Goal: Task Accomplishment & Management: Manage account settings

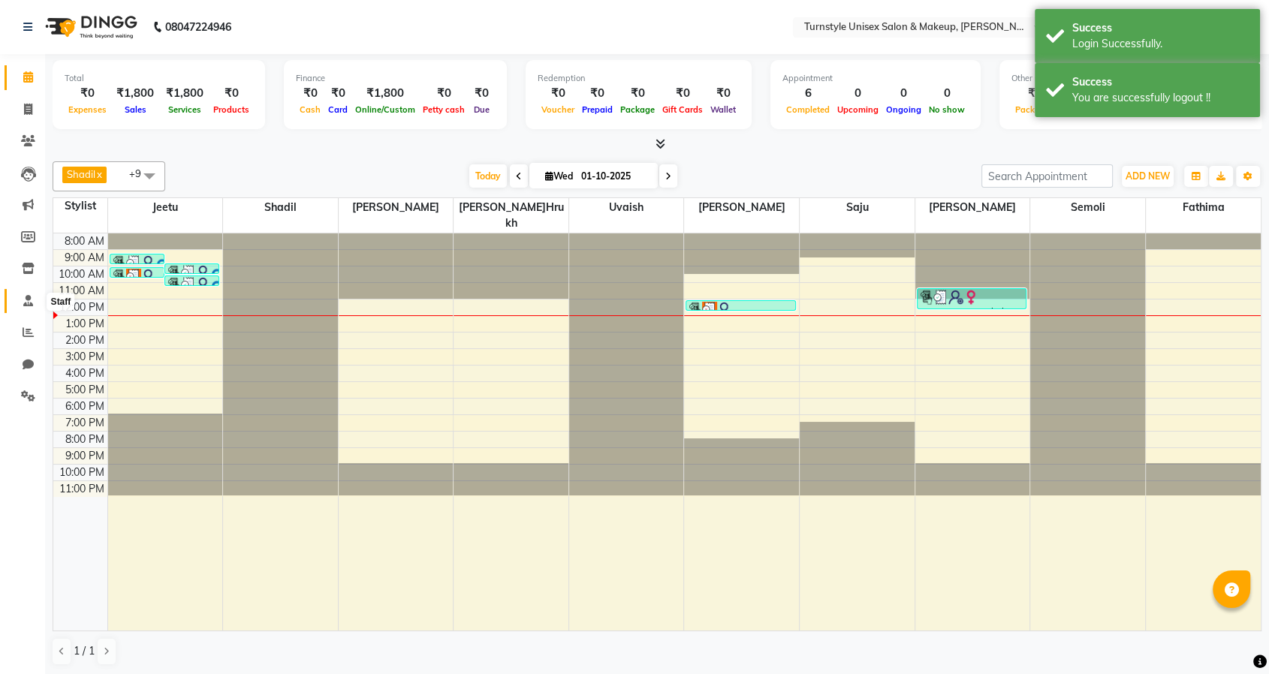
click at [32, 299] on icon at bounding box center [28, 300] width 10 height 11
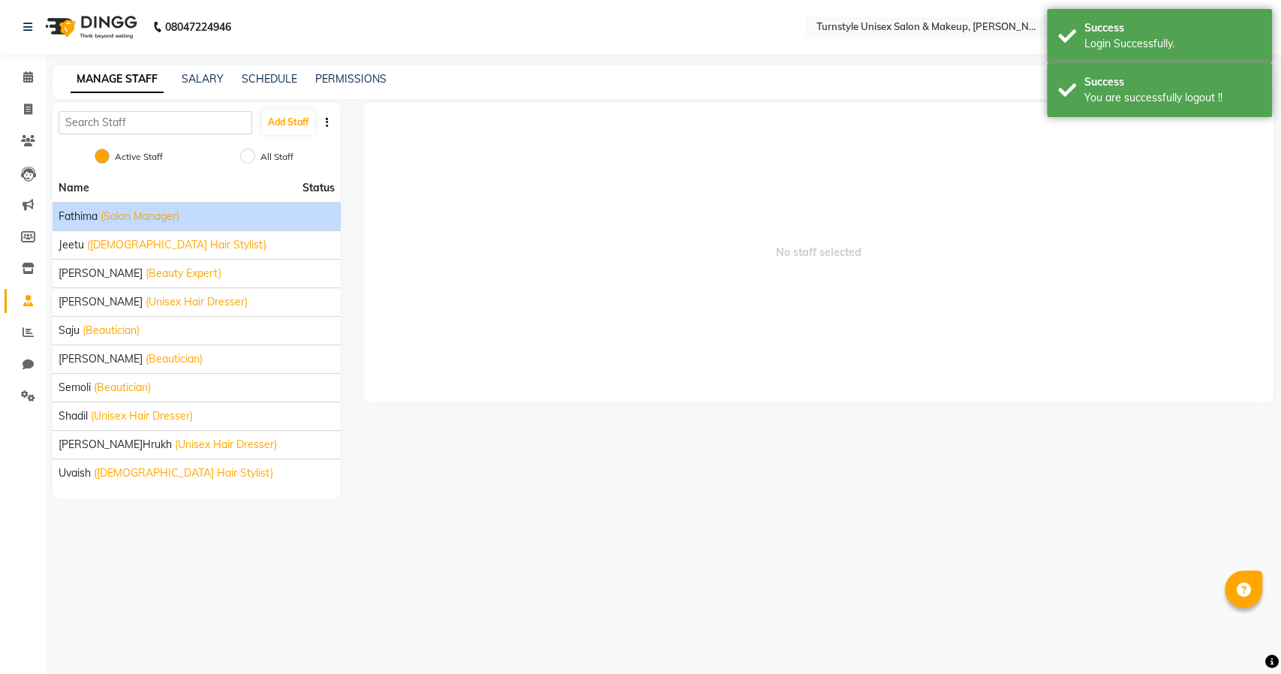
click at [169, 215] on span "(Salon Manager)" at bounding box center [140, 217] width 79 height 16
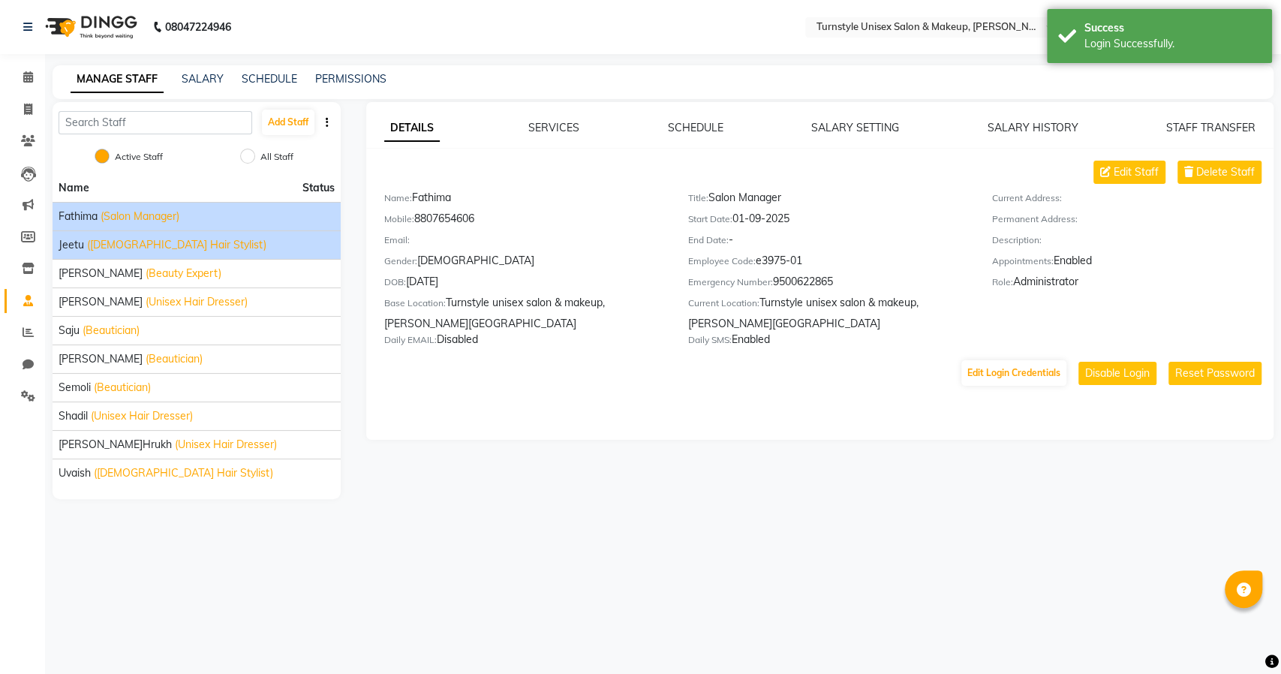
click at [138, 246] on span "(Male Hair Stylist)" at bounding box center [176, 245] width 179 height 16
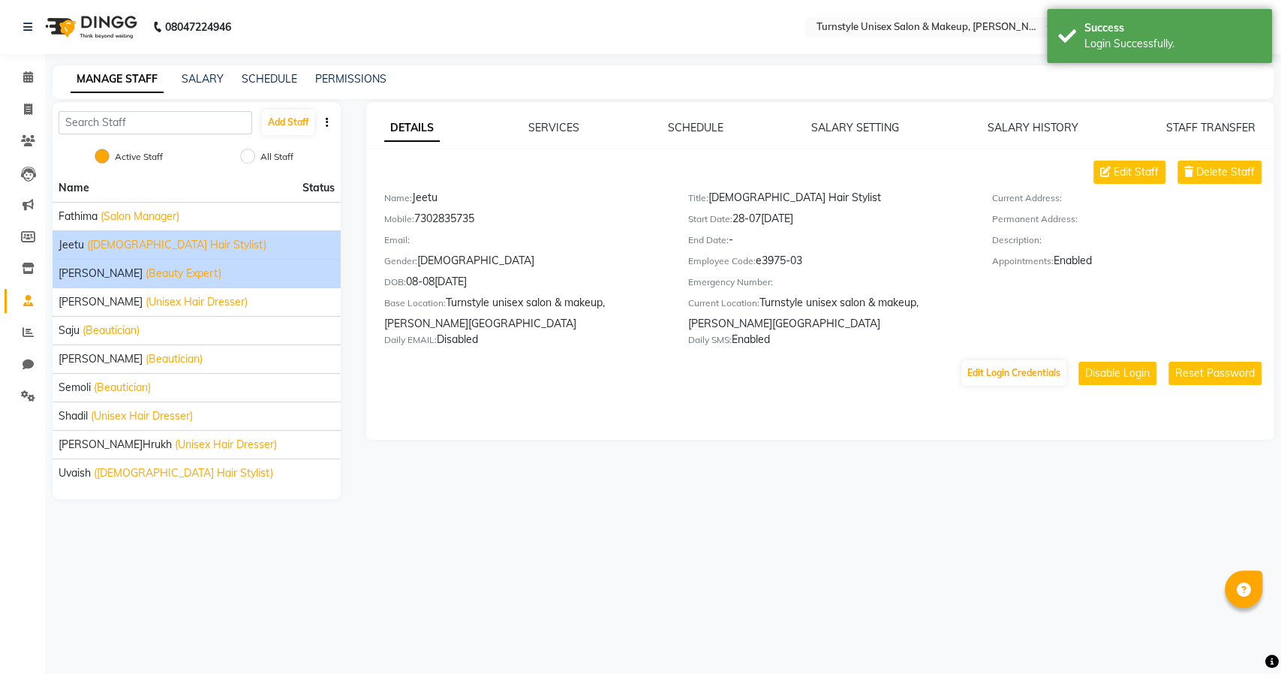
click at [146, 277] on span "(Beauty Expert)" at bounding box center [184, 274] width 76 height 16
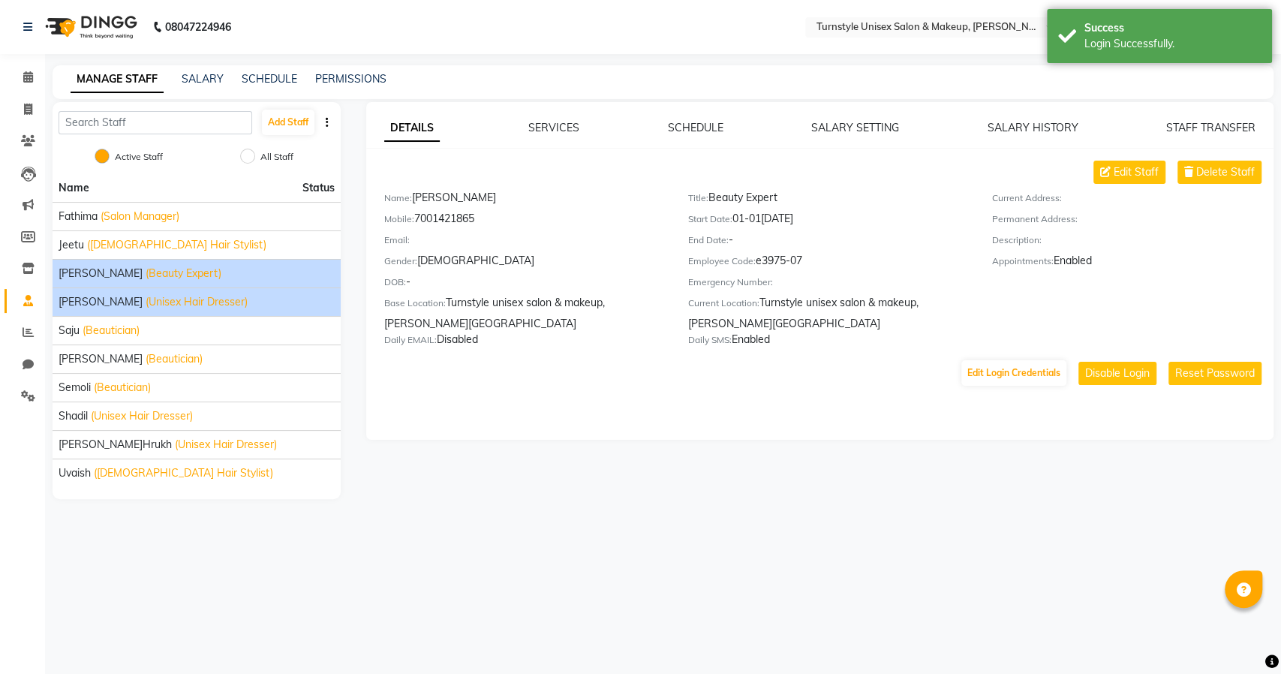
click at [147, 302] on span "(Unisex Hair Dresser)" at bounding box center [197, 302] width 102 height 16
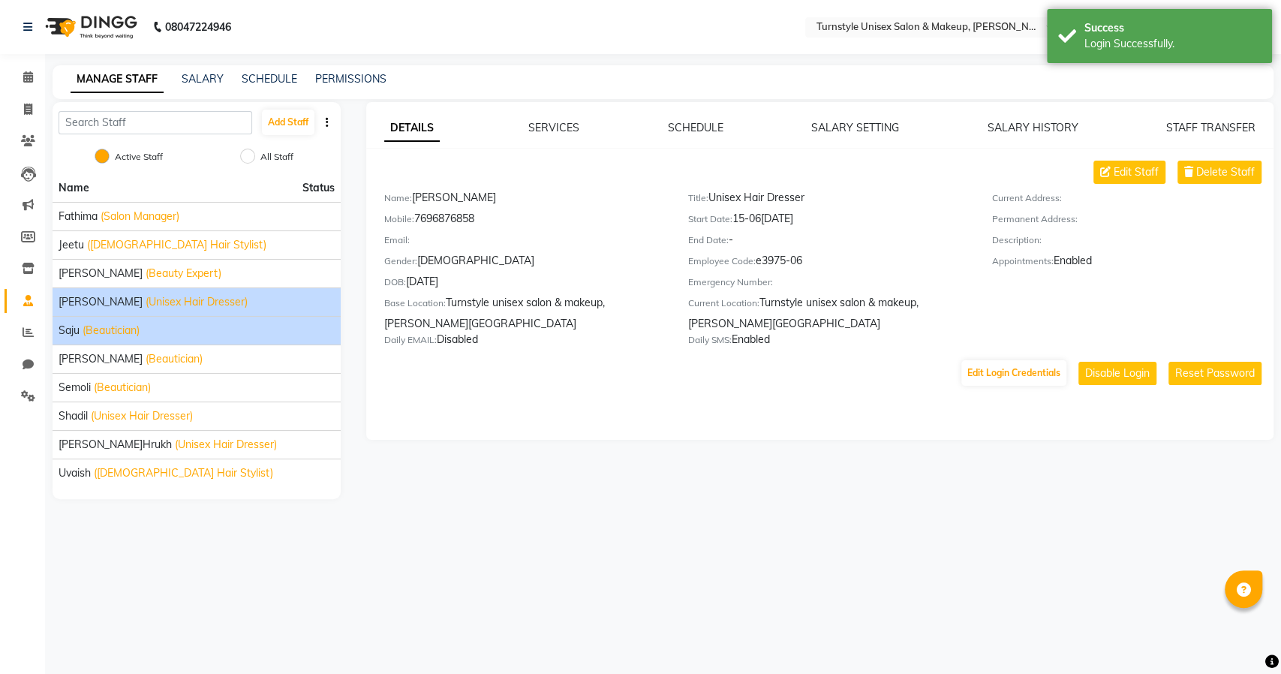
click at [140, 333] on span "(Beautician)" at bounding box center [111, 331] width 57 height 16
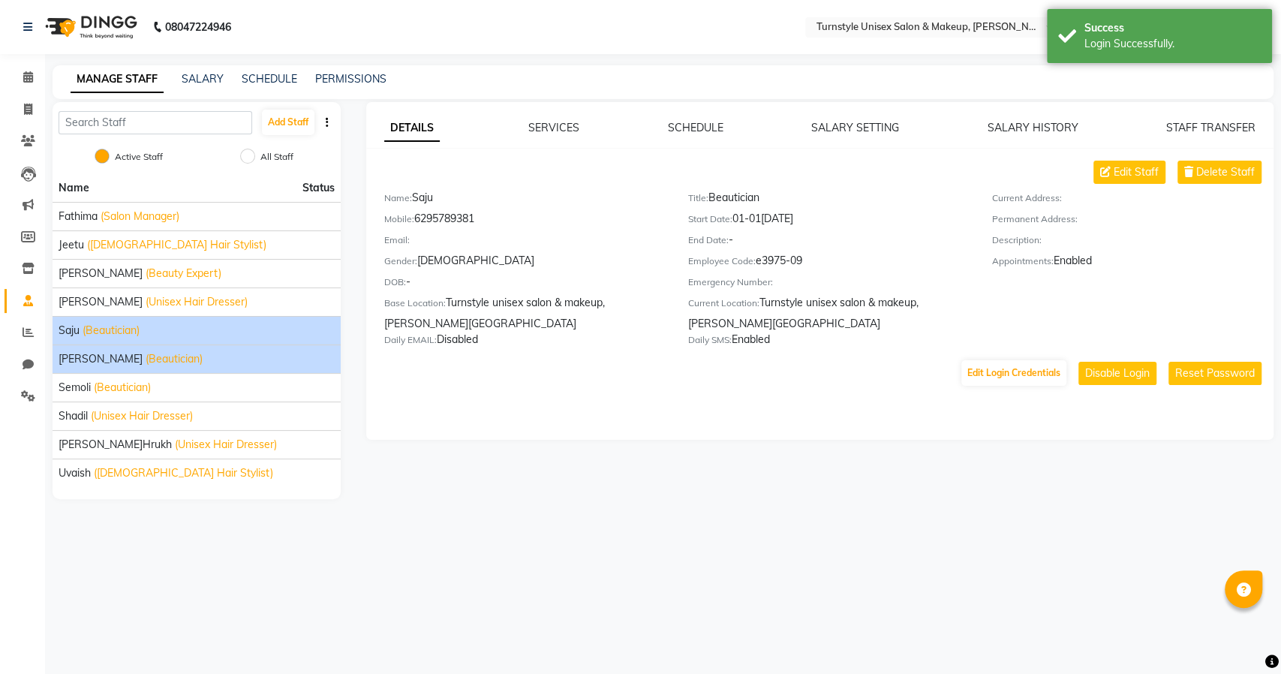
click at [140, 348] on li "Sara (Beautician)" at bounding box center [197, 359] width 288 height 29
click at [146, 353] on span "(Beautician)" at bounding box center [174, 359] width 57 height 16
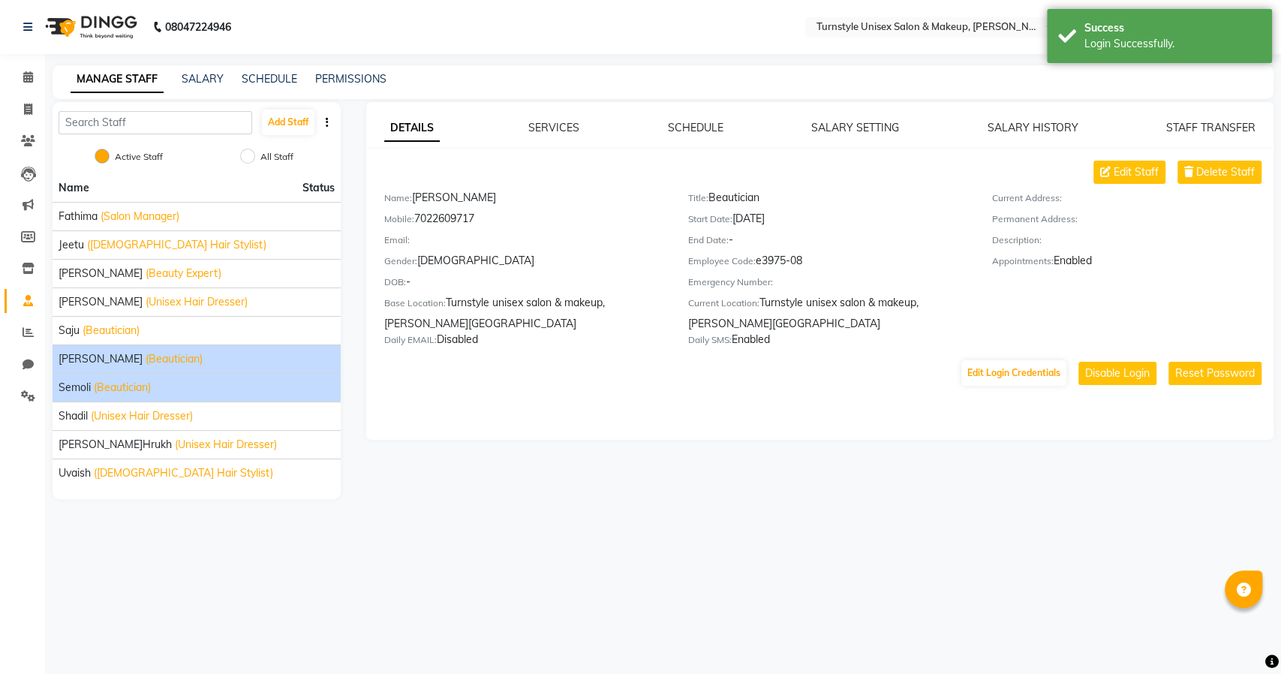
click at [140, 384] on span "(Beautician)" at bounding box center [122, 388] width 57 height 16
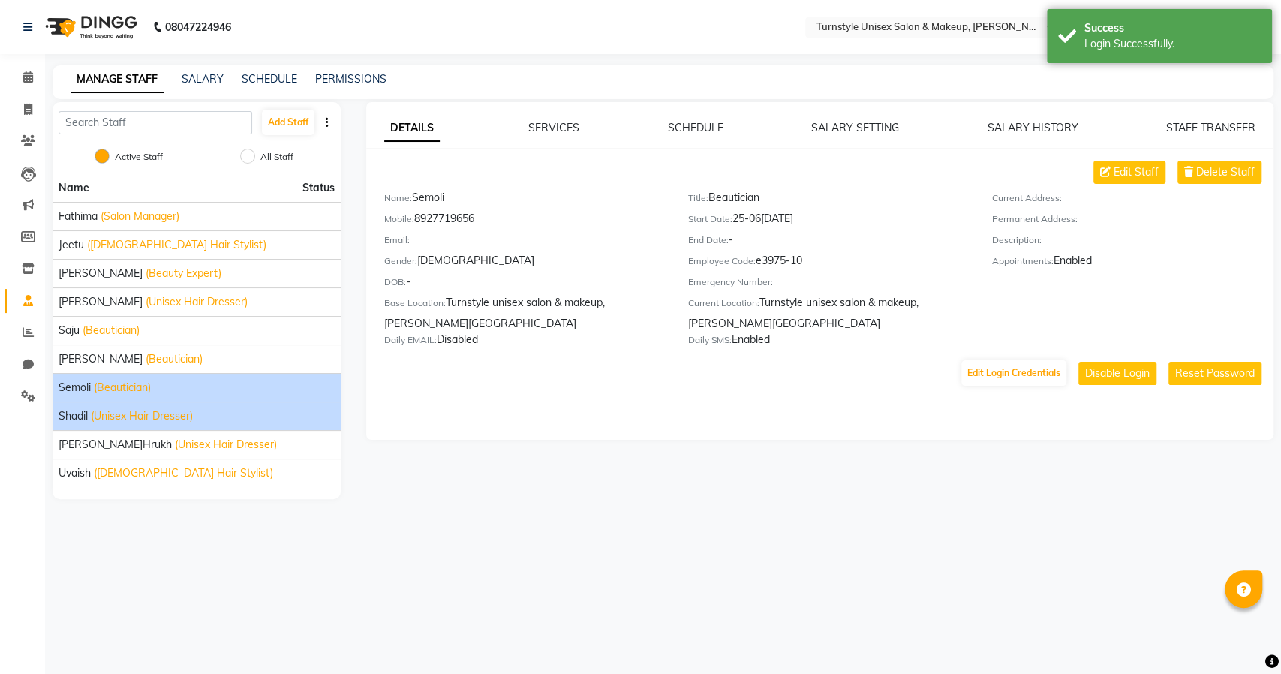
click at [140, 414] on span "(Unisex Hair Dresser)" at bounding box center [142, 416] width 102 height 16
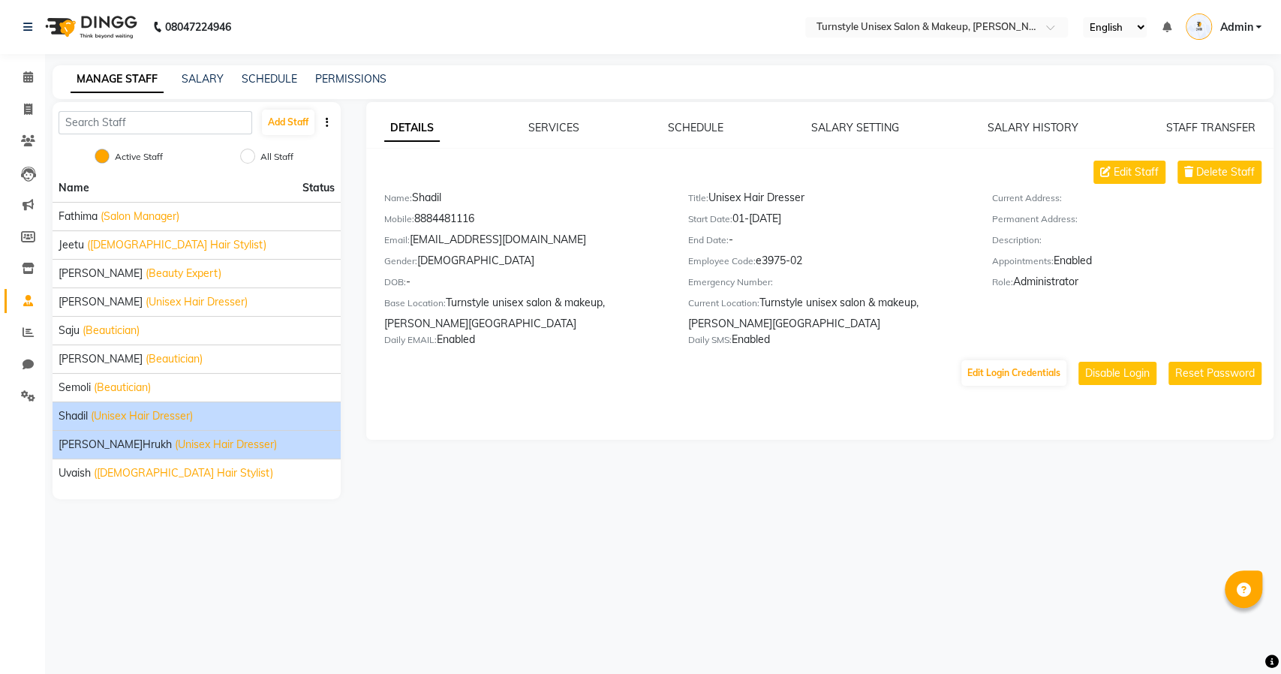
click at [175, 443] on span "(Unisex Hair Dresser)" at bounding box center [226, 445] width 102 height 16
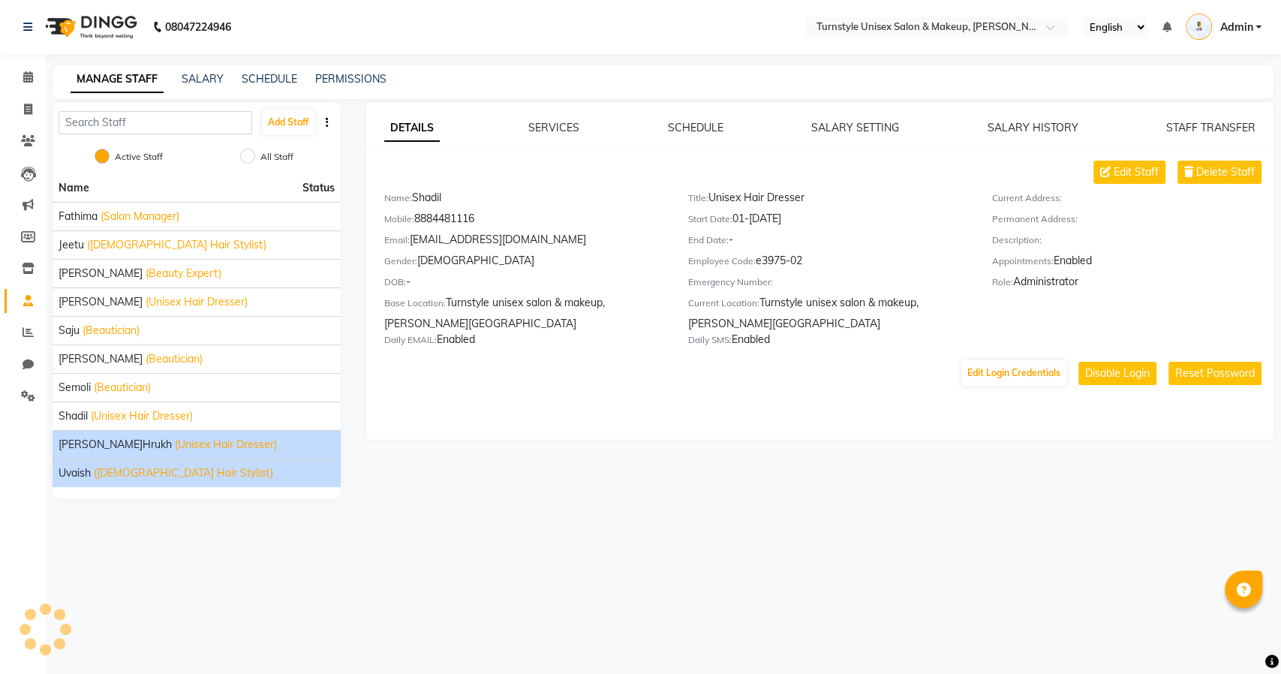
click at [140, 470] on span "(Male Hair Stylist)" at bounding box center [183, 473] width 179 height 16
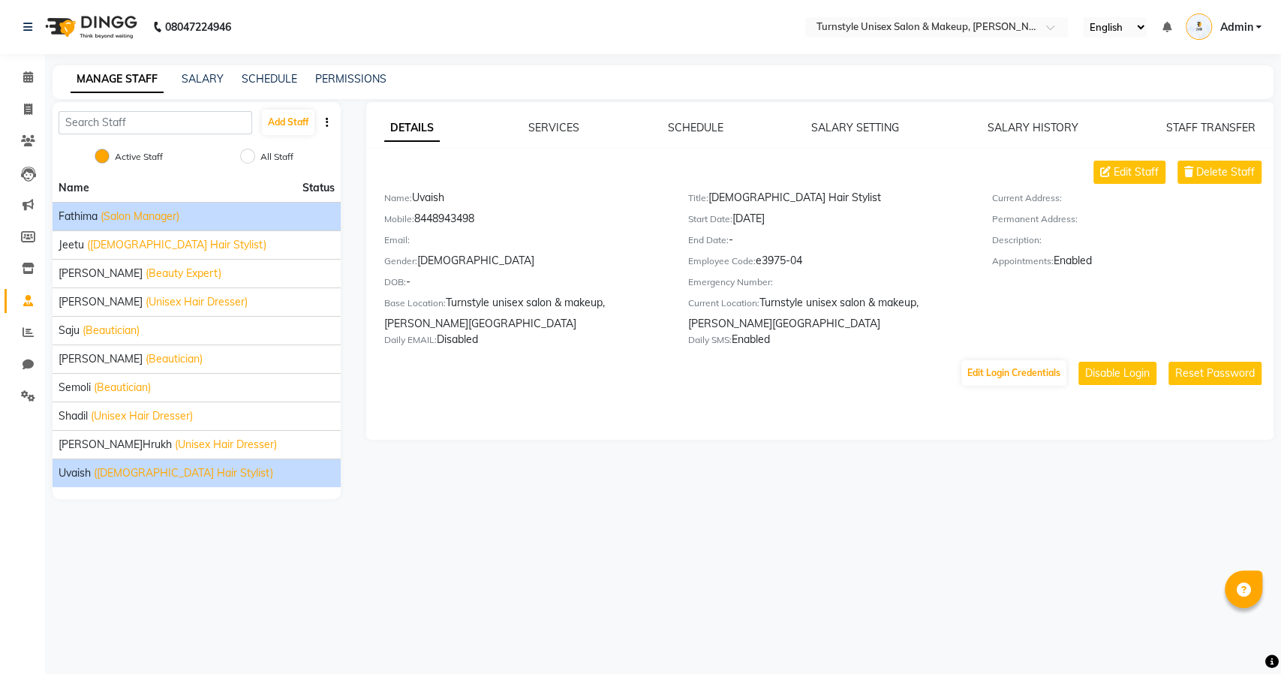
click at [146, 210] on span "(Salon Manager)" at bounding box center [140, 217] width 79 height 16
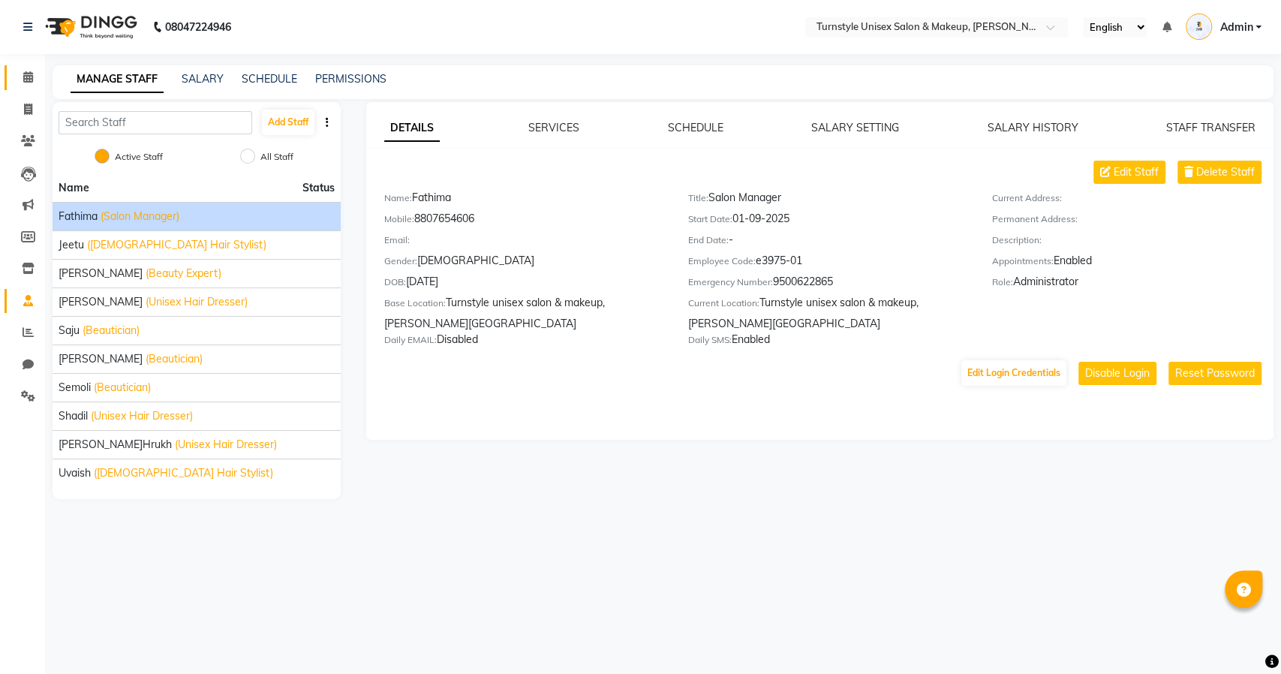
click at [23, 71] on icon at bounding box center [28, 76] width 10 height 11
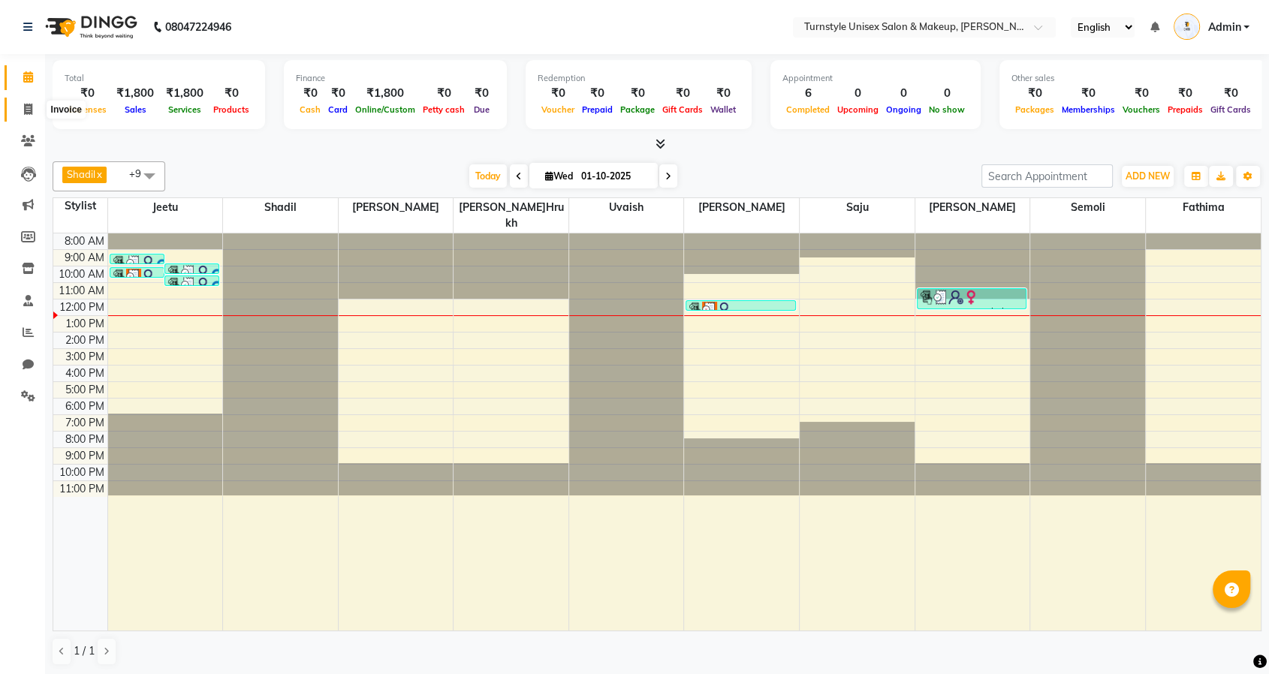
click at [22, 116] on span at bounding box center [28, 109] width 26 height 17
select select "9091"
select select "service"
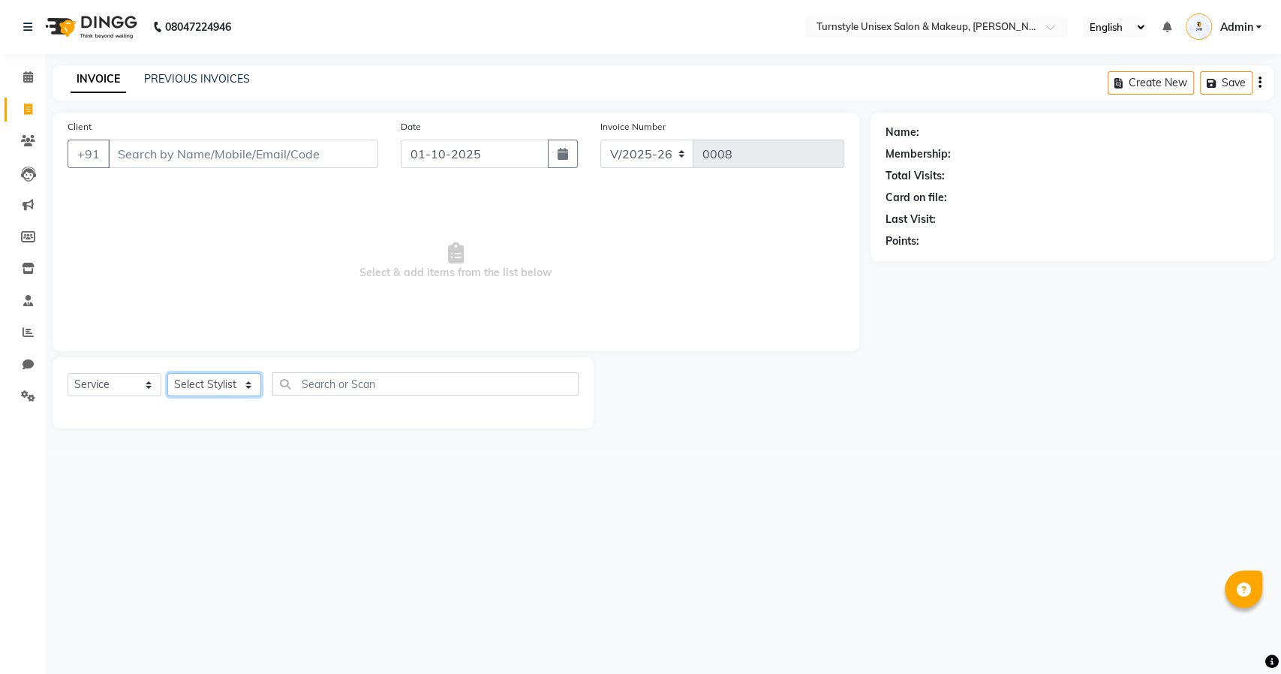
click at [199, 396] on select "Select Stylist Fathima Jeetu Lalita Saif Saju Sara Semoli Shadil Shahrukh Uvaish" at bounding box center [214, 384] width 94 height 23
select select "93347"
click at [167, 373] on select "Select Stylist Fathima Jeetu Lalita Saif Saju Sara Semoli Shadil Shahrukh Uvaish" at bounding box center [214, 384] width 94 height 23
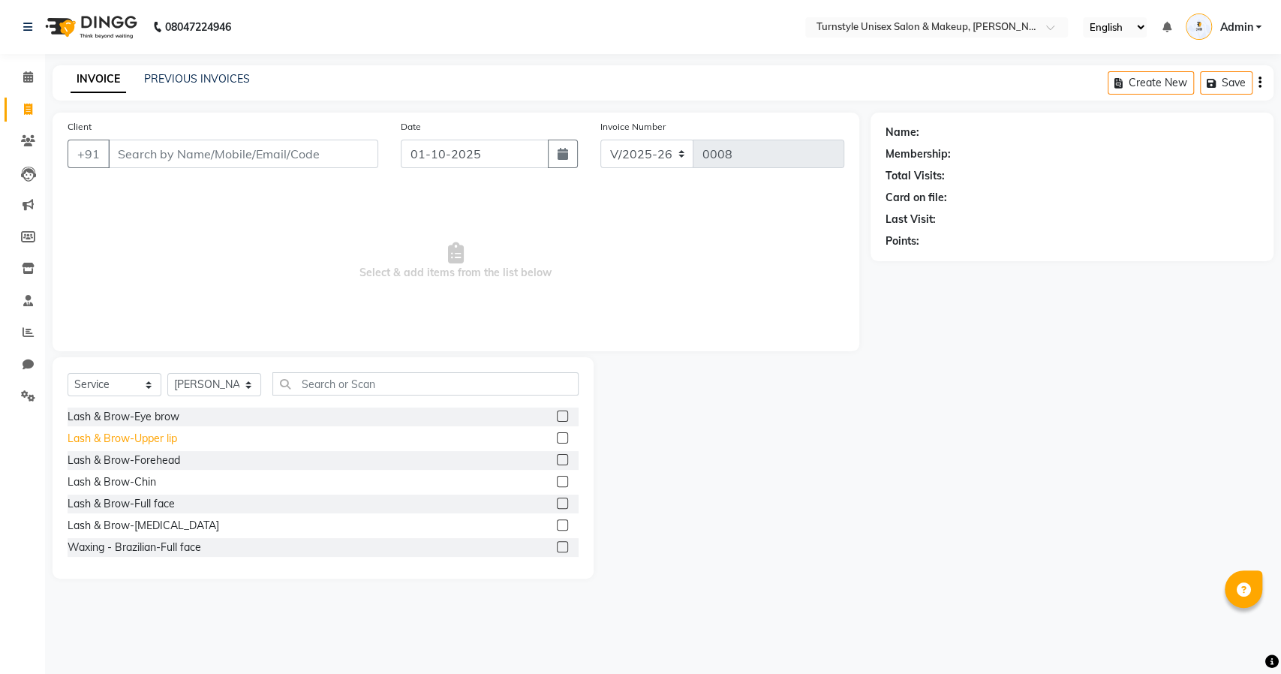
click at [165, 438] on div "Lash & Brow-Upper lip" at bounding box center [123, 439] width 110 height 16
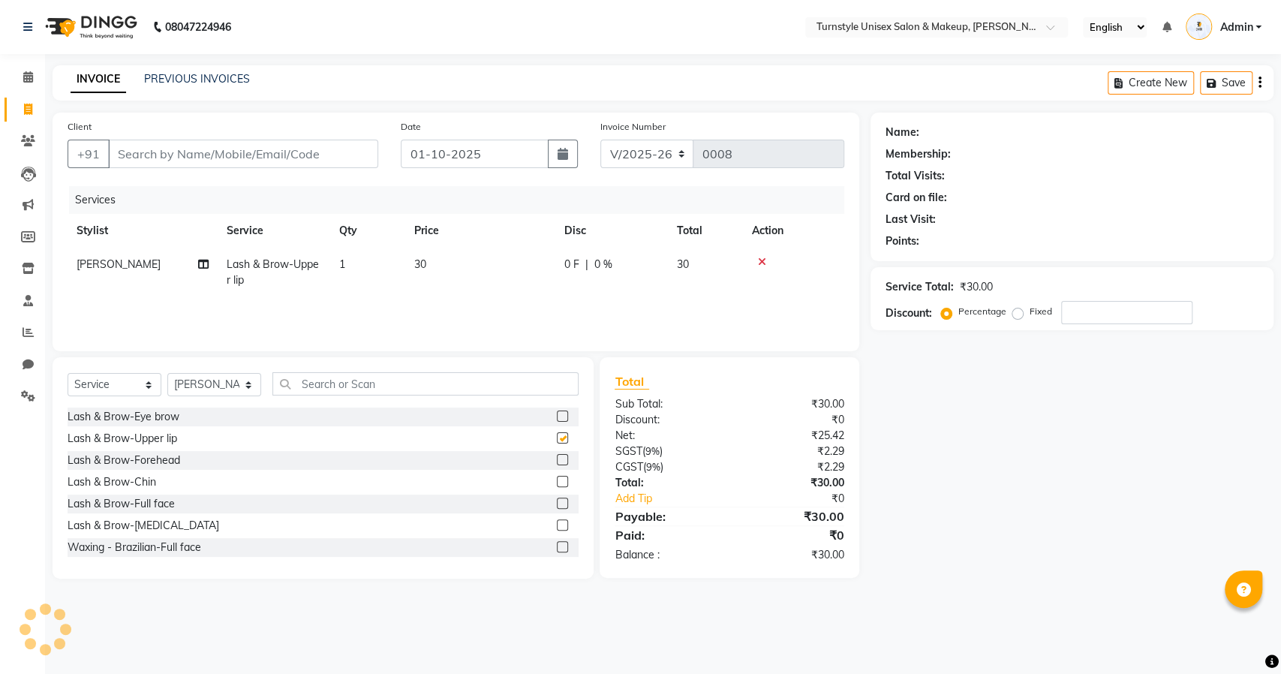
checkbox input "false"
click at [25, 399] on icon at bounding box center [28, 395] width 14 height 11
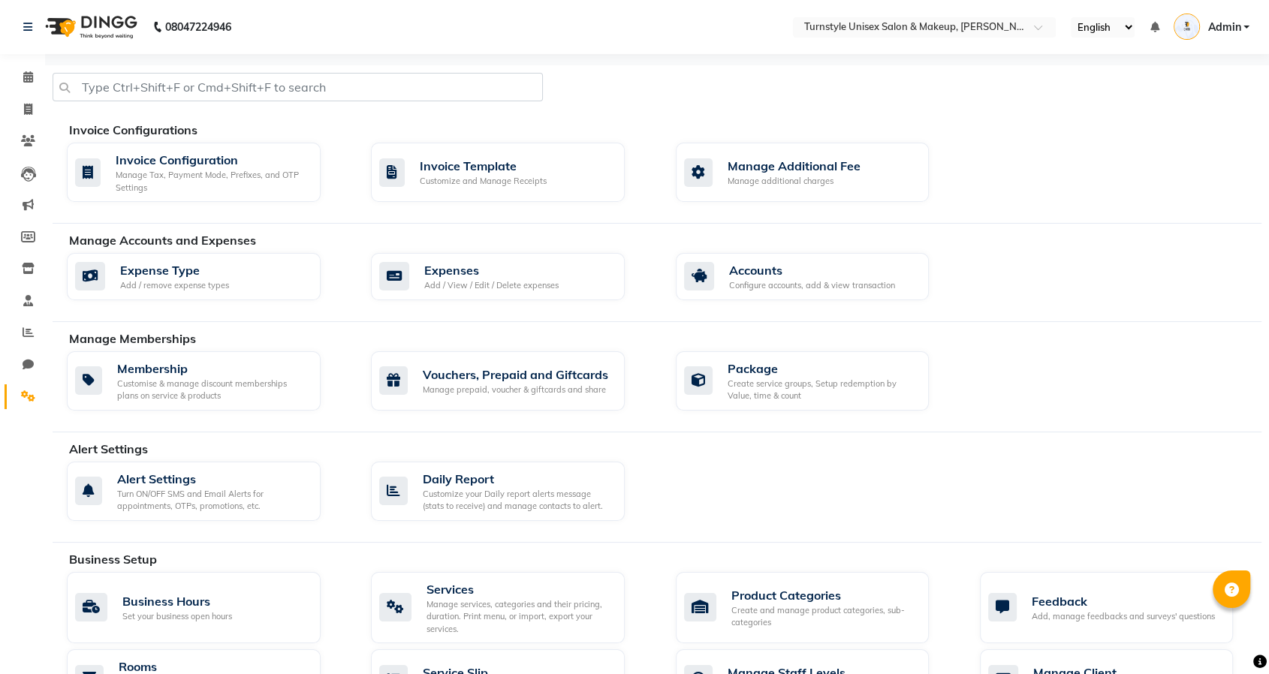
scroll to position [490, 0]
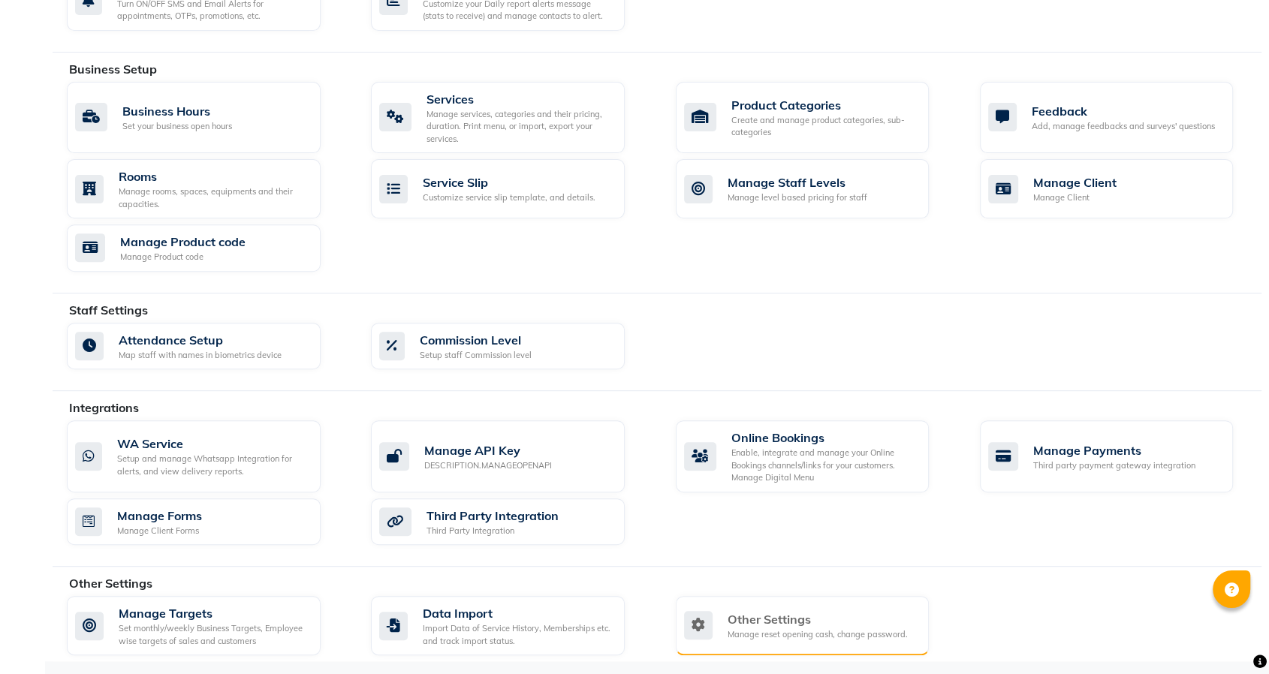
click at [754, 610] on div "Other Settings" at bounding box center [817, 619] width 180 height 18
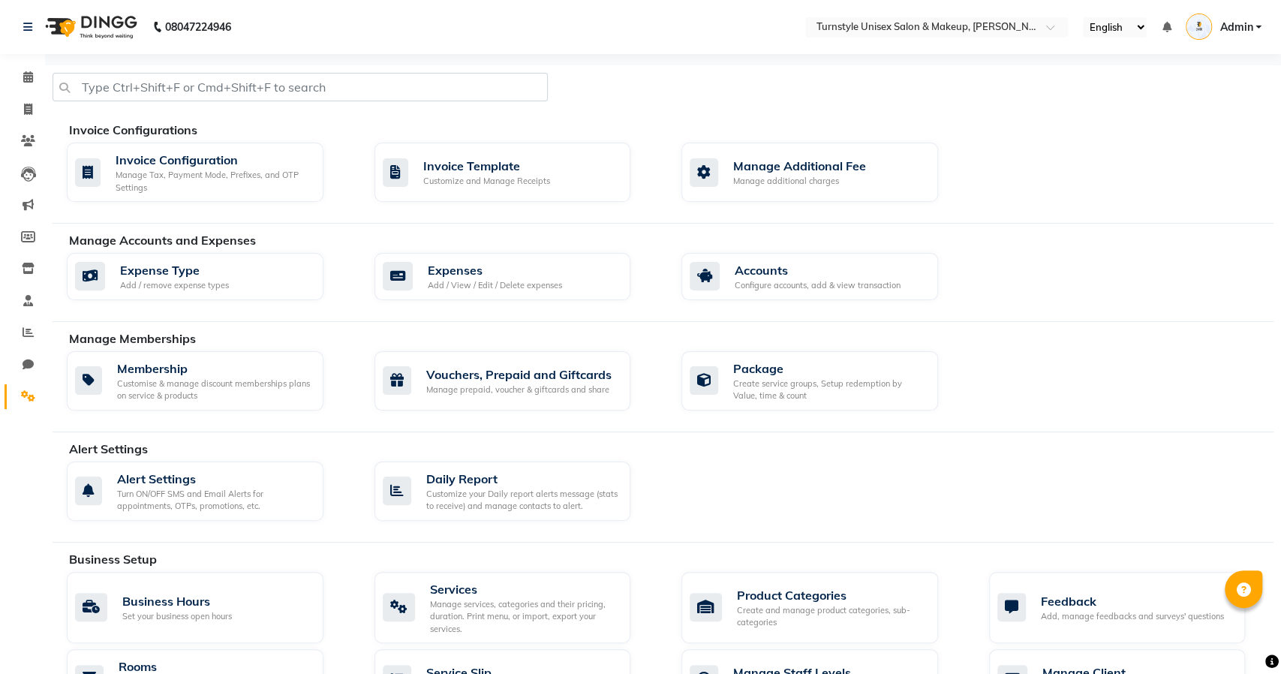
select select "2: 15"
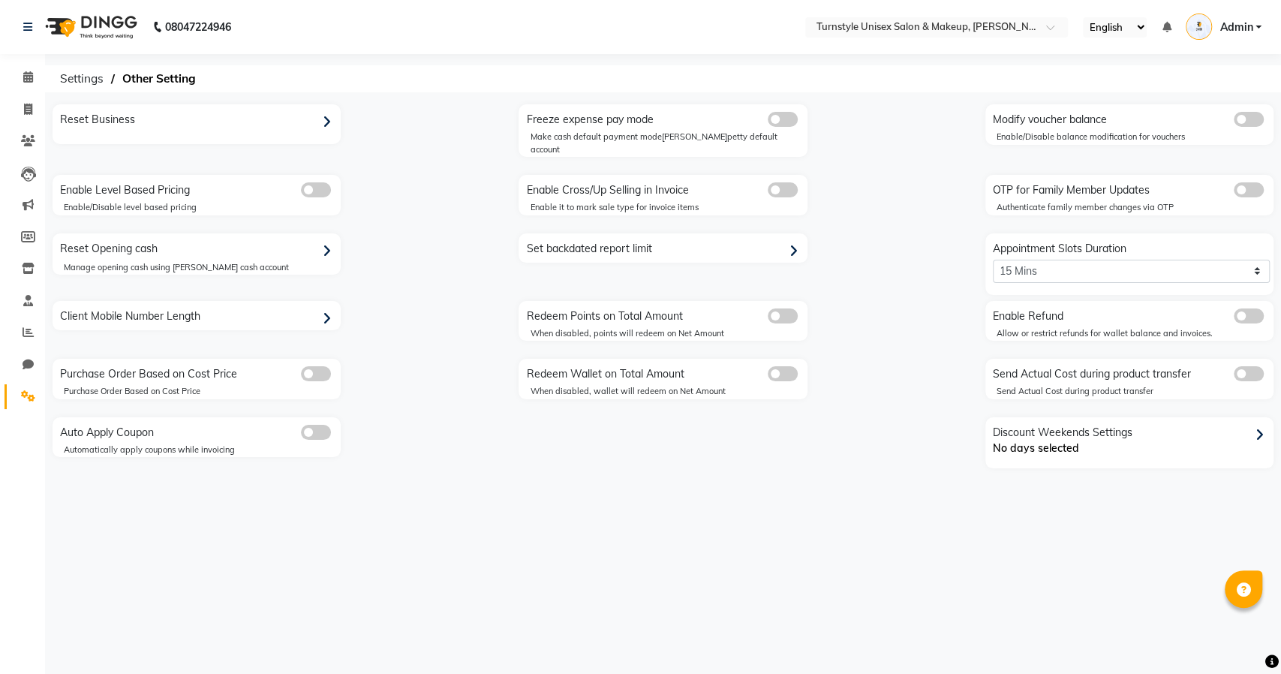
click at [782, 182] on span at bounding box center [783, 189] width 30 height 15
click at [768, 192] on input "checkbox" at bounding box center [768, 192] width 0 height 0
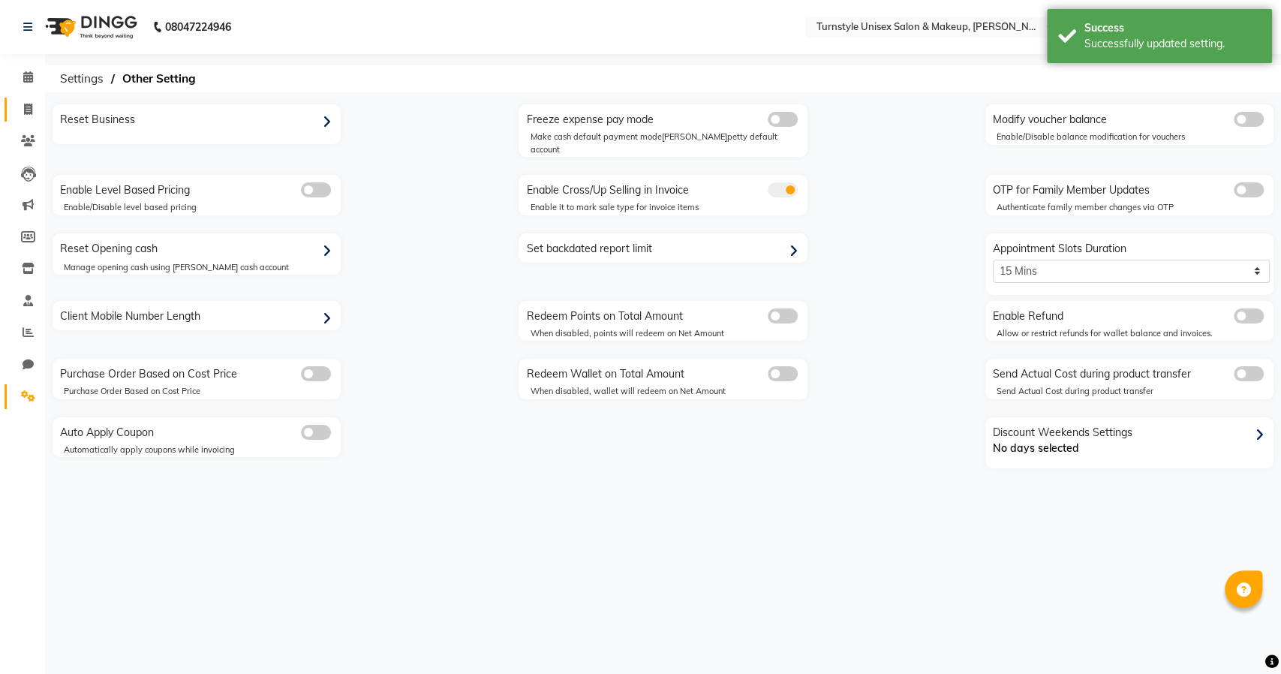
click at [38, 103] on span at bounding box center [28, 109] width 26 height 17
select select "service"
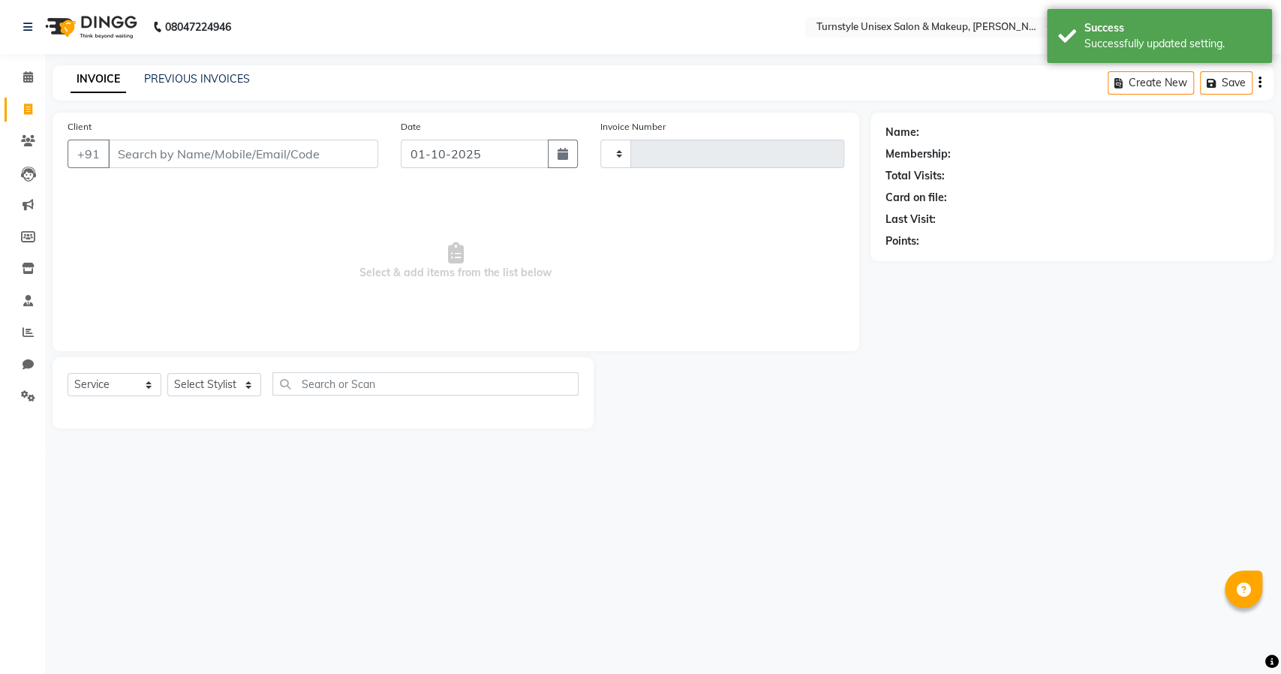
type input "0008"
select select "9091"
drag, startPoint x: 194, startPoint y: 380, endPoint x: 199, endPoint y: 394, distance: 15.0
click at [194, 380] on select "Select Stylist Fathima Jeetu Lalita Saif Saju Sara Semoli Shadil Shahrukh Uvaish" at bounding box center [214, 384] width 94 height 23
select select "93346"
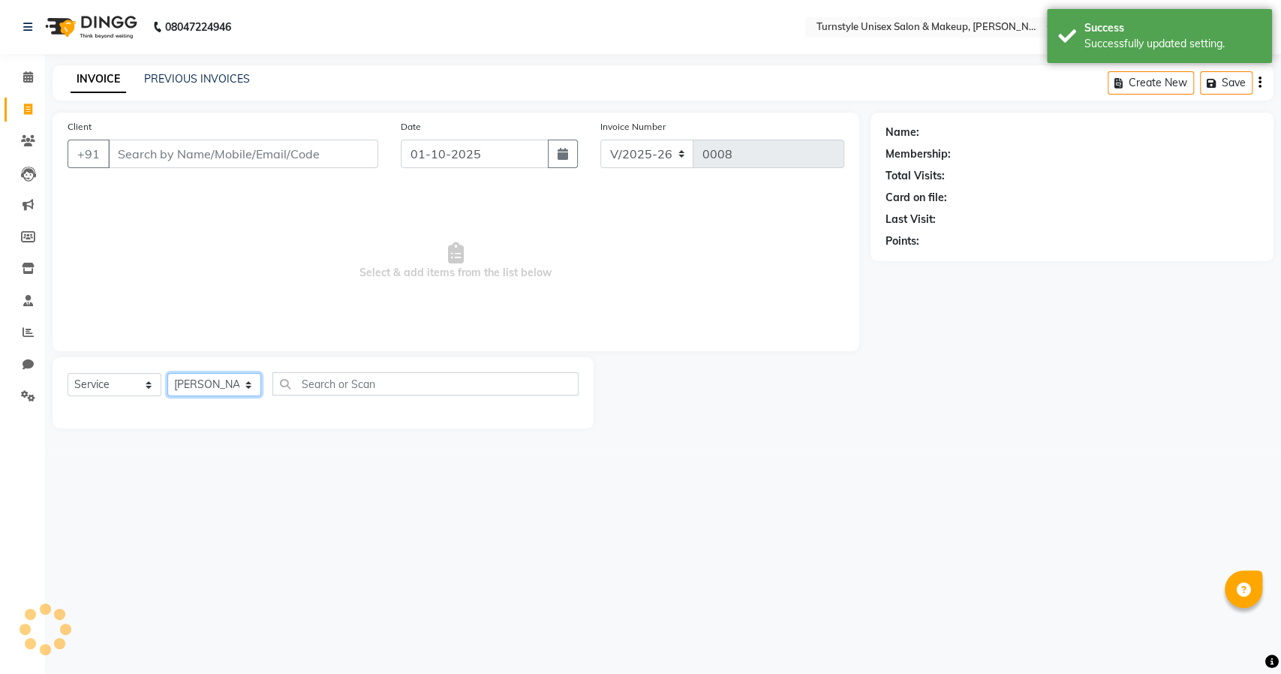
click at [167, 373] on select "Select Stylist Fathima Jeetu Lalita Saif Saju Sara Semoli Shadil Shahrukh Uvaish" at bounding box center [214, 384] width 94 height 23
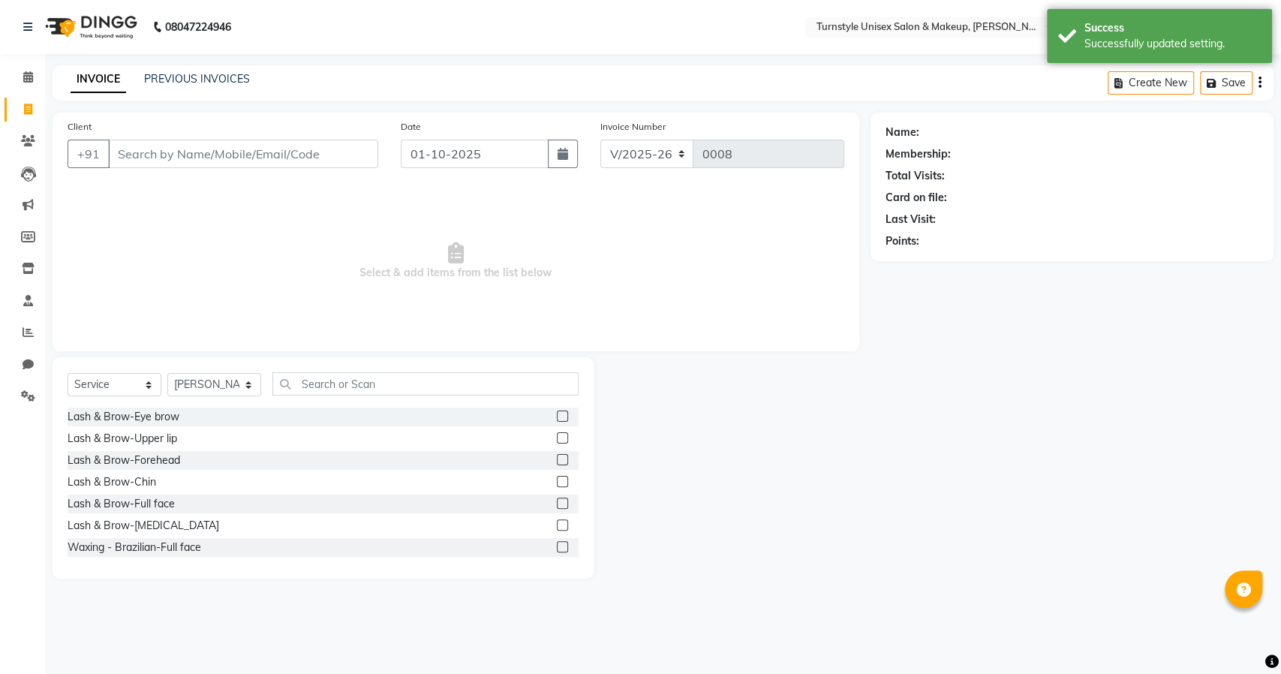
click at [168, 448] on div "Lash & Brow-Eye brow Lash & Brow-Upper lip Lash & Brow-Forehead Lash & Brow-Chi…" at bounding box center [323, 483] width 511 height 150
click at [168, 444] on div "Lash & Brow-Upper lip" at bounding box center [123, 439] width 110 height 16
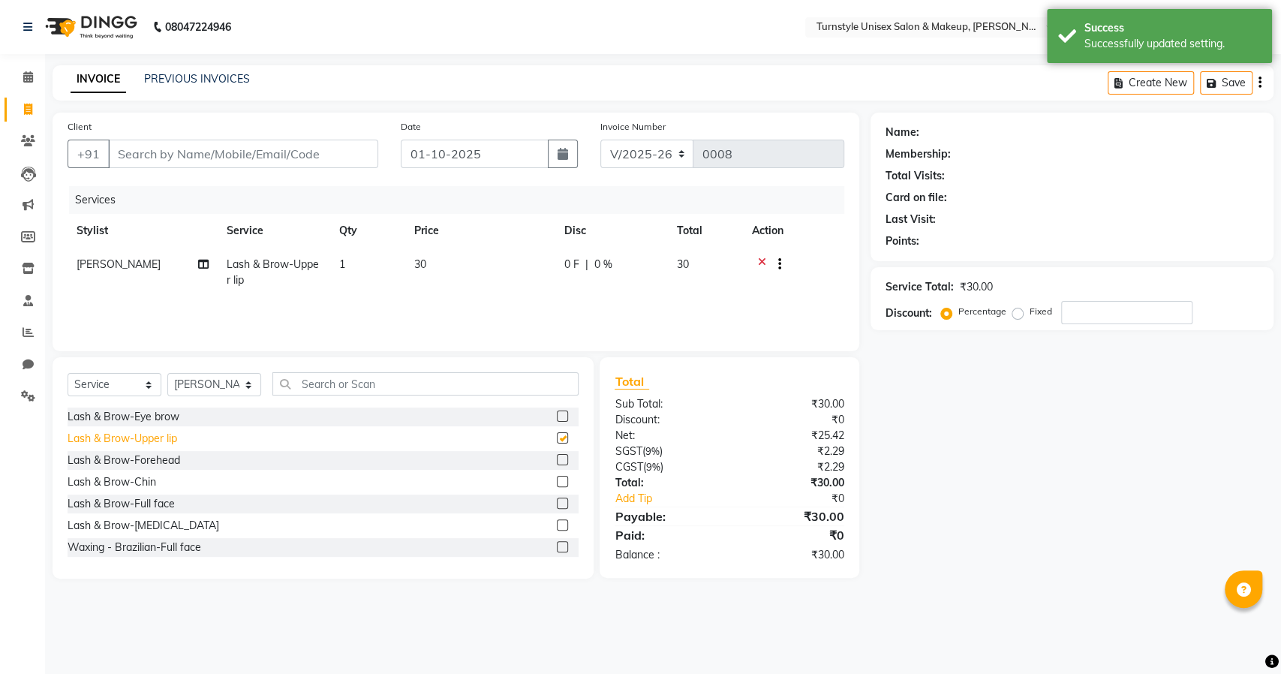
checkbox input "false"
click at [778, 261] on ngb-tooltip-window "Regular sale" at bounding box center [781, 249] width 50 height 27
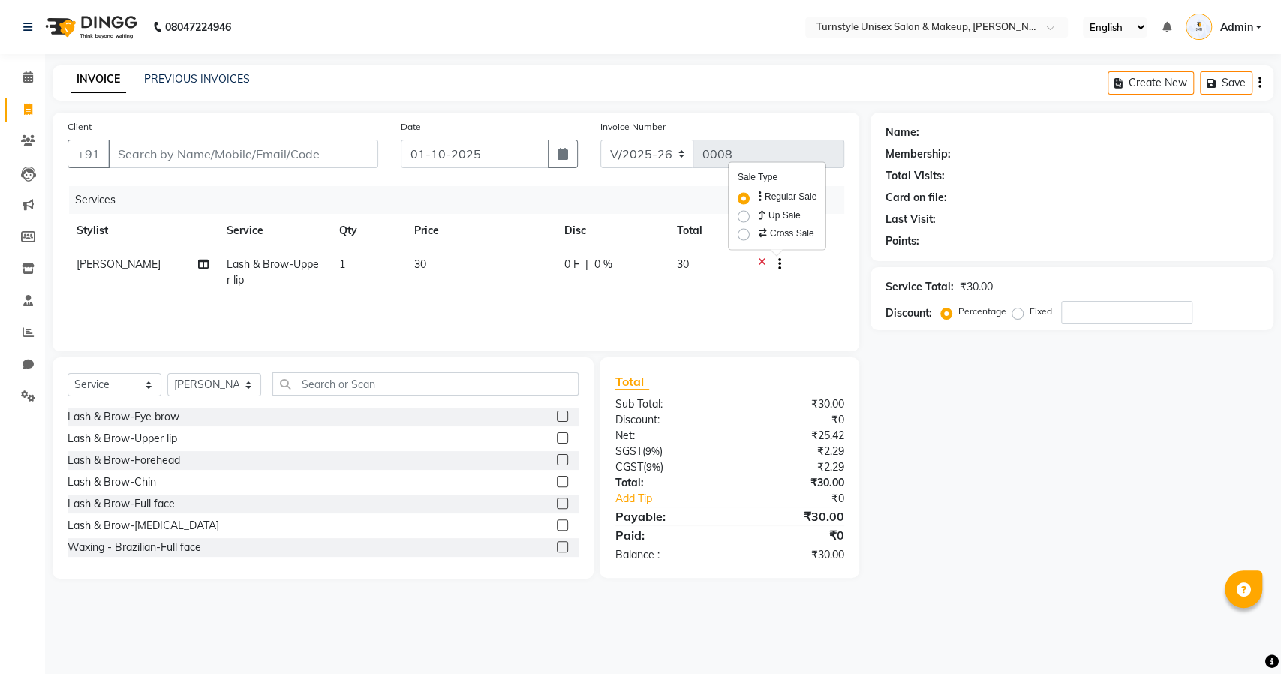
click at [745, 298] on div "Services Stylist Service Qty Price Disc Total Action Saif Lash & Brow-Upper lip…" at bounding box center [456, 261] width 777 height 150
click at [760, 258] on icon at bounding box center [762, 266] width 8 height 19
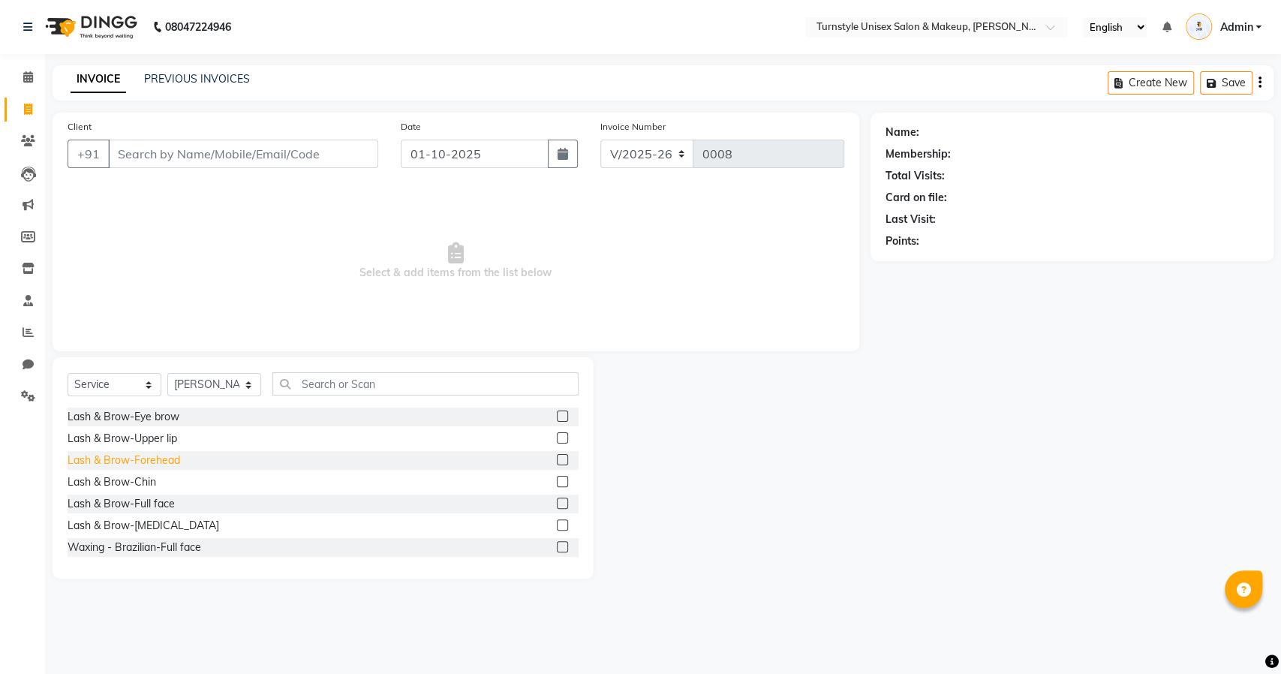
click at [121, 465] on div "Lash & Brow-Forehead" at bounding box center [124, 461] width 113 height 16
checkbox input "false"
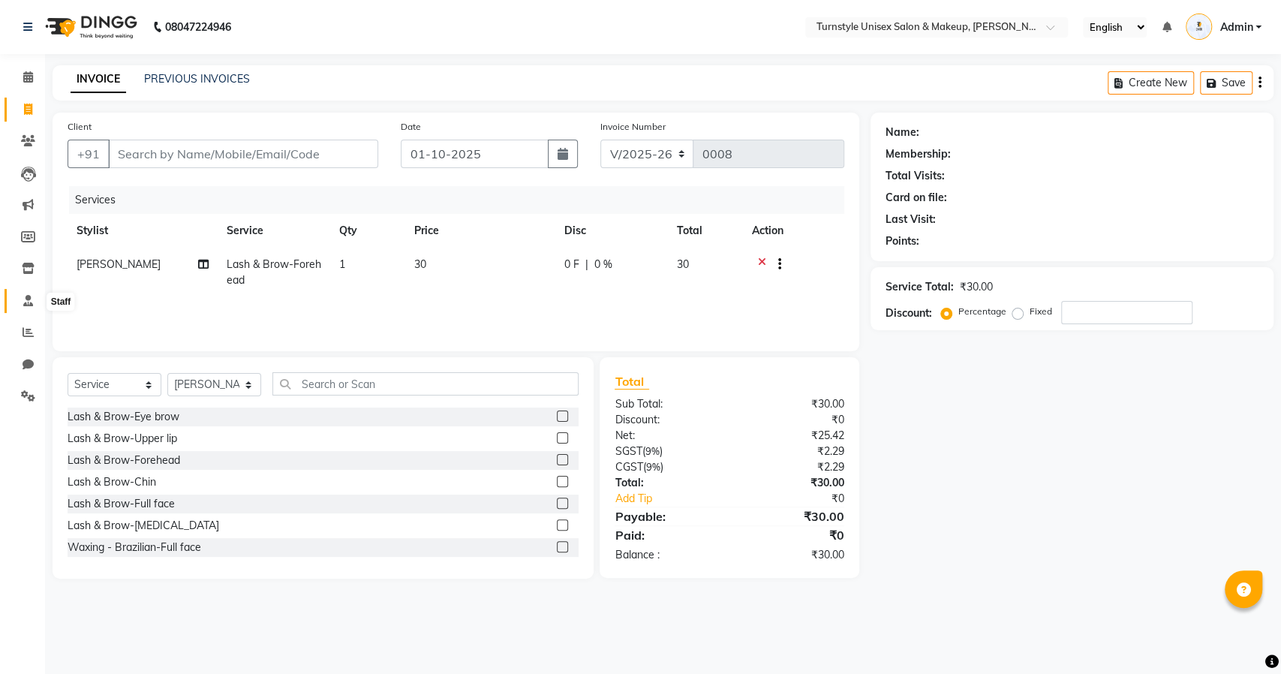
click at [26, 304] on icon at bounding box center [28, 300] width 10 height 11
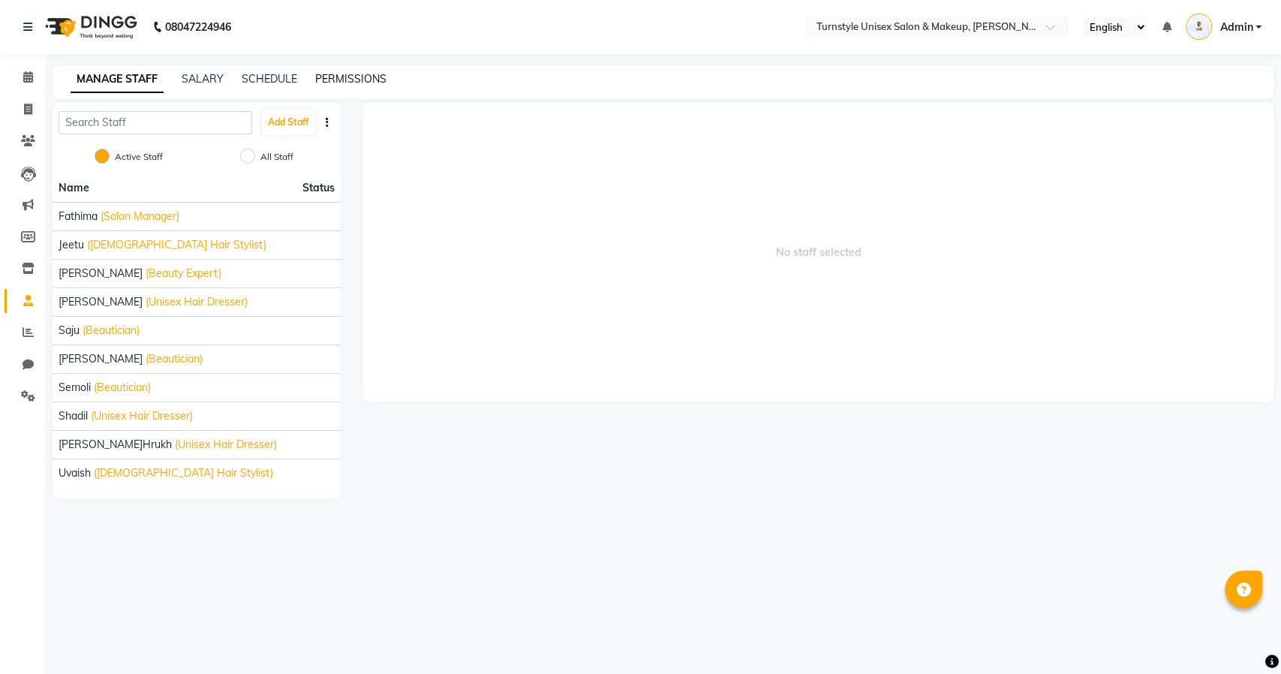
click at [352, 75] on link "PERMISSIONS" at bounding box center [350, 79] width 71 height 14
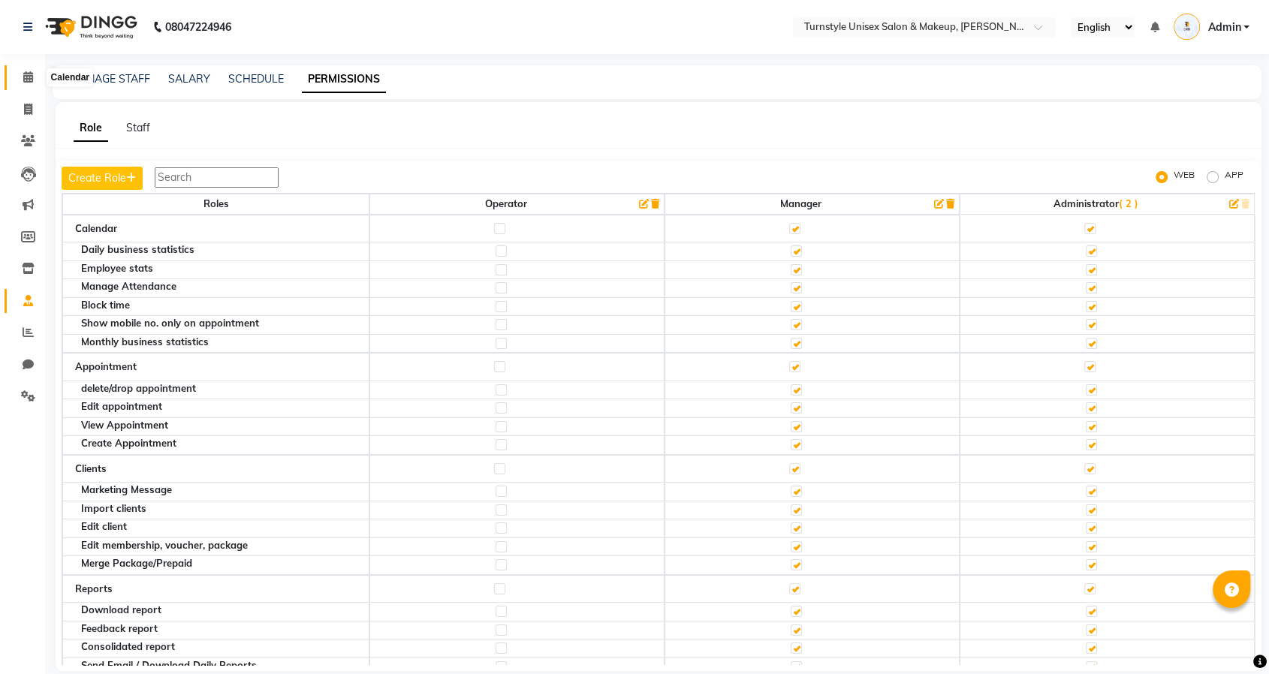
click at [23, 72] on icon at bounding box center [28, 76] width 10 height 11
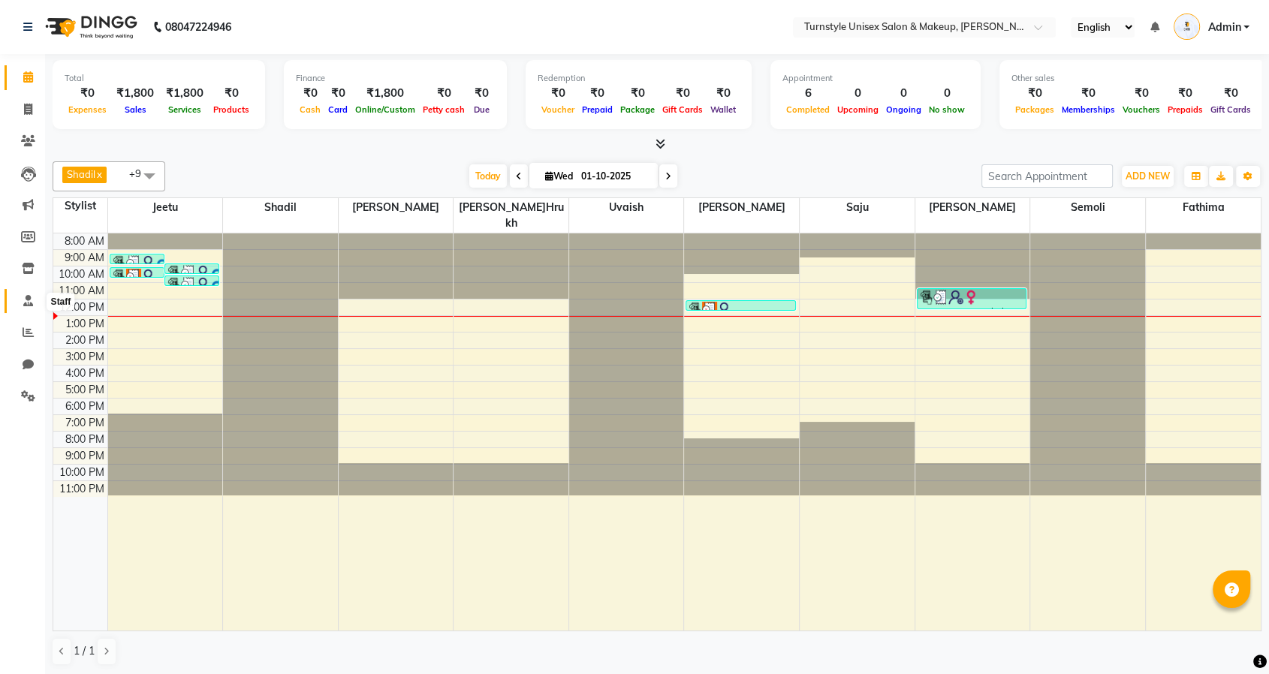
click at [23, 303] on icon at bounding box center [28, 300] width 10 height 11
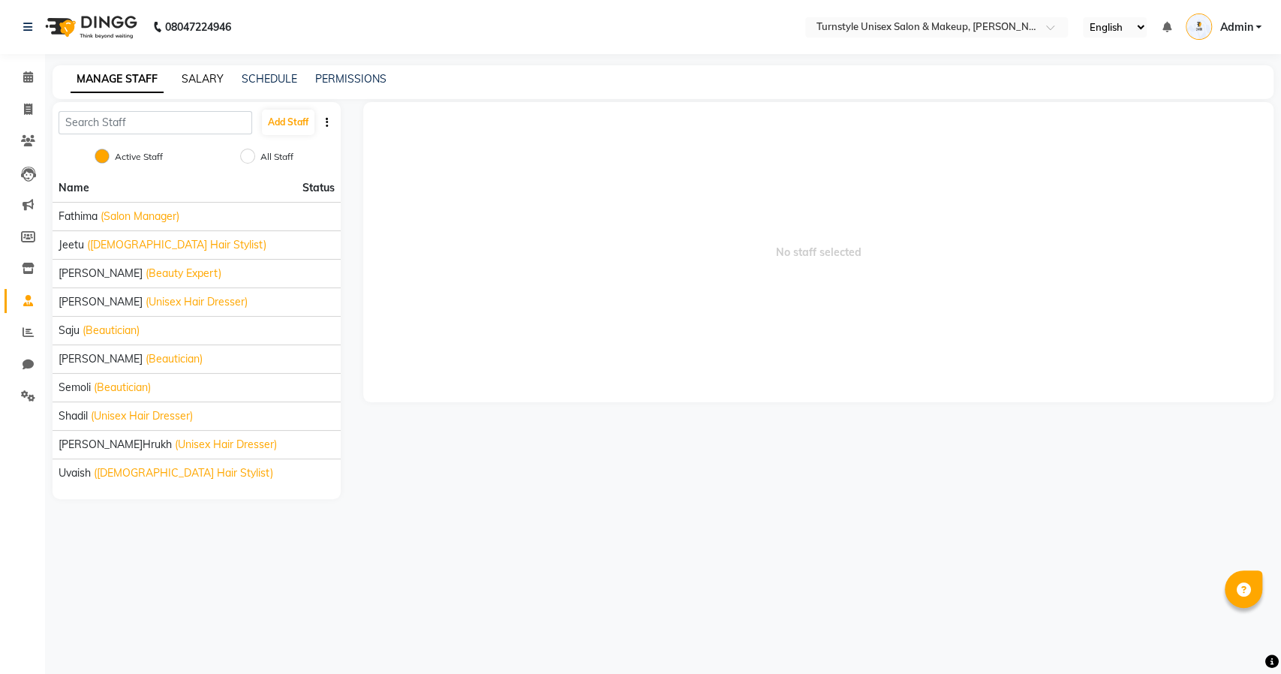
click at [207, 75] on link "SALARY" at bounding box center [203, 79] width 42 height 14
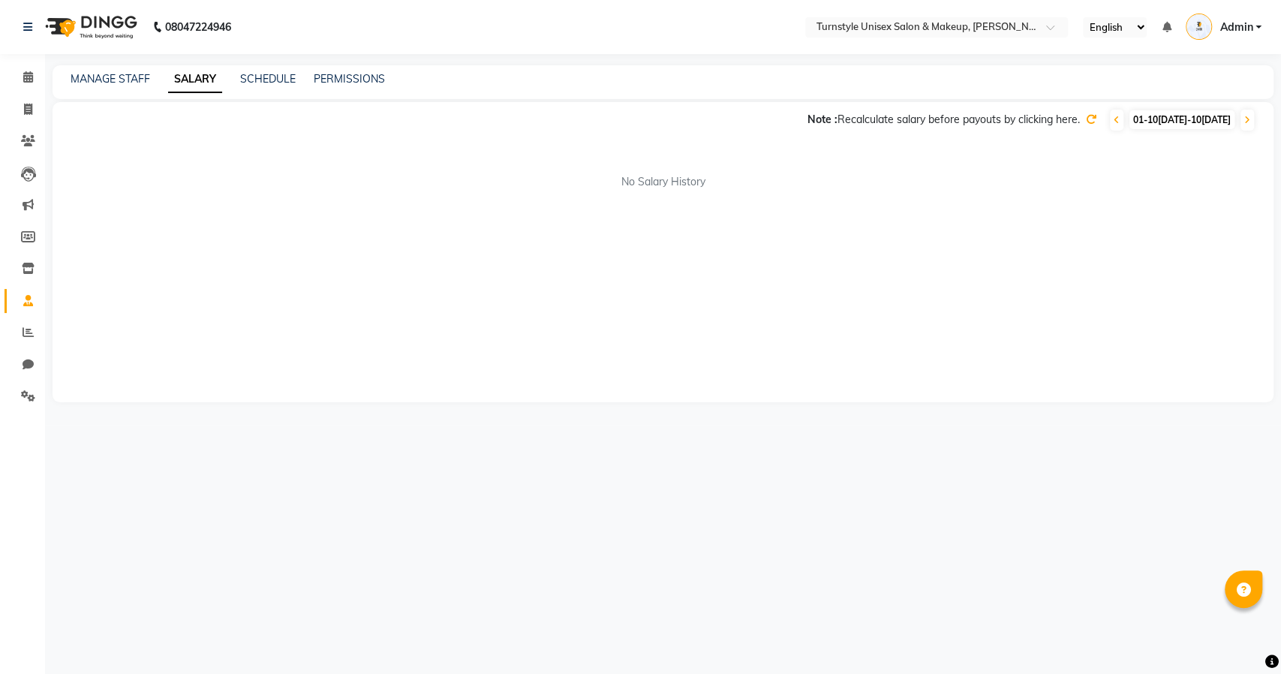
click at [1086, 121] on icon at bounding box center [1091, 119] width 11 height 11
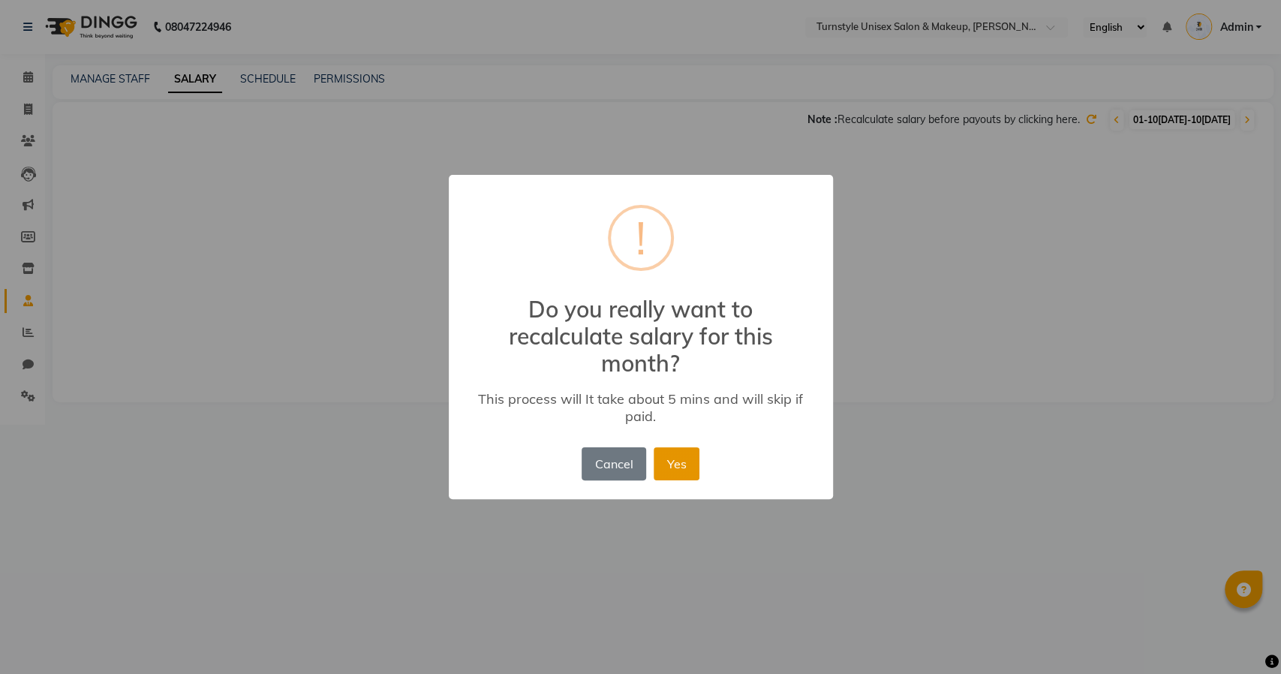
click at [677, 461] on button "Yes" at bounding box center [677, 463] width 46 height 33
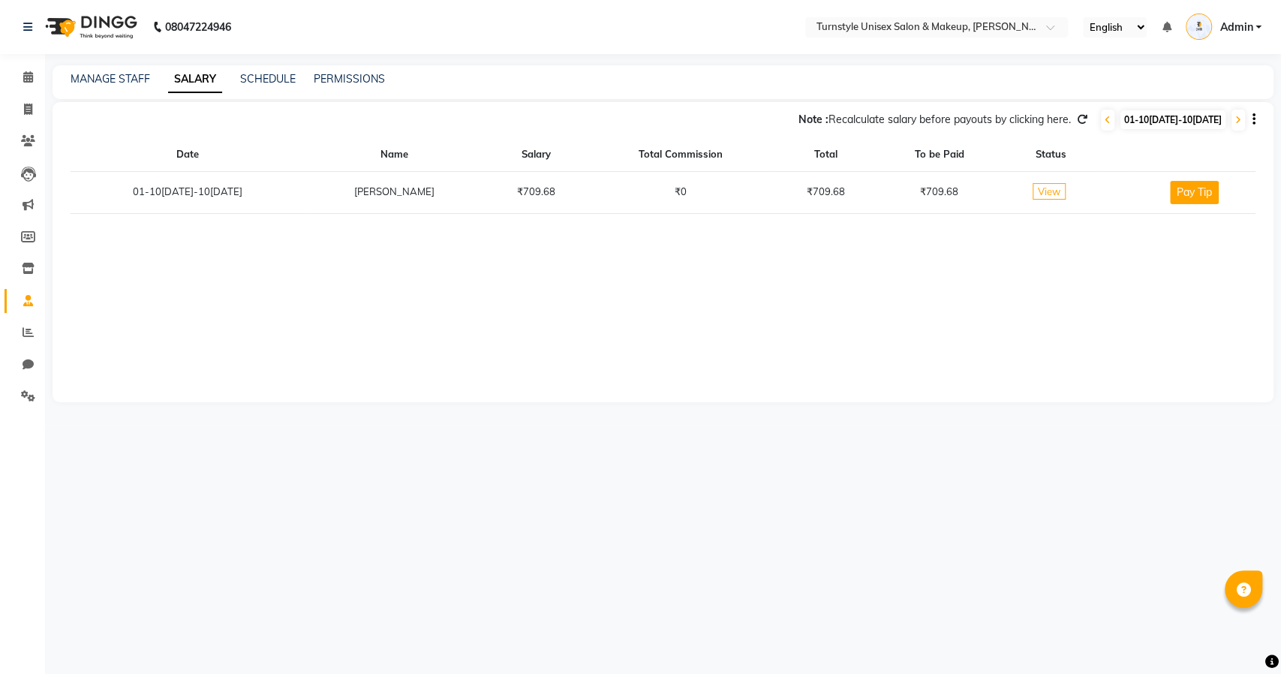
click at [484, 190] on td "₹709.68" at bounding box center [535, 192] width 103 height 42
click at [707, 189] on td "₹0" at bounding box center [681, 192] width 187 height 42
click at [1050, 188] on div "View" at bounding box center [1049, 192] width 78 height 15
click at [1033, 188] on span "View" at bounding box center [1049, 191] width 33 height 17
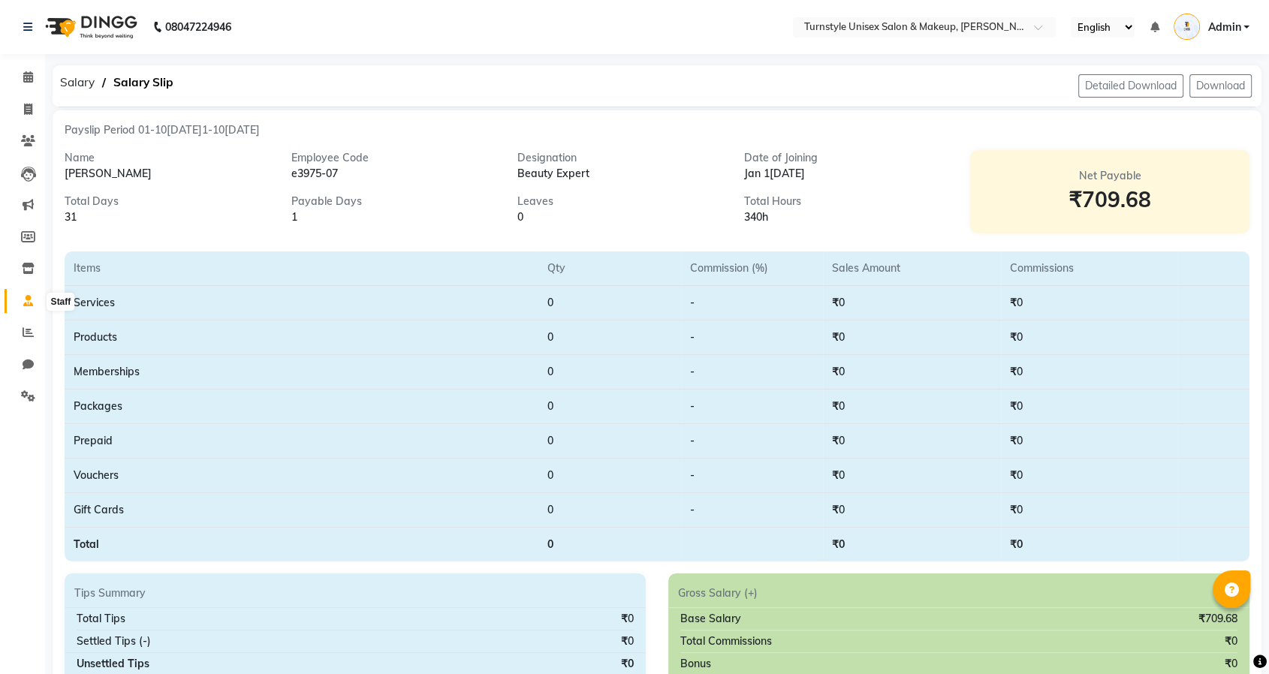
click at [36, 302] on span at bounding box center [28, 301] width 26 height 17
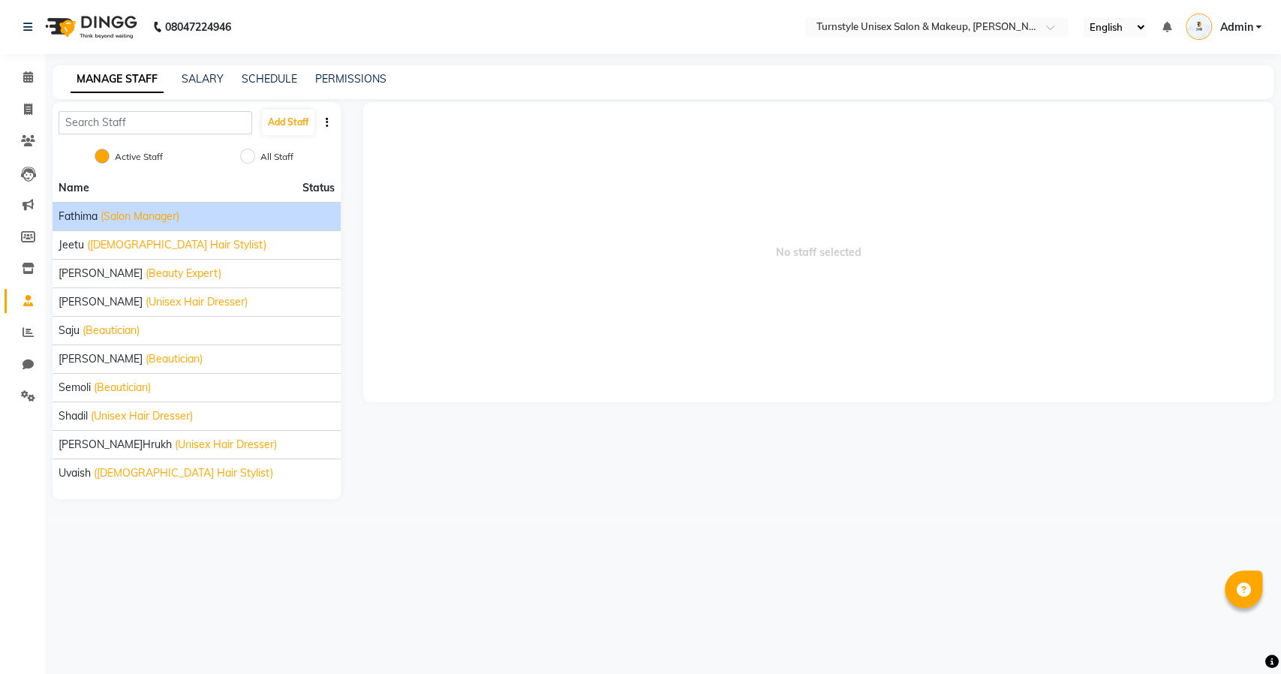
click at [118, 223] on span "(Salon Manager)" at bounding box center [140, 217] width 79 height 16
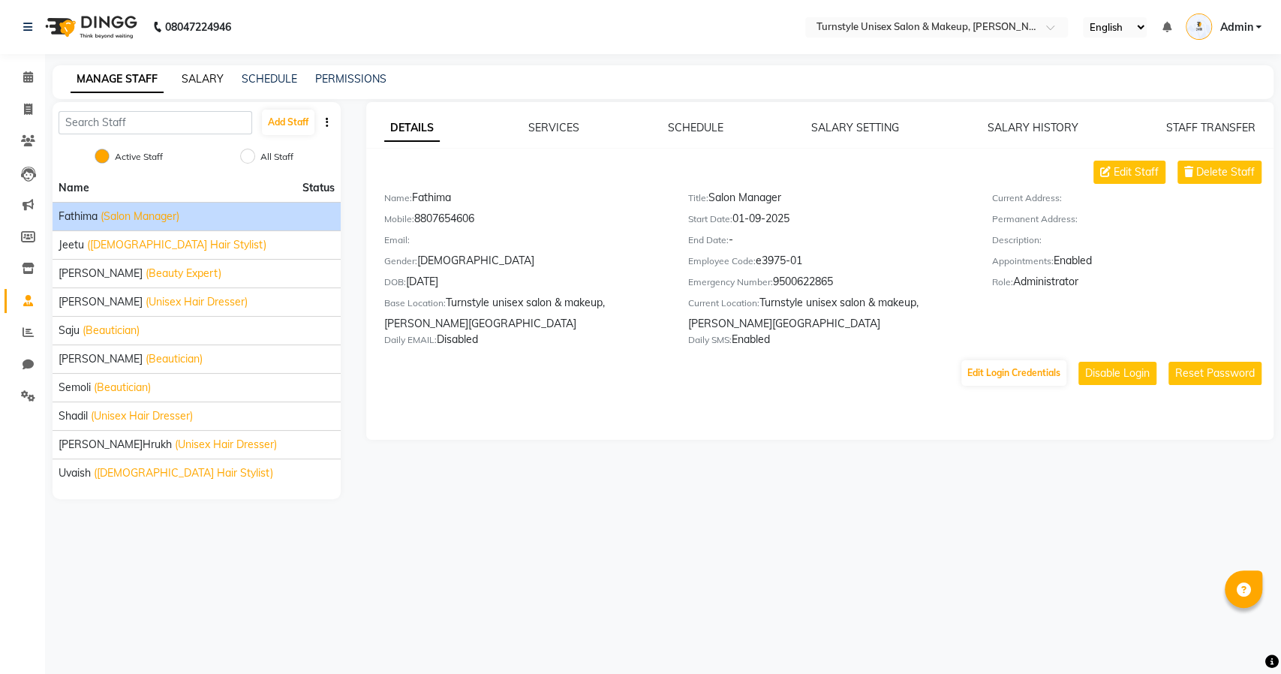
click at [197, 80] on link "SALARY" at bounding box center [203, 79] width 42 height 14
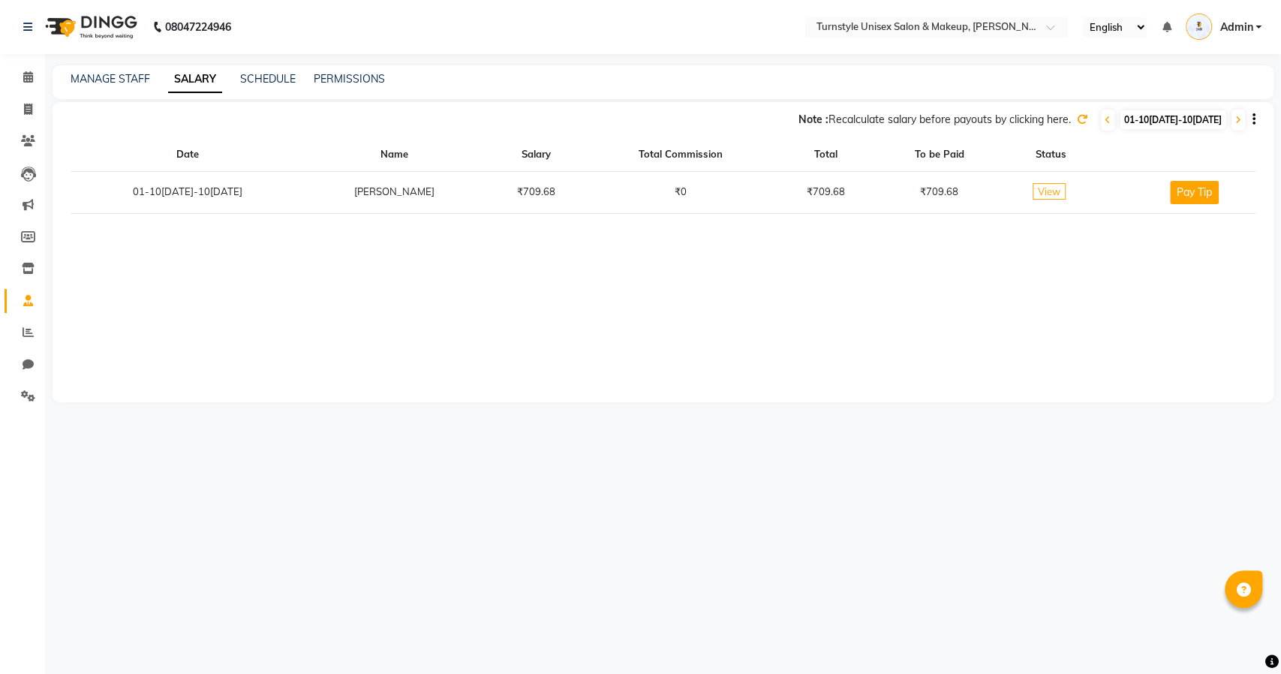
click at [1033, 190] on span "View" at bounding box center [1049, 191] width 33 height 17
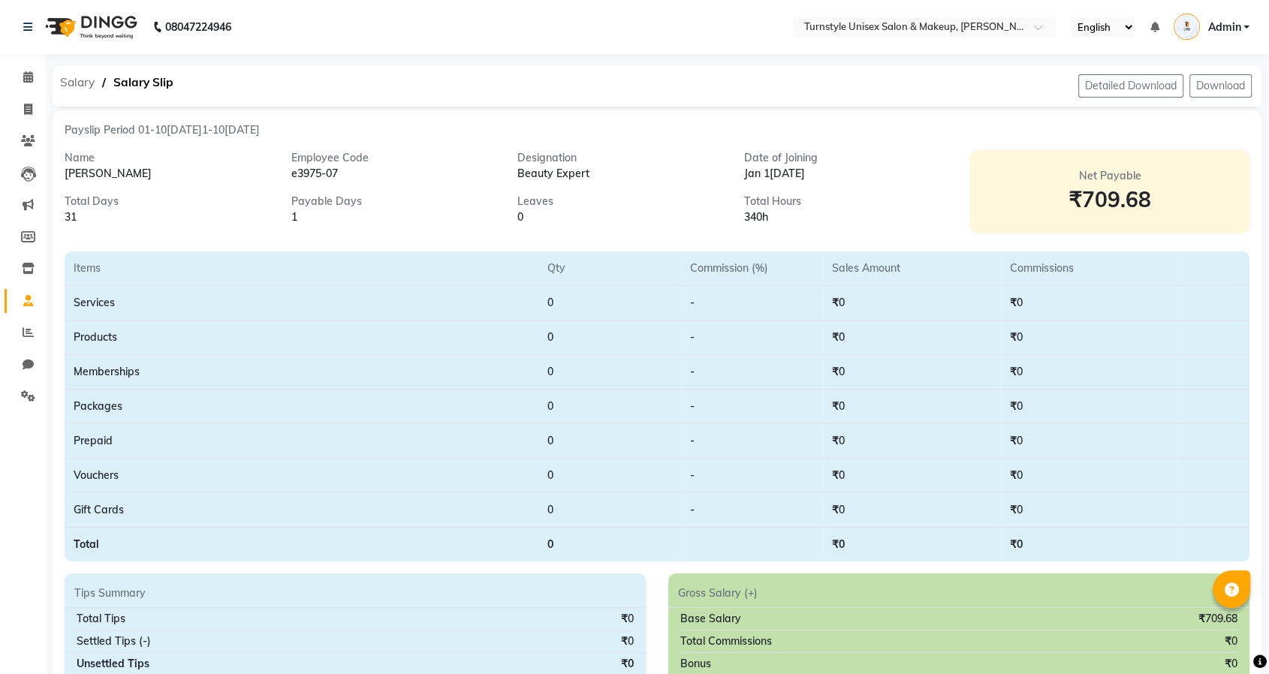
click at [73, 81] on span "Salary" at bounding box center [78, 82] width 50 height 27
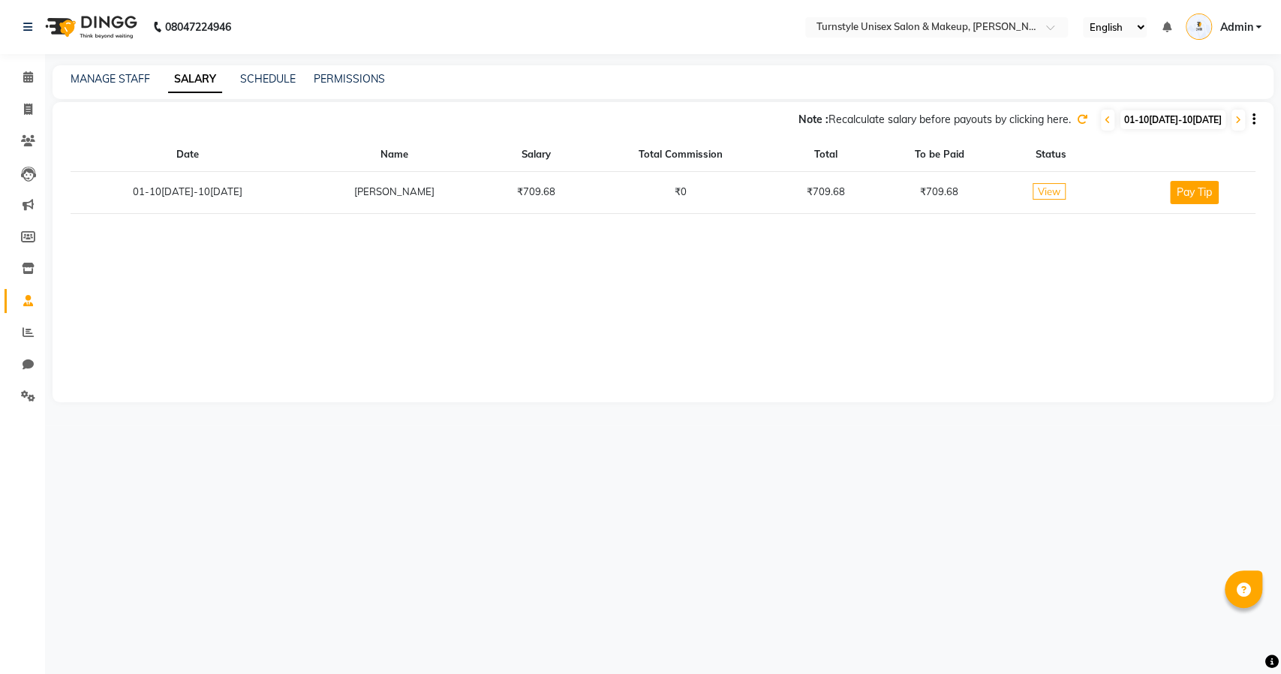
click at [1034, 193] on span "View" at bounding box center [1049, 191] width 33 height 17
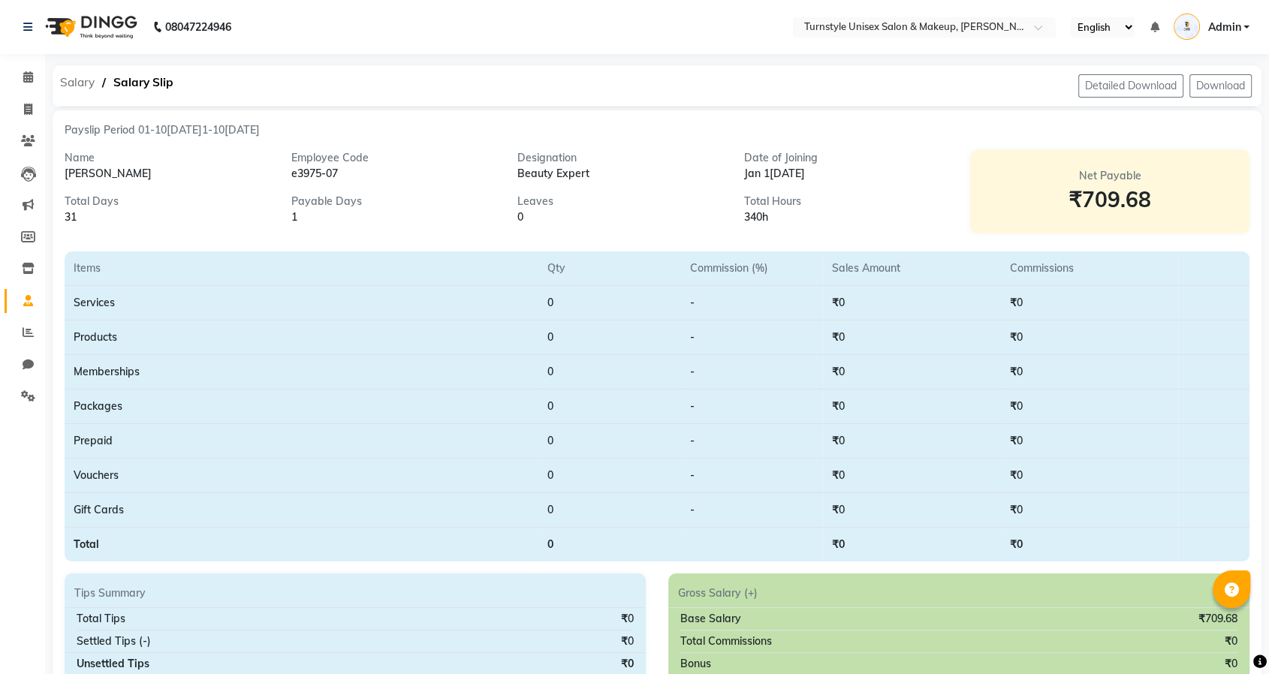
click at [69, 83] on span "Salary" at bounding box center [78, 82] width 50 height 27
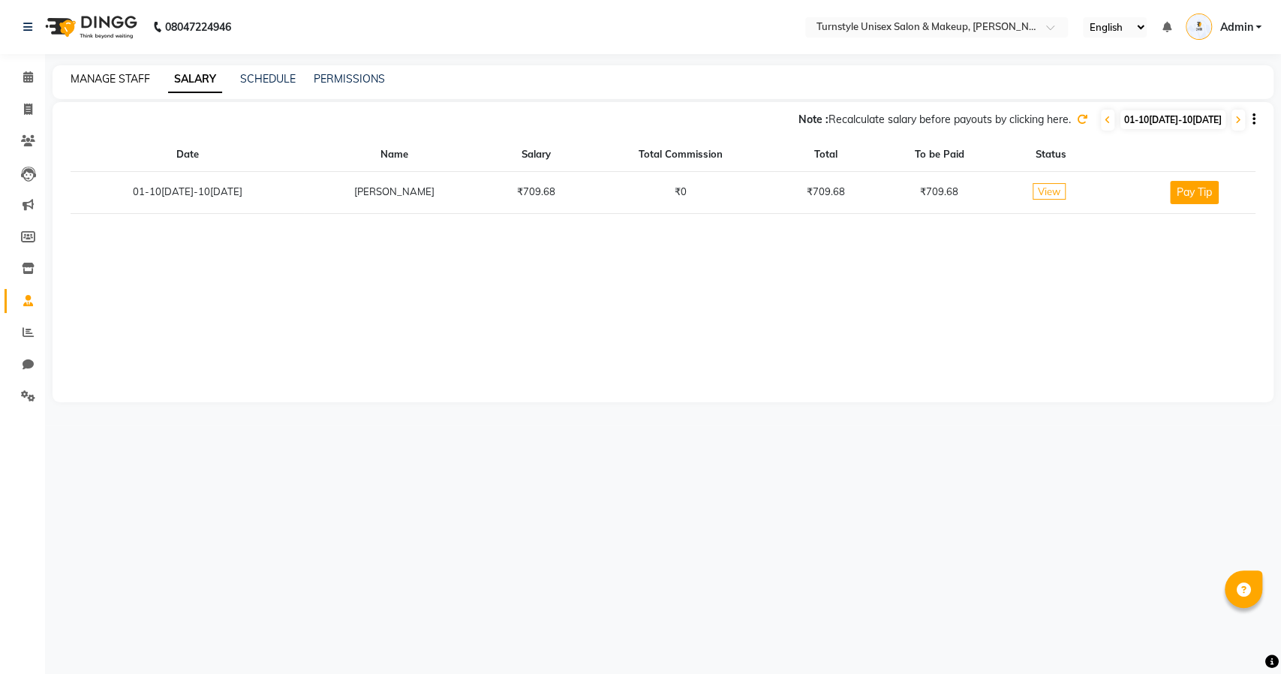
click at [106, 74] on link "MANAGE STAFF" at bounding box center [111, 79] width 80 height 14
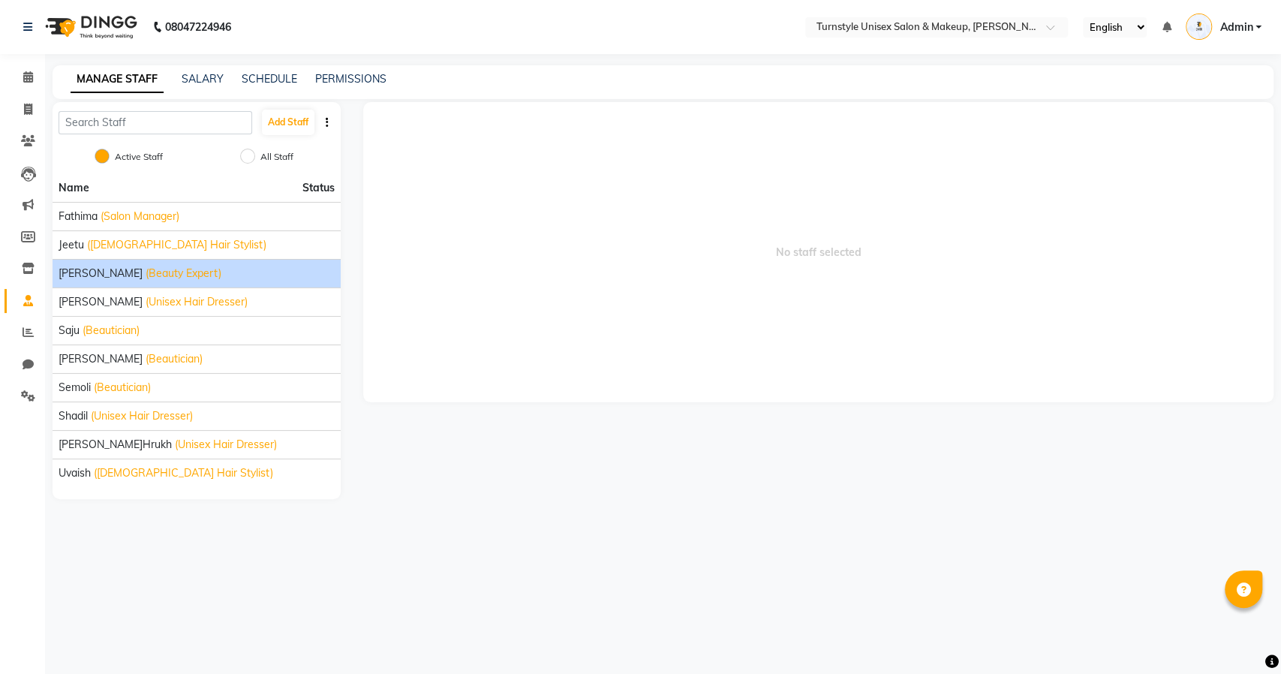
click at [146, 276] on span "(Beauty Expert)" at bounding box center [184, 274] width 76 height 16
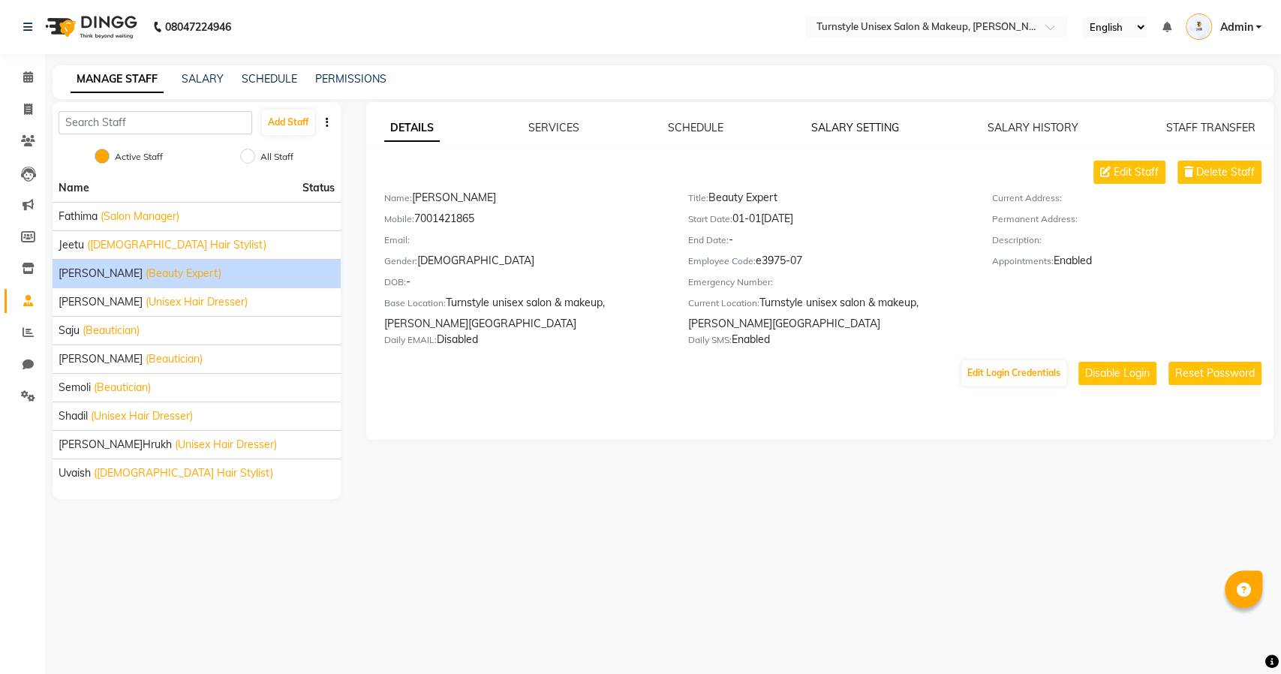
click at [826, 130] on link "SALARY SETTING" at bounding box center [855, 128] width 88 height 14
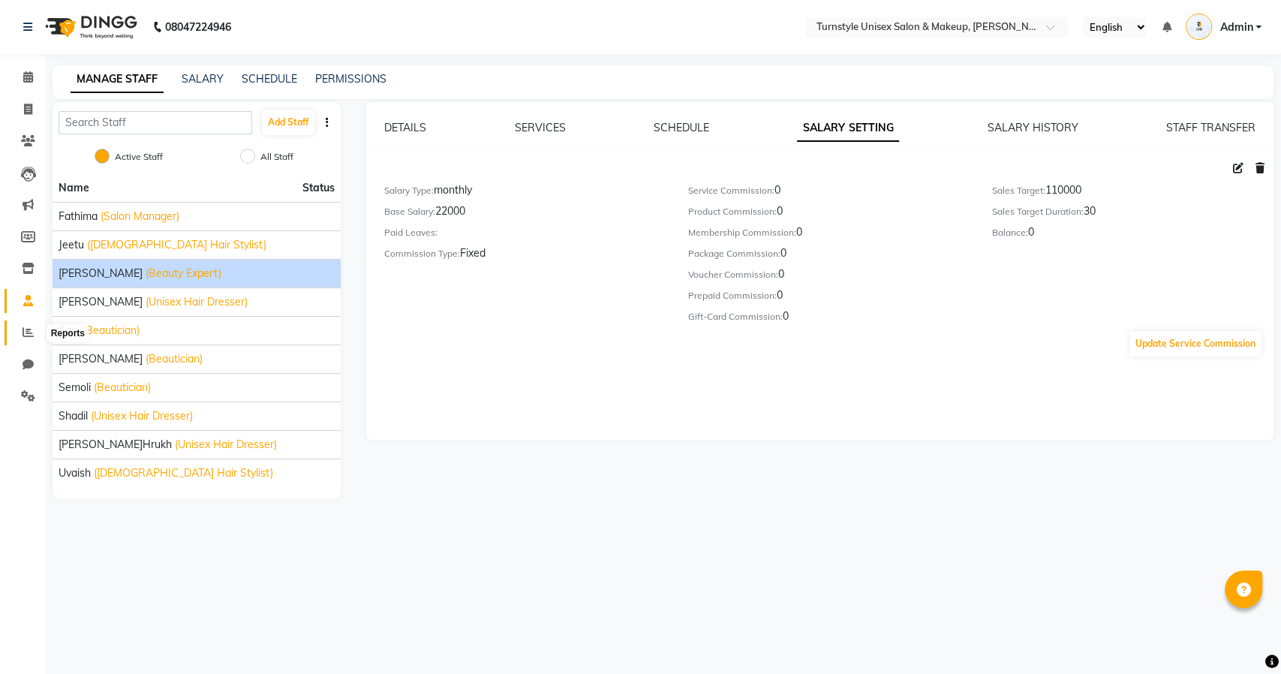
click at [27, 333] on icon at bounding box center [28, 332] width 11 height 11
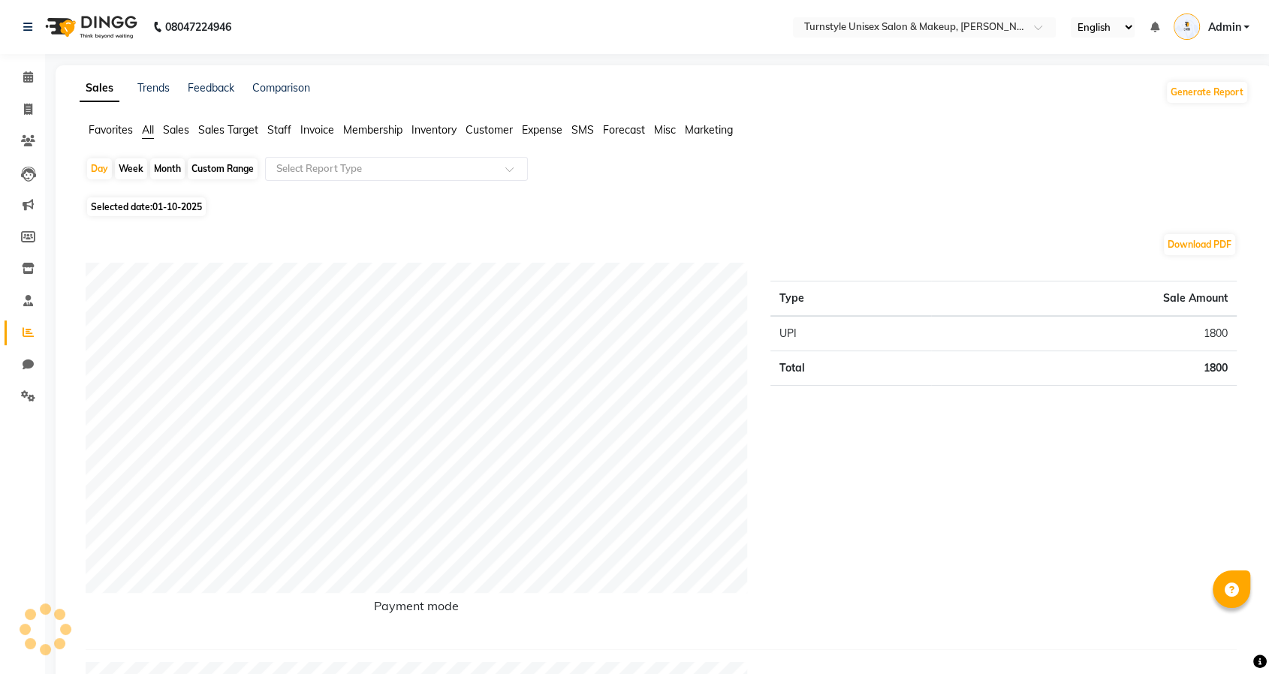
click at [223, 131] on span "Sales Target" at bounding box center [228, 130] width 60 height 14
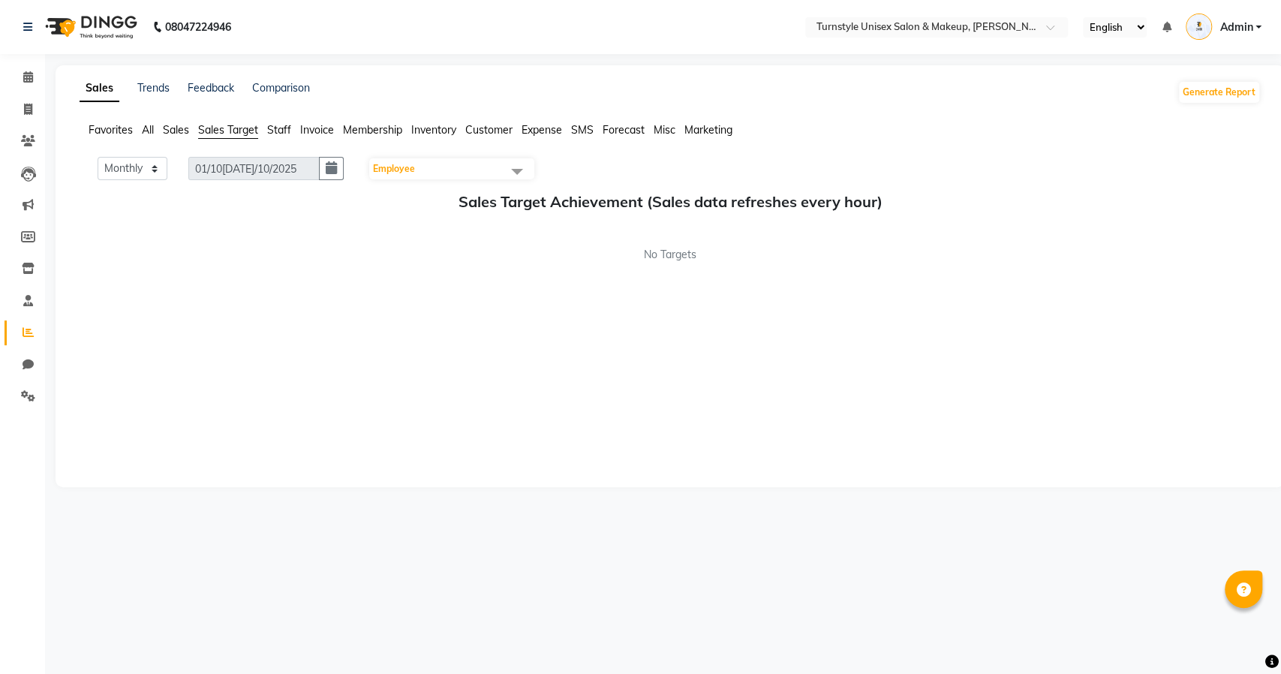
click at [453, 169] on span "Employee" at bounding box center [451, 168] width 165 height 21
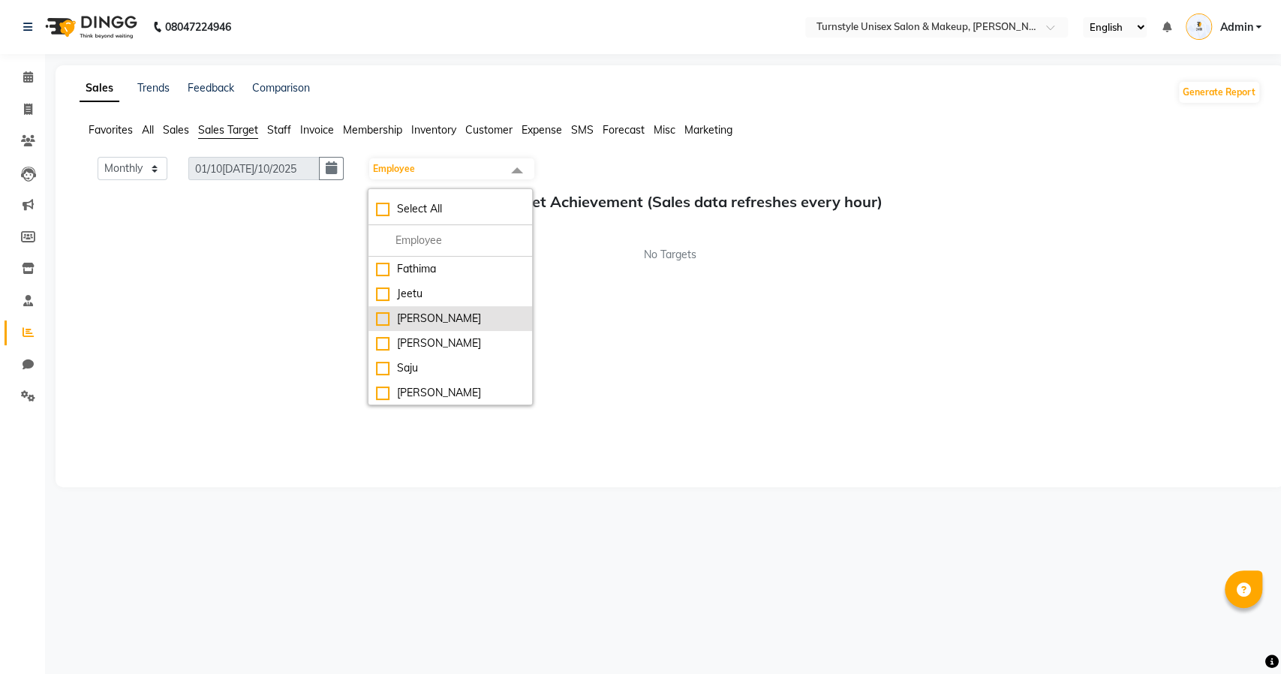
click at [438, 320] on div "[PERSON_NAME]" at bounding box center [450, 319] width 149 height 16
checkbox input "true"
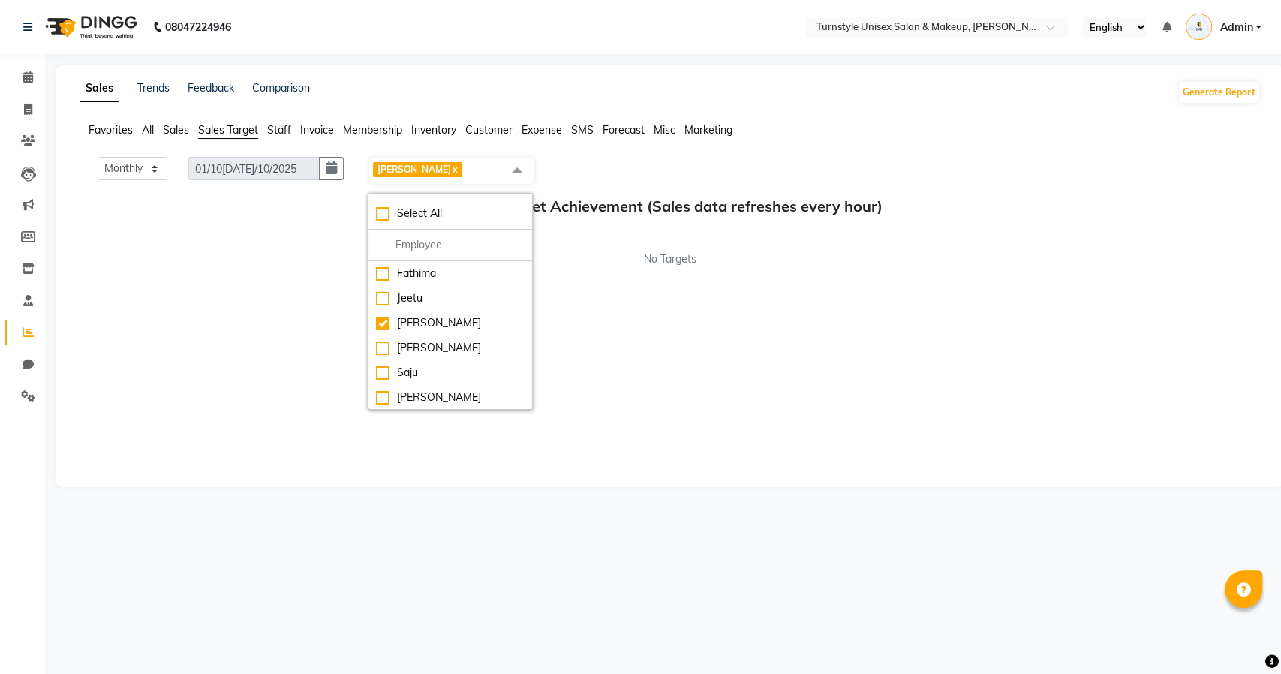
click at [702, 306] on div "Monthly Weekly 01/10/2025 - 31/10/2025 Lalita x Select All Fathima Jeetu Lalita…" at bounding box center [670, 314] width 1181 height 315
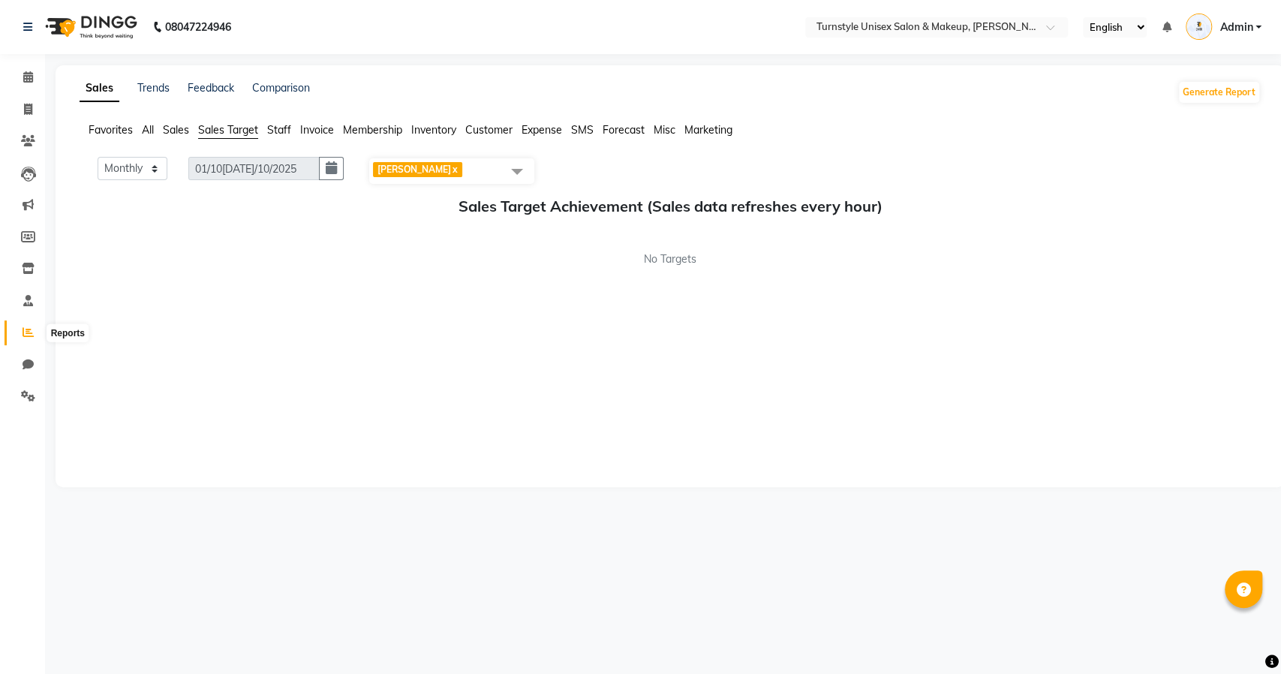
click at [21, 333] on span at bounding box center [28, 332] width 26 height 17
click at [522, 171] on span at bounding box center [517, 171] width 30 height 29
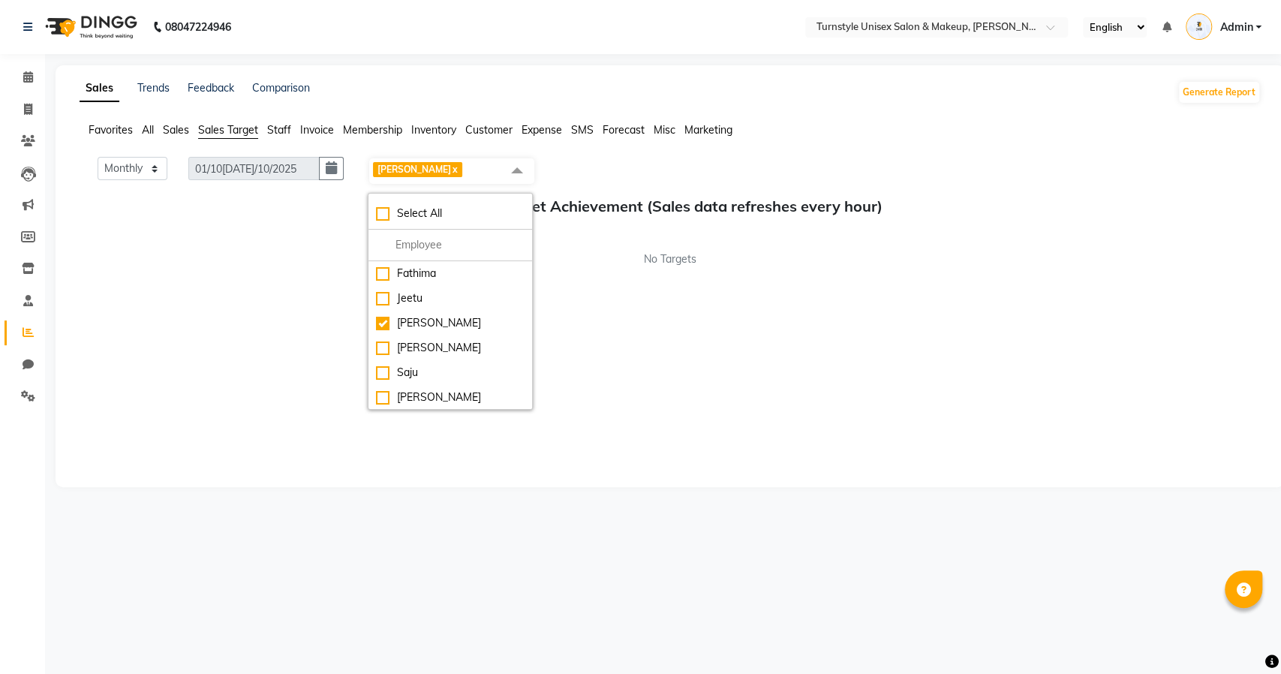
click at [257, 274] on div "Monthly Weekly 01/10/2025 - 31/10/2025 Lalita x Select All Fathima Jeetu Lalita…" at bounding box center [670, 314] width 1181 height 315
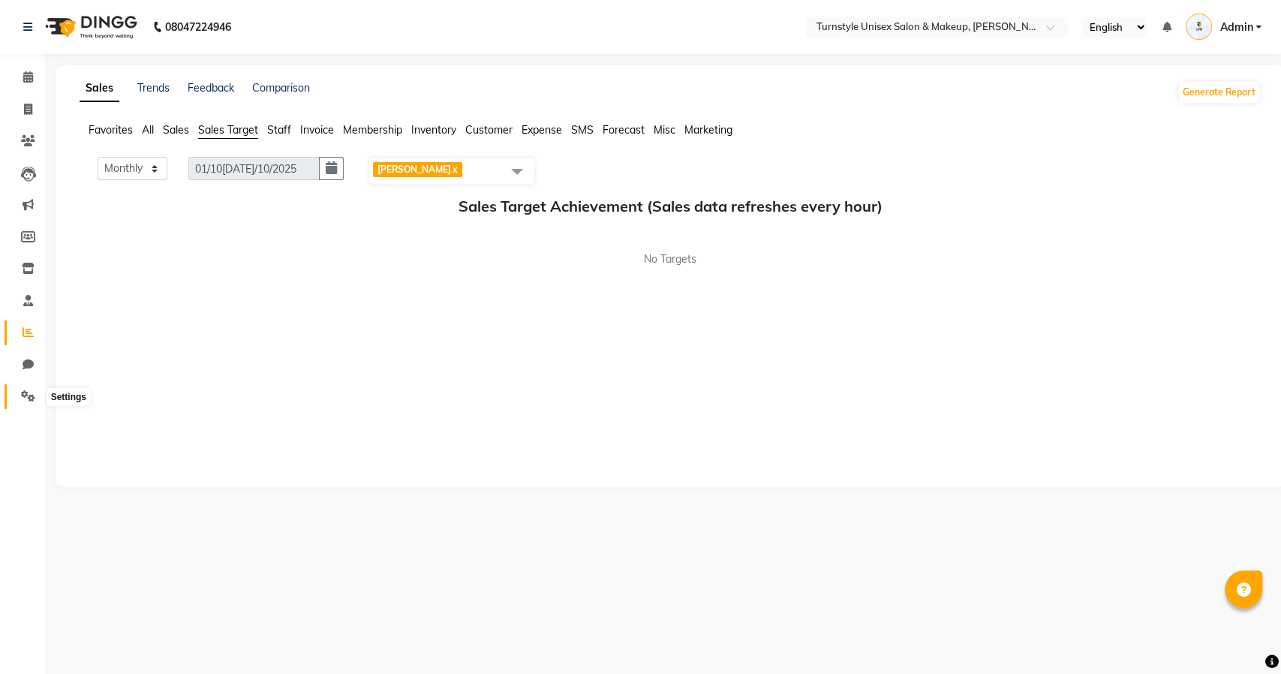
click at [26, 389] on span at bounding box center [28, 396] width 26 height 17
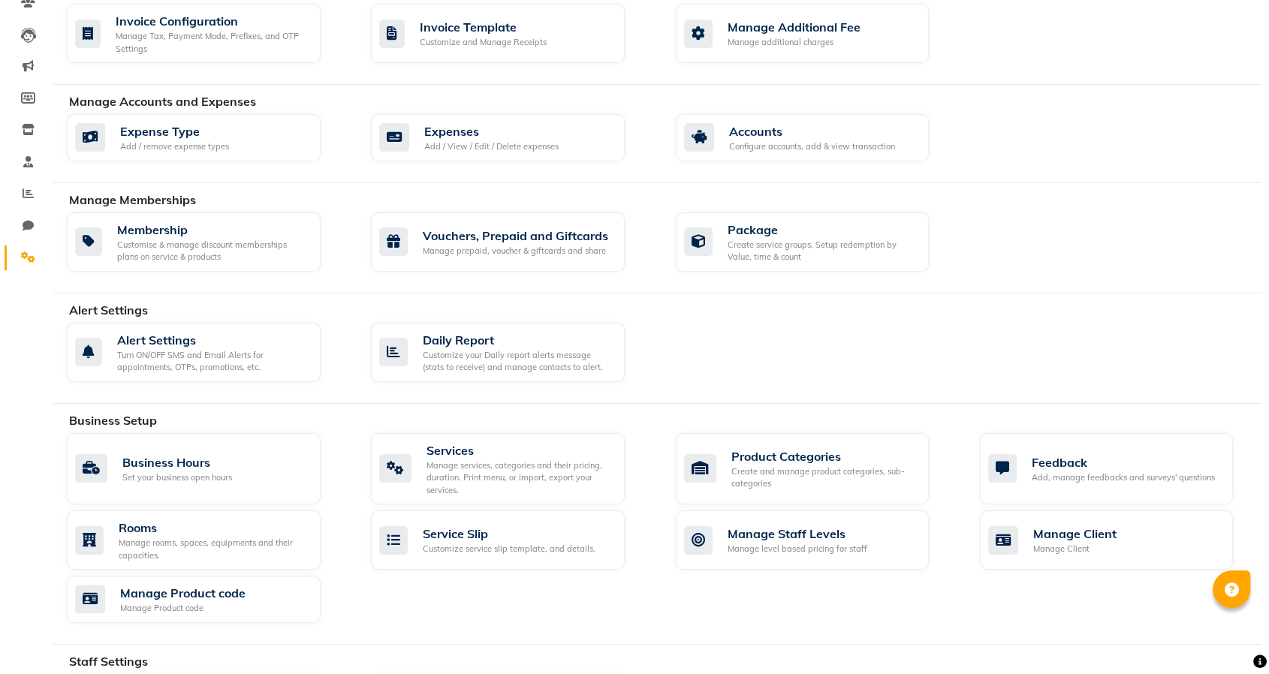
scroll to position [240, 0]
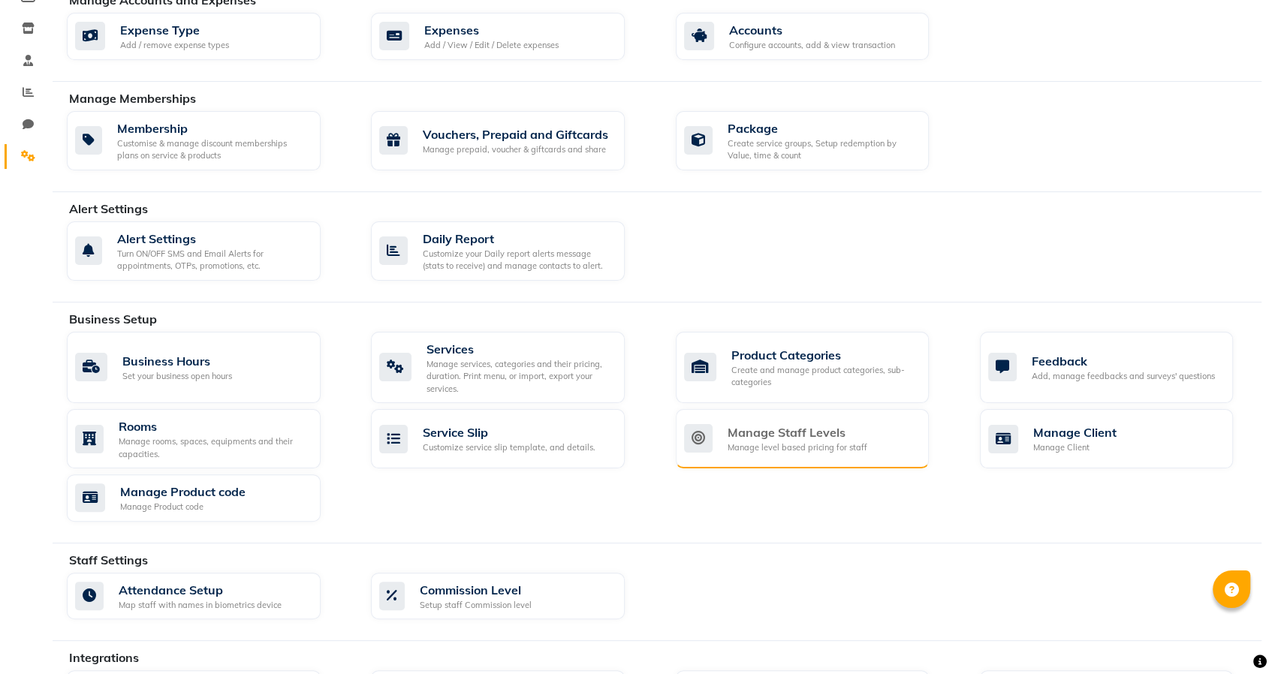
click at [765, 441] on div "Manage level based pricing for staff" at bounding box center [797, 447] width 140 height 13
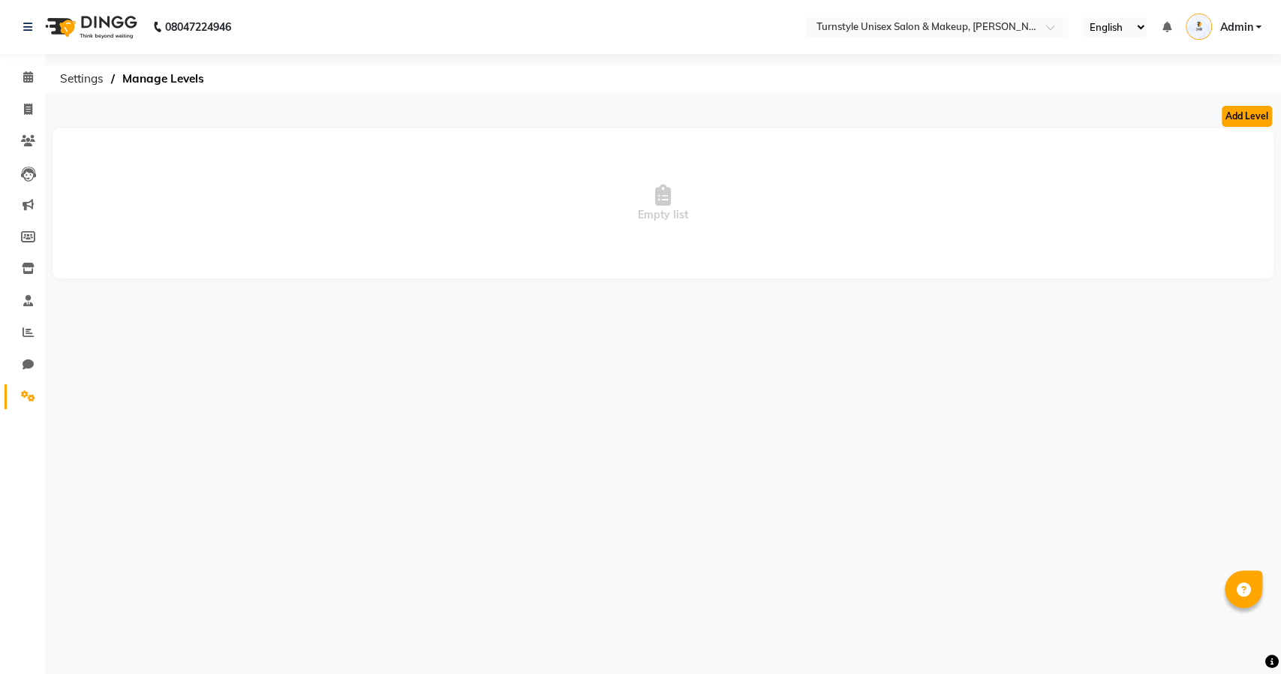
click at [1258, 119] on button "Add Level" at bounding box center [1247, 116] width 50 height 21
click at [93, 81] on span "Settings" at bounding box center [82, 78] width 59 height 27
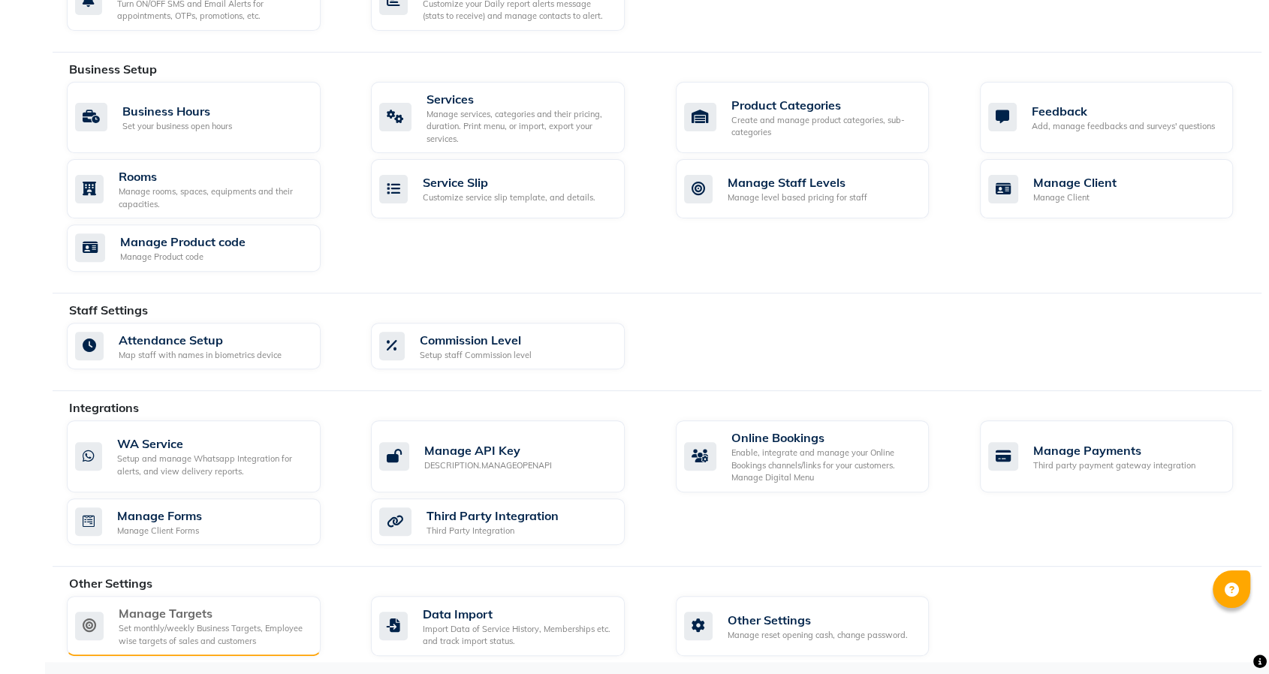
scroll to position [491, 0]
click at [148, 621] on div "Set monthly/weekly Business Targets, Employee wise targets of sales and custome…" at bounding box center [214, 633] width 190 height 25
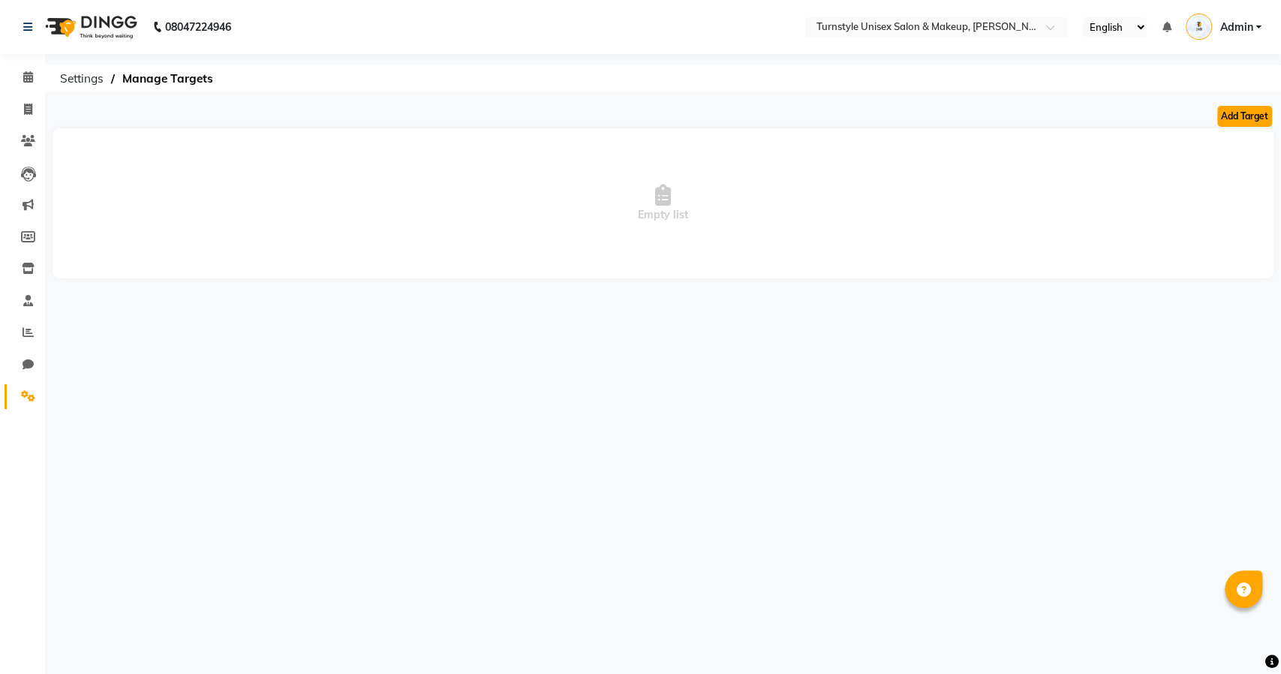
click at [1254, 115] on button "Add Target" at bounding box center [1244, 116] width 55 height 21
select select "monthly"
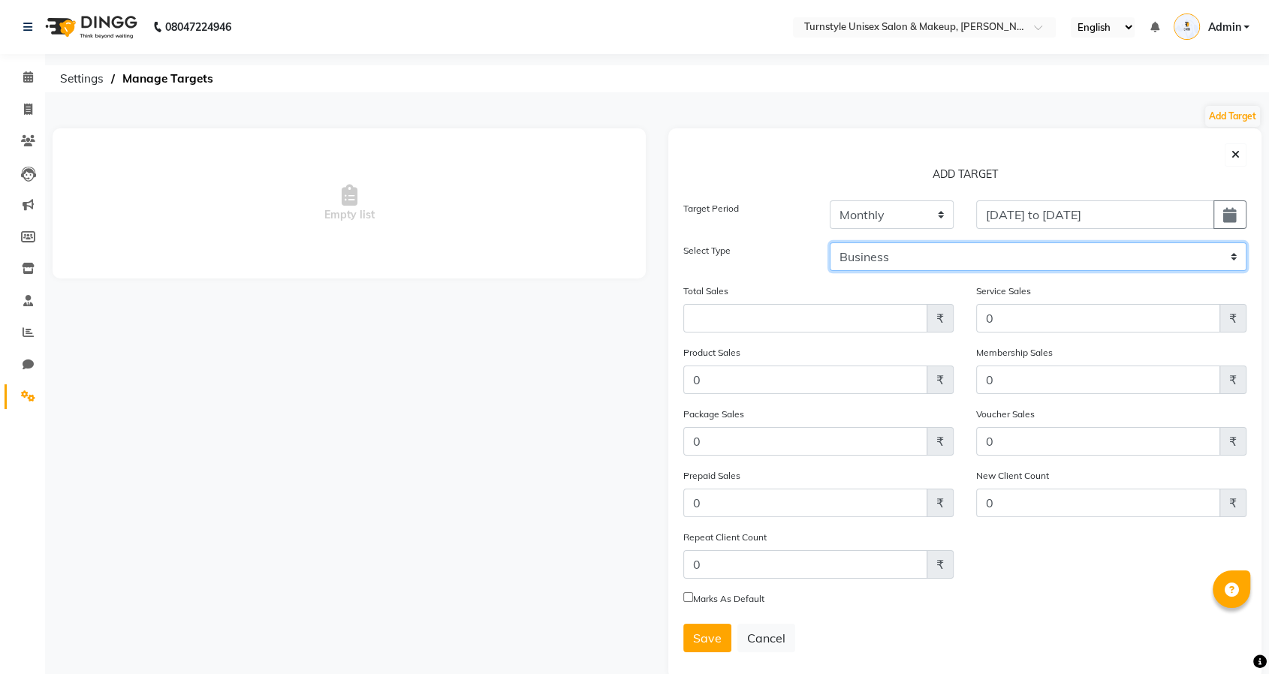
click at [983, 246] on select "Business Employee" at bounding box center [1037, 256] width 417 height 29
click at [782, 242] on div "Select Type" at bounding box center [745, 256] width 146 height 29
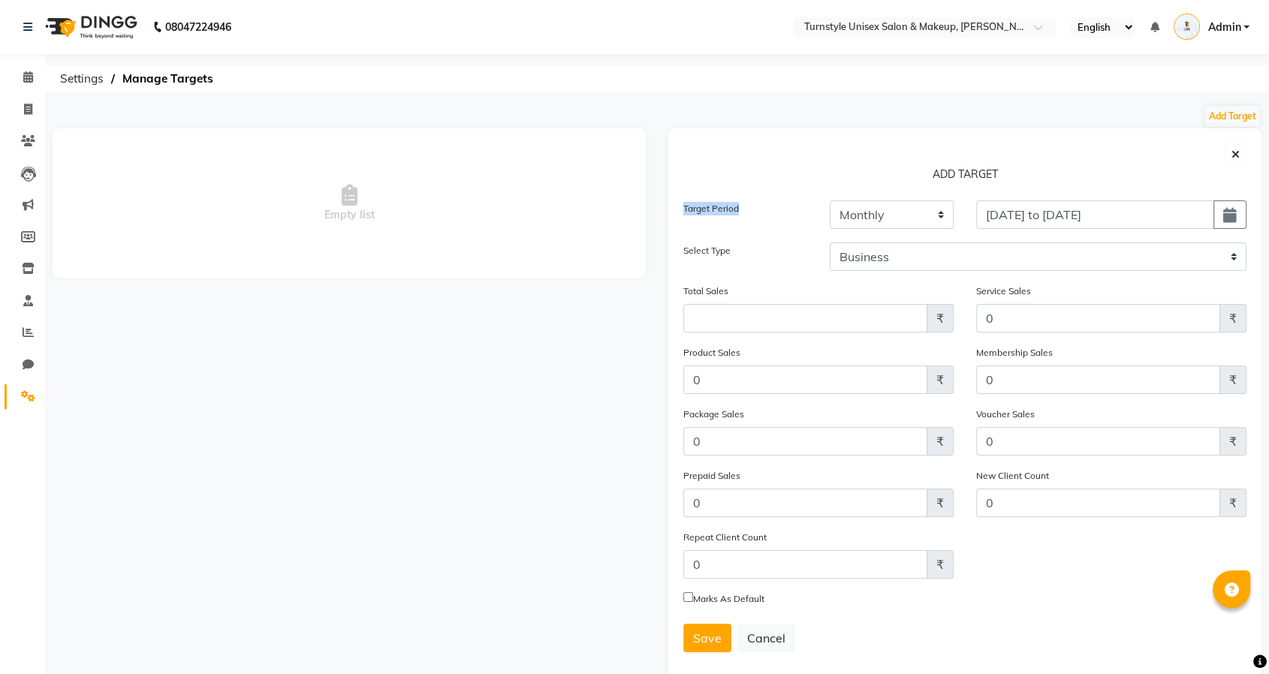
drag, startPoint x: 682, startPoint y: 206, endPoint x: 744, endPoint y: 206, distance: 61.6
click at [744, 206] on div "Target Period" at bounding box center [745, 221] width 146 height 42
drag, startPoint x: 684, startPoint y: 250, endPoint x: 737, endPoint y: 251, distance: 53.3
click at [737, 251] on div "Select Type" at bounding box center [745, 256] width 146 height 29
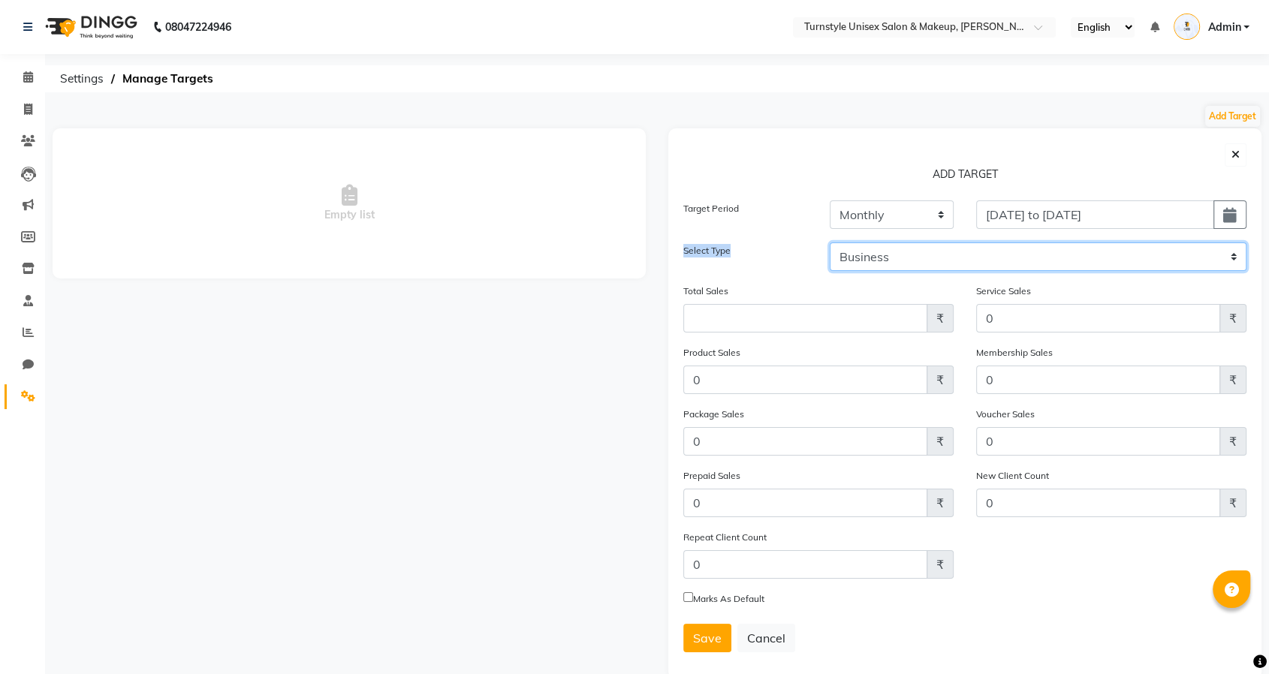
click at [934, 257] on select "Business Employee" at bounding box center [1037, 256] width 417 height 29
select select "employee"
click at [829, 242] on select "Business Employee" at bounding box center [1037, 256] width 417 height 29
click at [1139, 254] on select "Select Fathima Jeetu Lalita Saif Saju Sara Semoli Shadil Shahrukh Uvaish" at bounding box center [1147, 256] width 197 height 29
select select "93347"
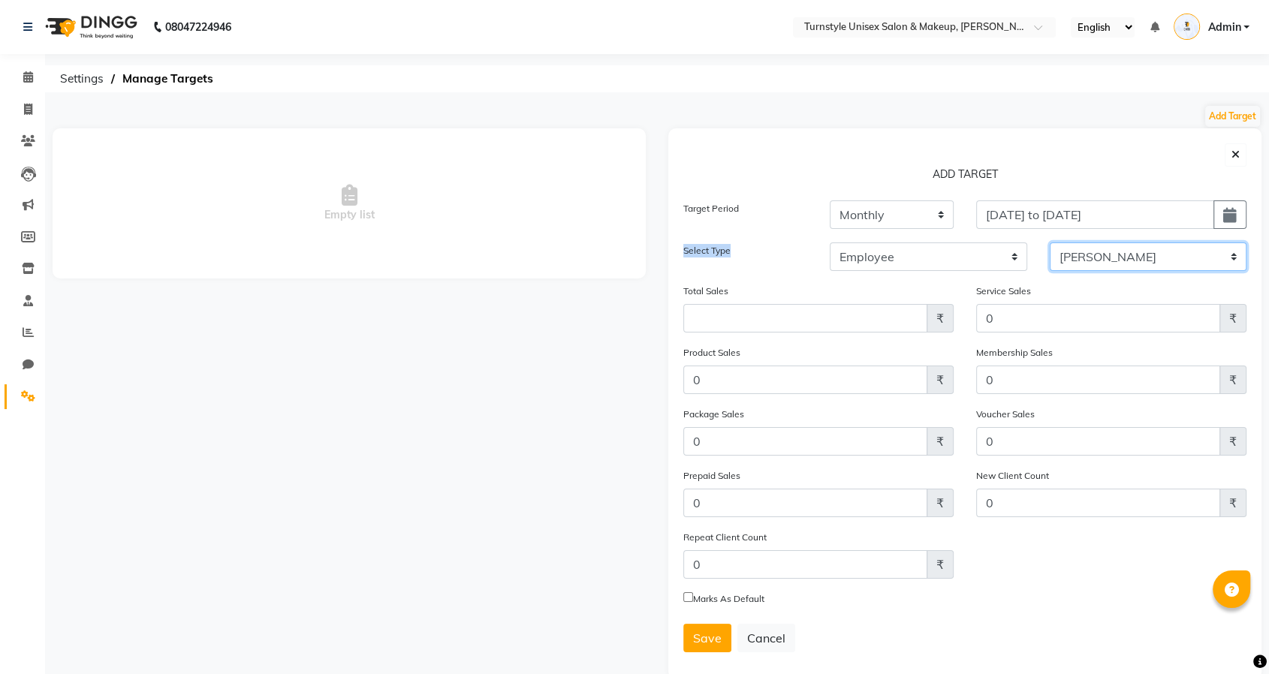
click at [1049, 242] on select "Select Fathima Jeetu Lalita Saif Saju Sara Semoli Shadil Shahrukh Uvaish" at bounding box center [1147, 256] width 197 height 29
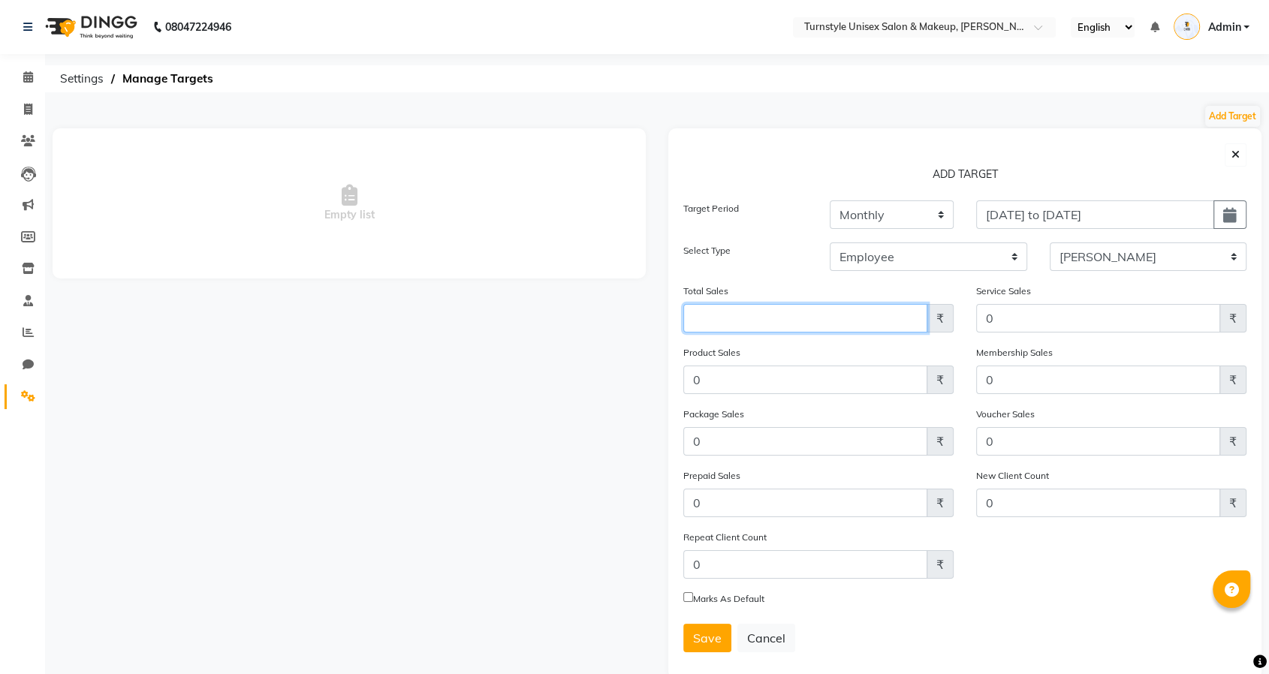
click at [763, 321] on input "Amount (to the nearest dollar)" at bounding box center [805, 318] width 244 height 29
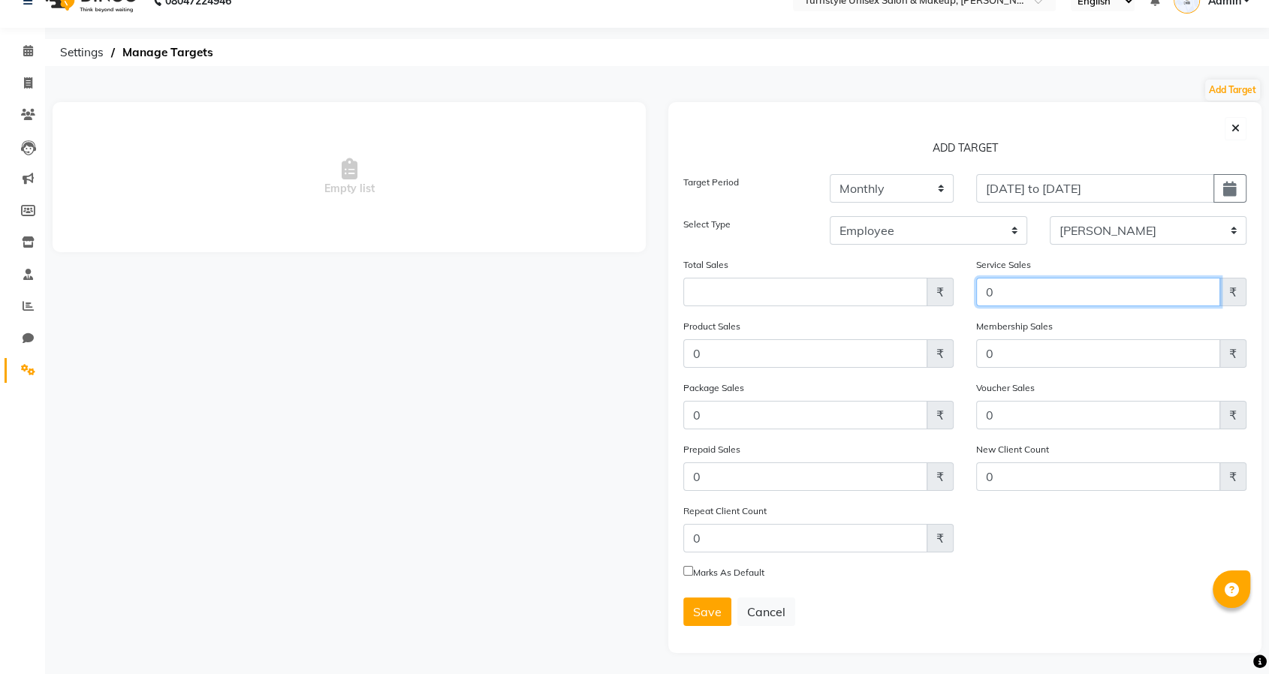
click at [1025, 291] on input "0" at bounding box center [1098, 292] width 244 height 29
click at [718, 285] on input "Amount (to the nearest dollar)" at bounding box center [805, 292] width 244 height 29
click at [152, 55] on span "Manage Targets" at bounding box center [168, 52] width 106 height 27
click at [74, 59] on span "Settings" at bounding box center [82, 52] width 59 height 27
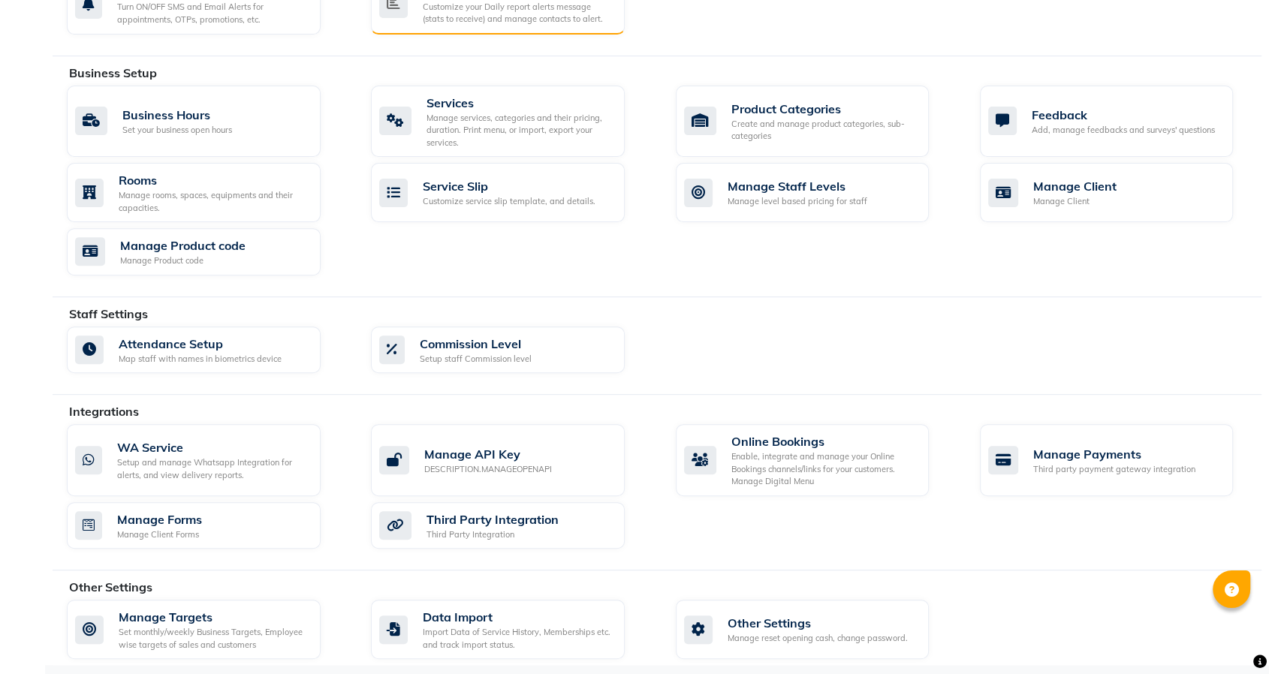
scroll to position [491, 0]
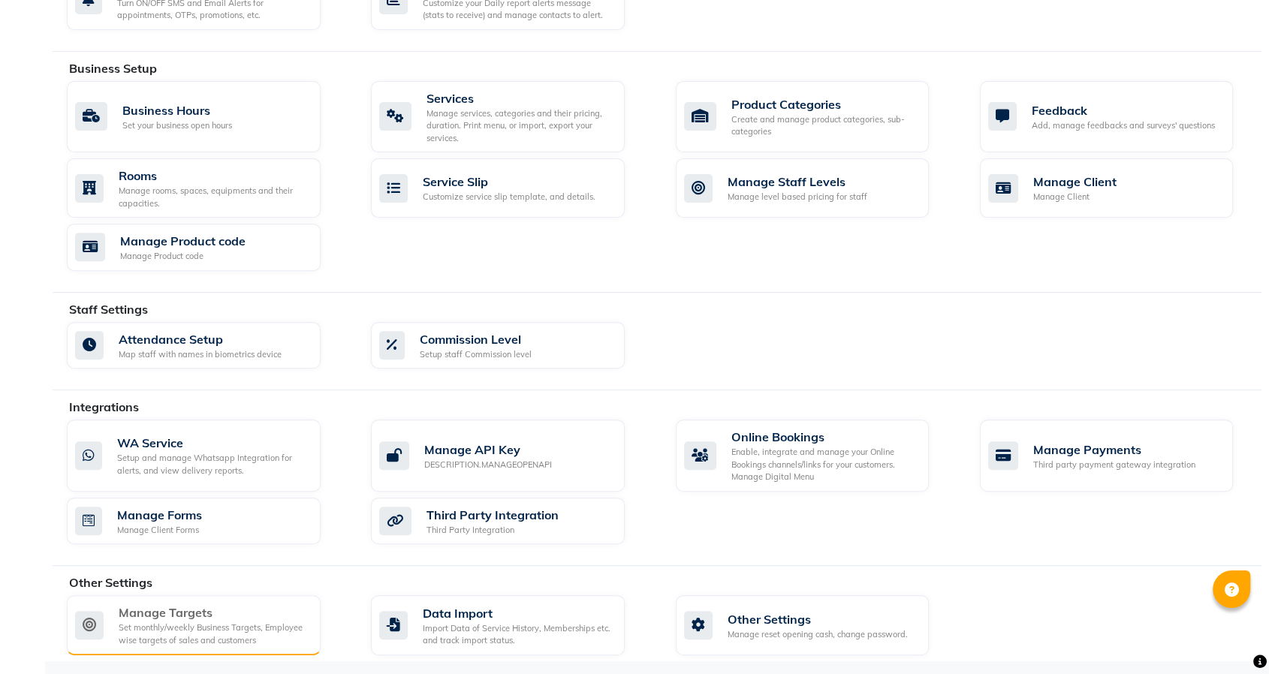
click at [190, 613] on div "Manage Targets" at bounding box center [214, 612] width 190 height 18
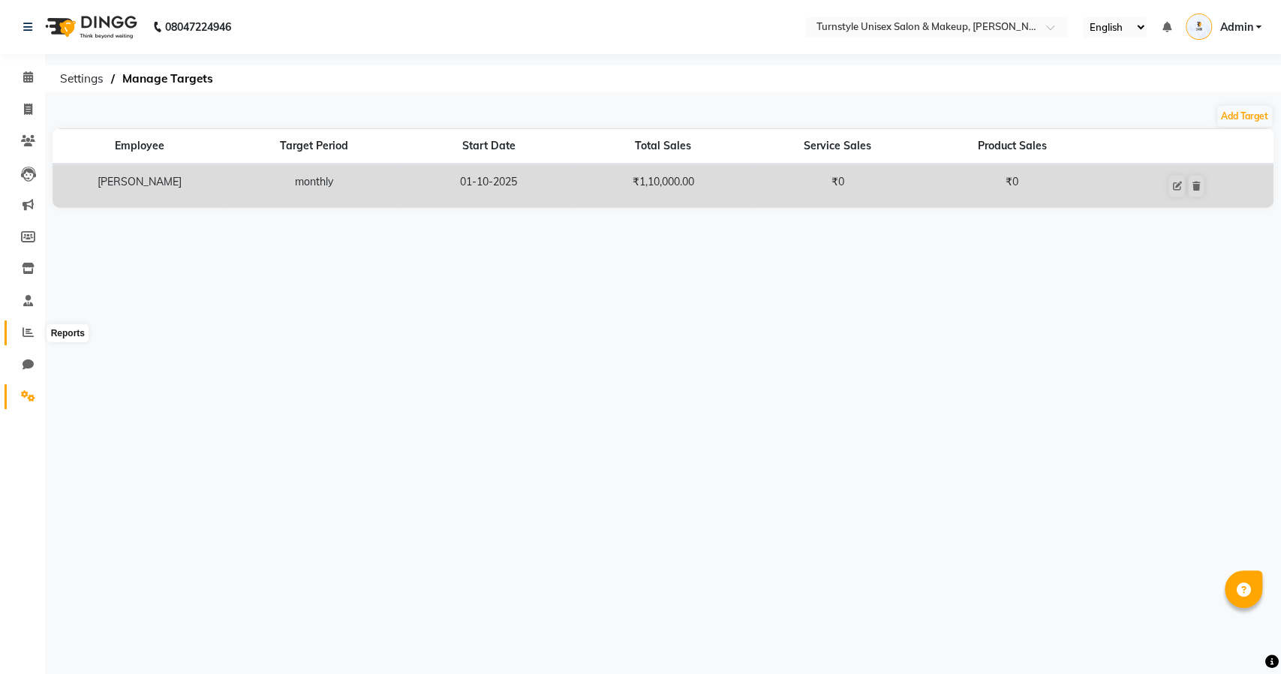
click at [26, 336] on icon at bounding box center [28, 332] width 11 height 11
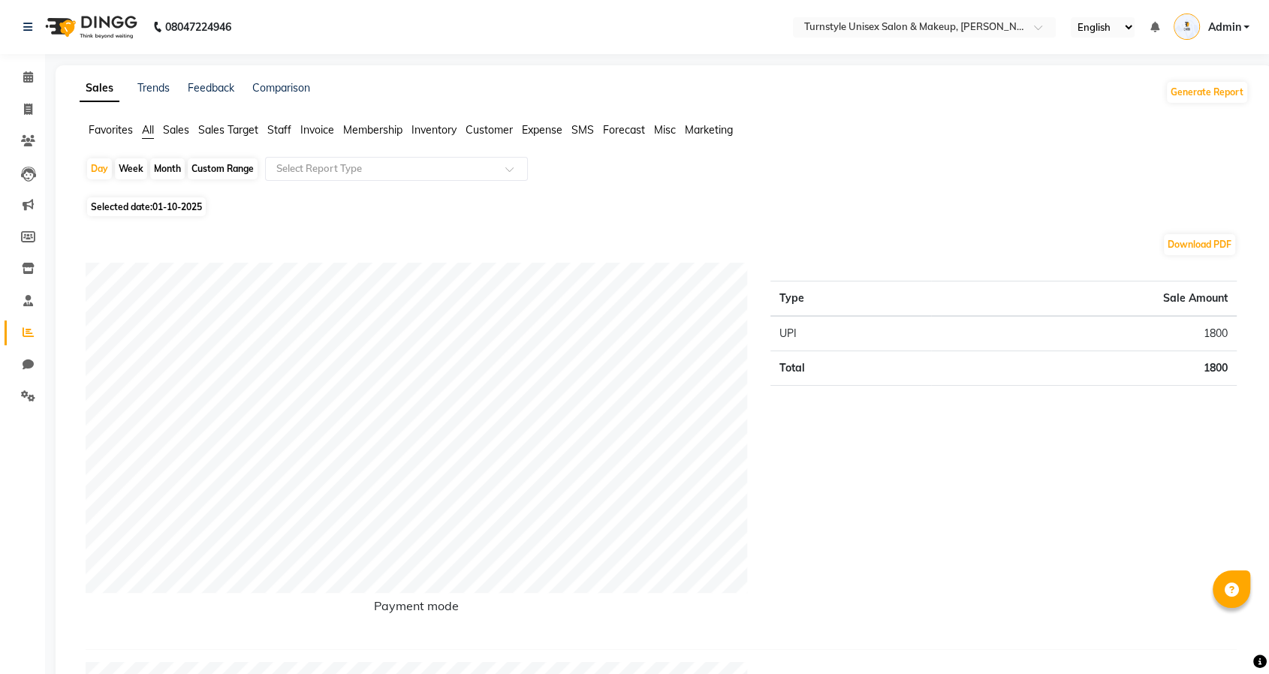
click at [231, 129] on span "Sales Target" at bounding box center [228, 130] width 60 height 14
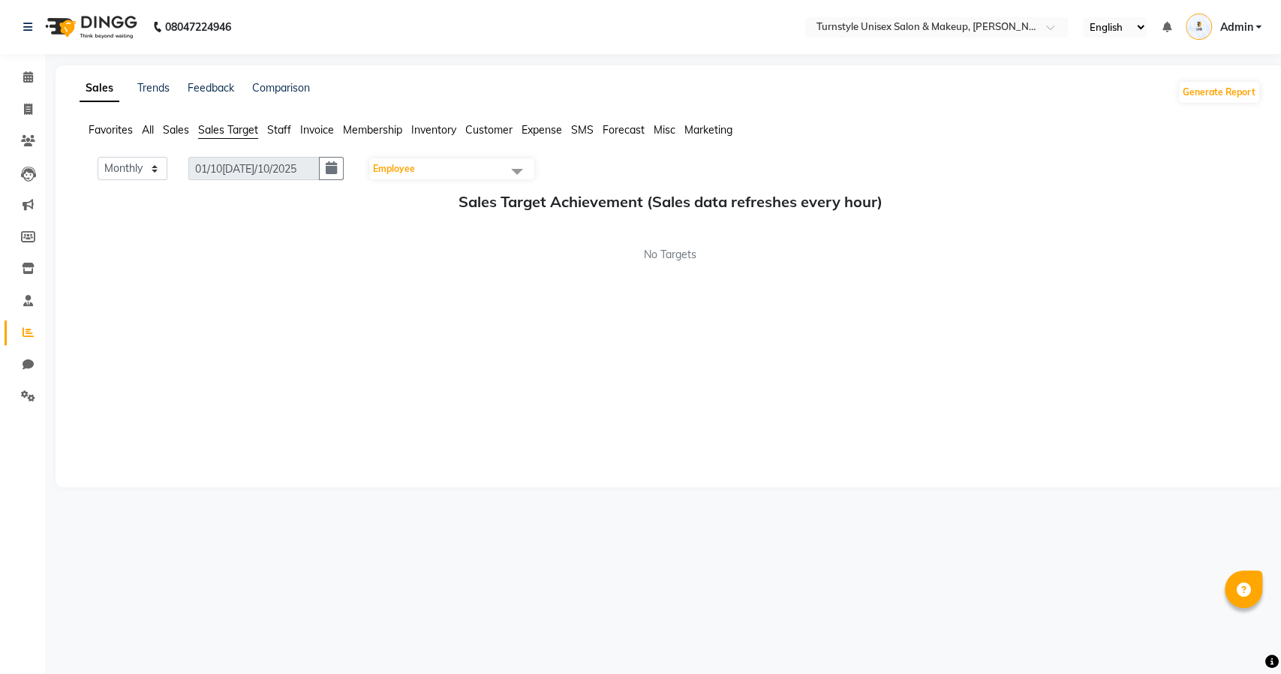
click at [444, 167] on span "Employee" at bounding box center [451, 168] width 165 height 21
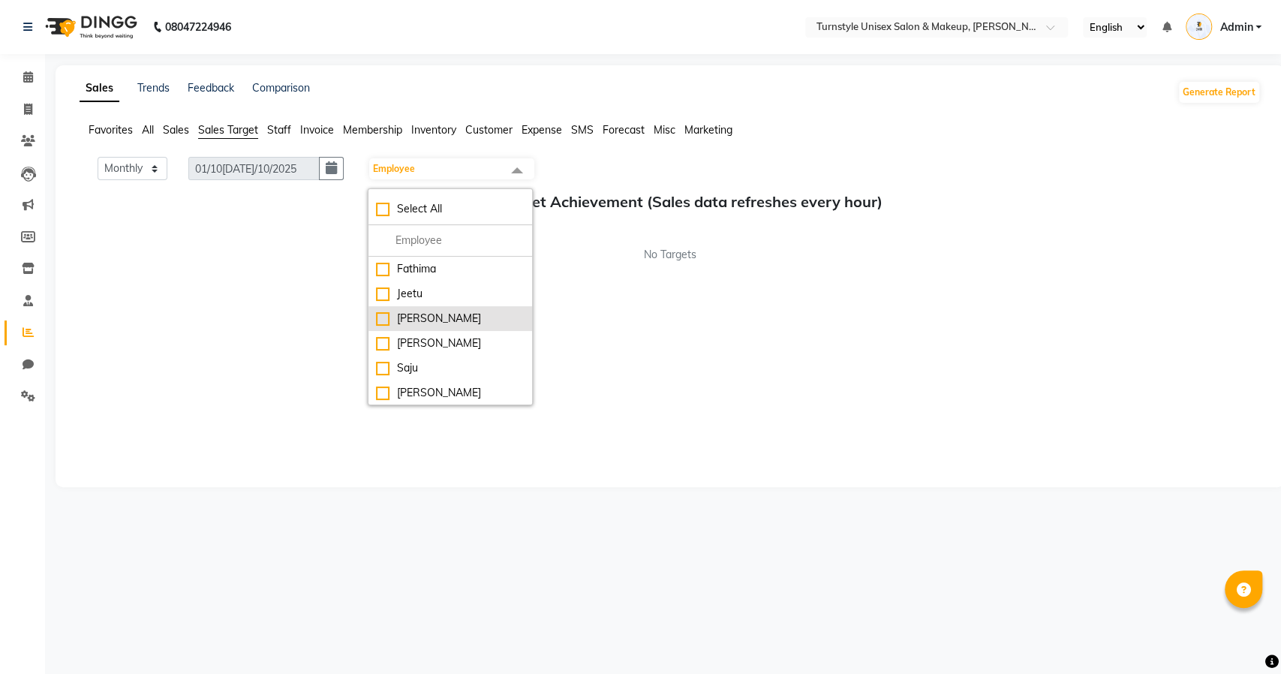
click at [401, 324] on div "[PERSON_NAME]" at bounding box center [450, 319] width 149 height 16
checkbox input "true"
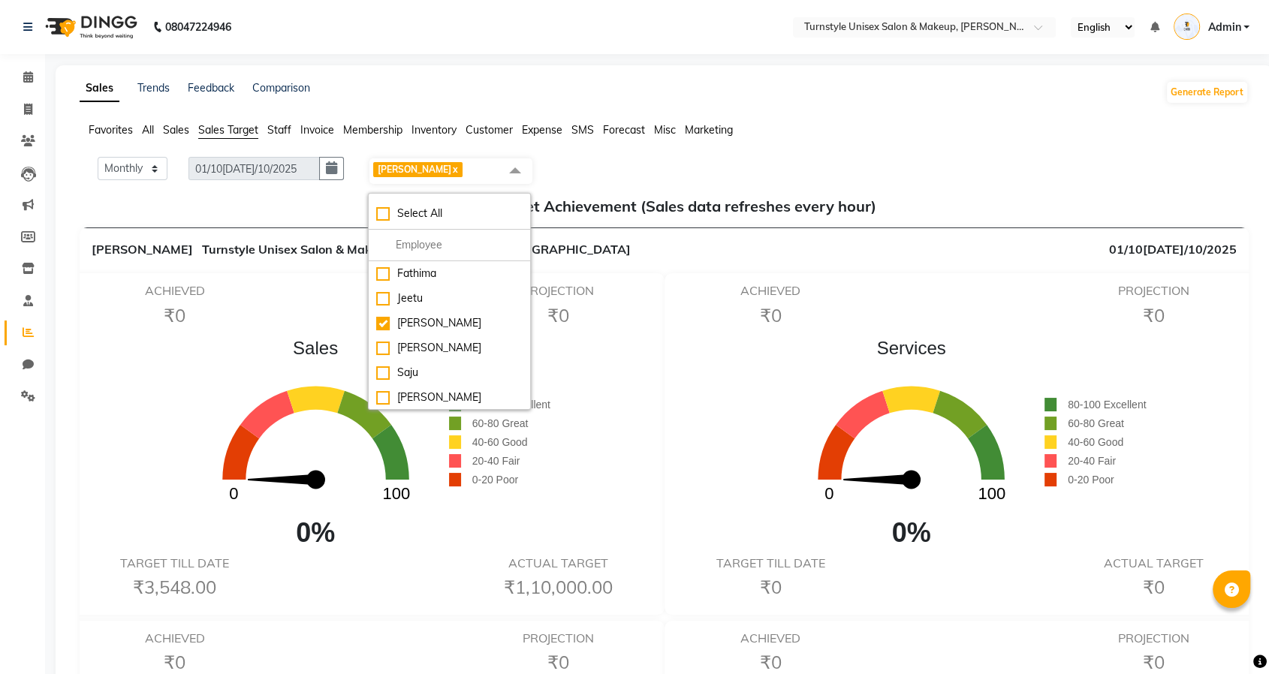
click at [892, 173] on div "Monthly Weekly 01/10/2025 - 31/10/2025 Lalita x Select All Fathima Jeetu Lalita…" at bounding box center [664, 171] width 1157 height 29
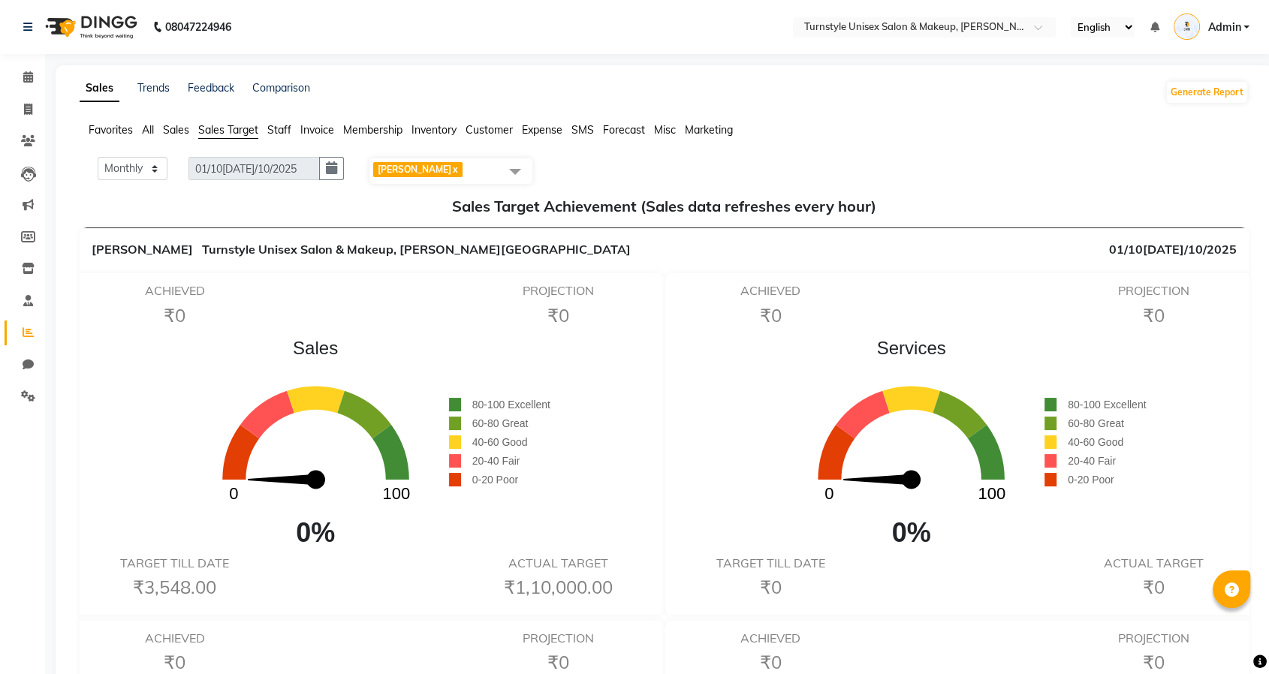
scroll to position [167, 0]
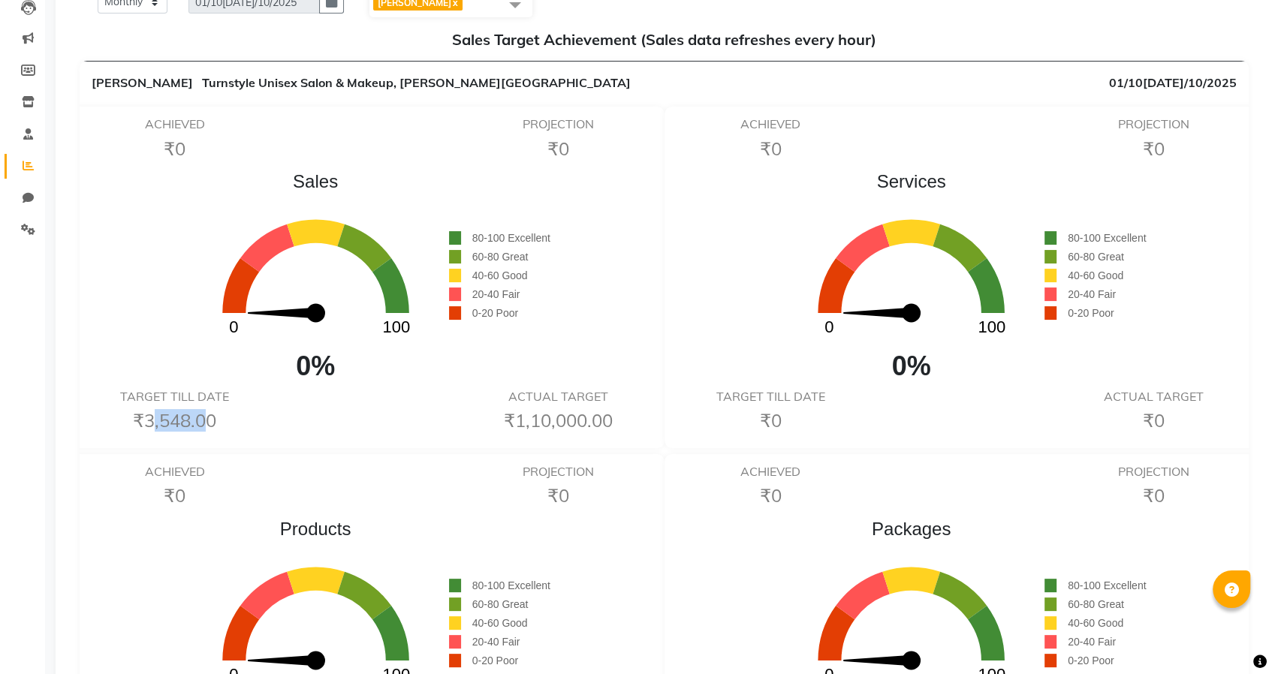
drag, startPoint x: 148, startPoint y: 420, endPoint x: 198, endPoint y: 420, distance: 50.3
click at [198, 420] on h6 "₹3,548.00" at bounding box center [174, 421] width 169 height 22
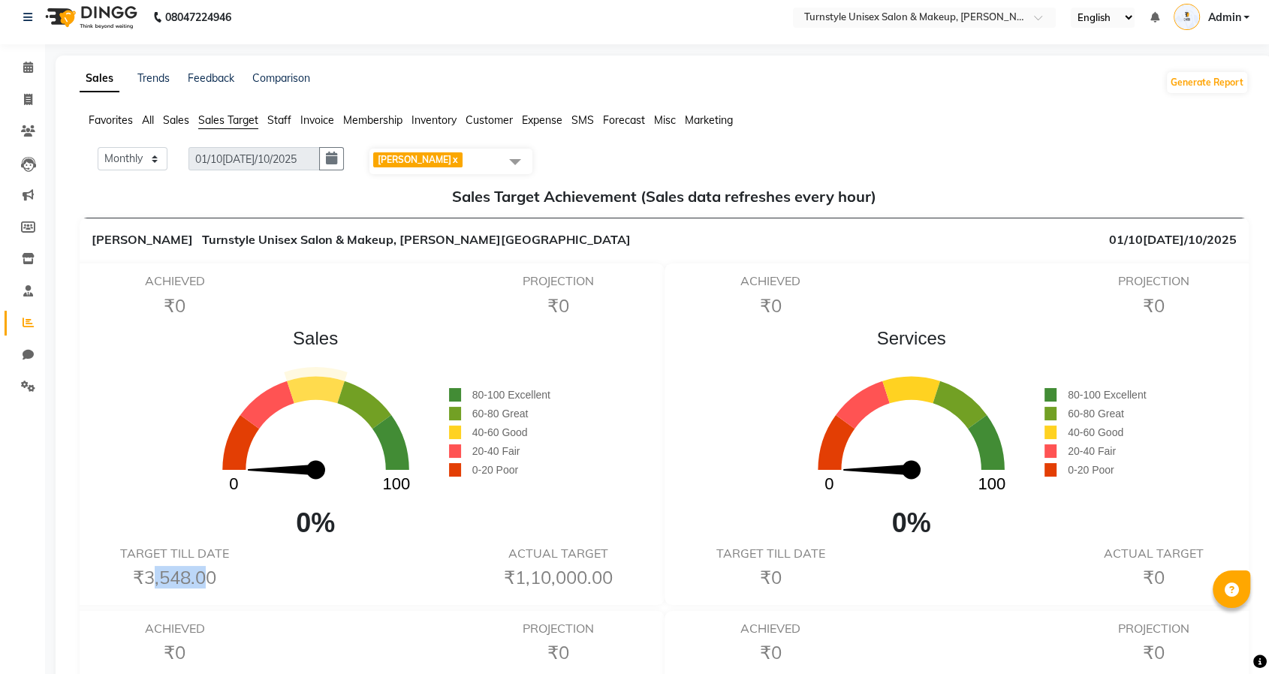
scroll to position [0, 0]
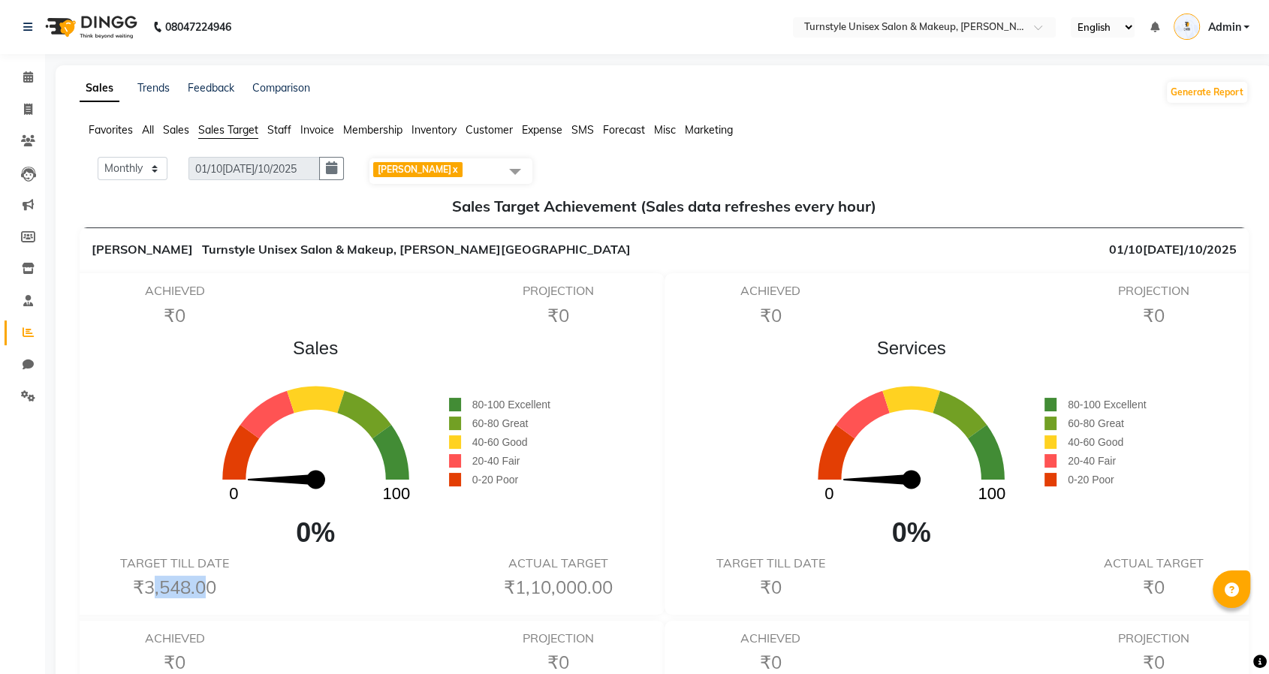
click at [190, 591] on h6 "₹3,548.00" at bounding box center [174, 587] width 169 height 22
click at [327, 167] on button "button" at bounding box center [331, 168] width 25 height 23
select select "10"
select select "2025"
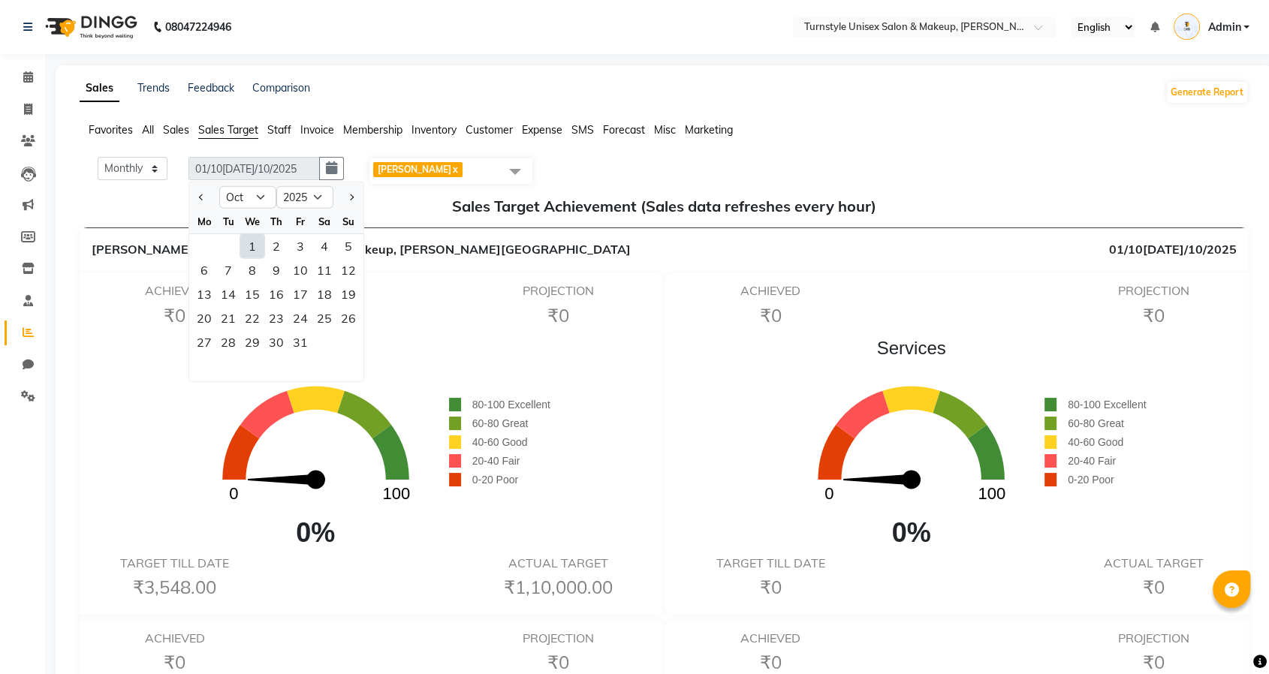
click at [248, 247] on div "1" at bounding box center [252, 246] width 24 height 24
type input "[DATE] - [DATE]"
click at [483, 286] on h6 "PROJECTION" at bounding box center [557, 291] width 169 height 14
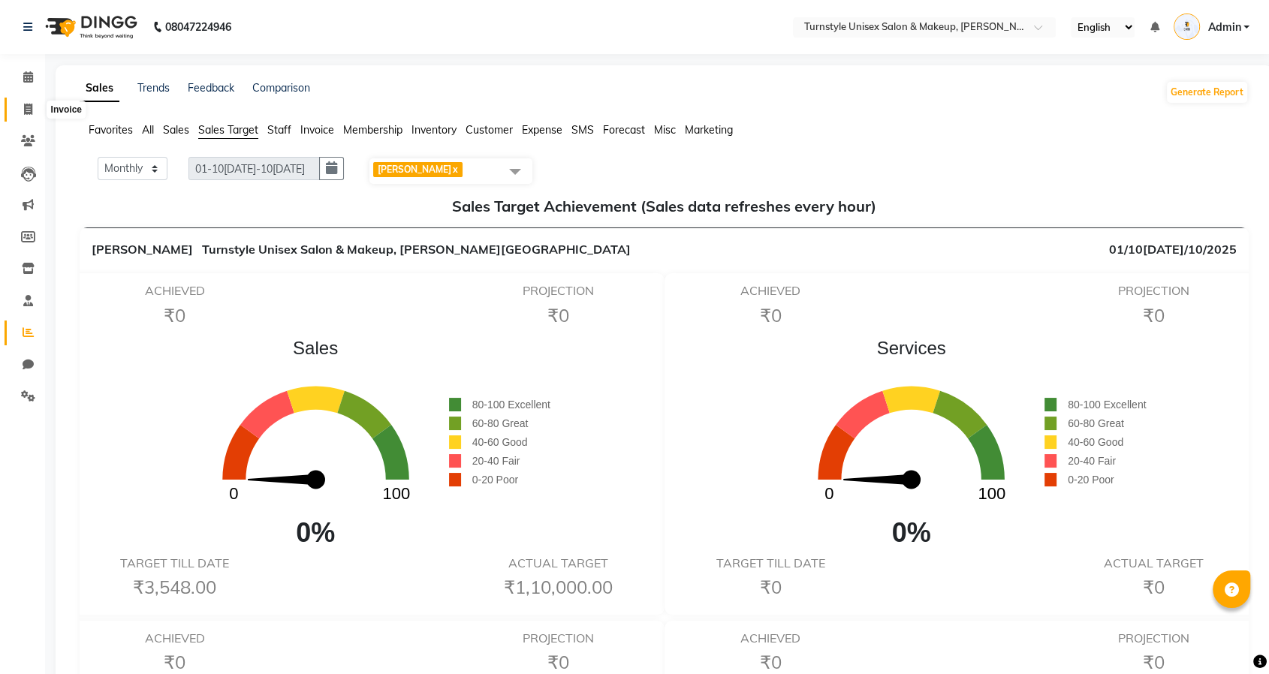
click at [23, 103] on span at bounding box center [28, 109] width 26 height 17
select select "9091"
select select "service"
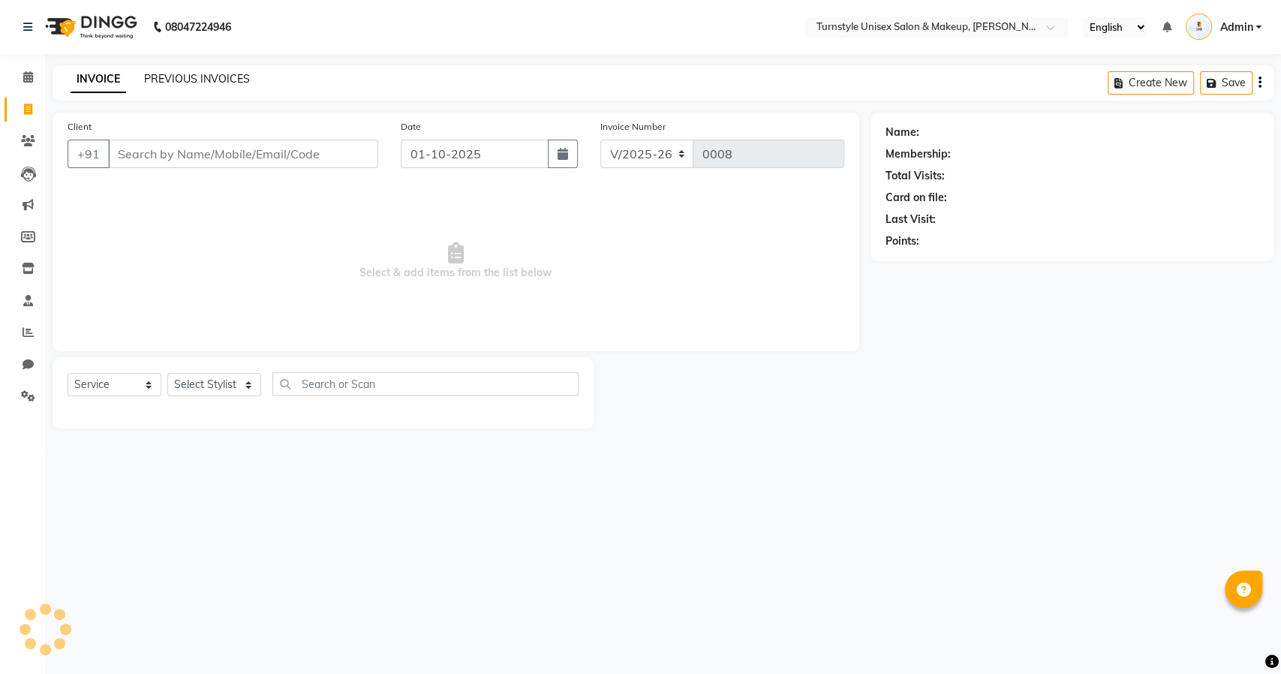
click at [216, 83] on link "PREVIOUS INVOICES" at bounding box center [197, 79] width 106 height 14
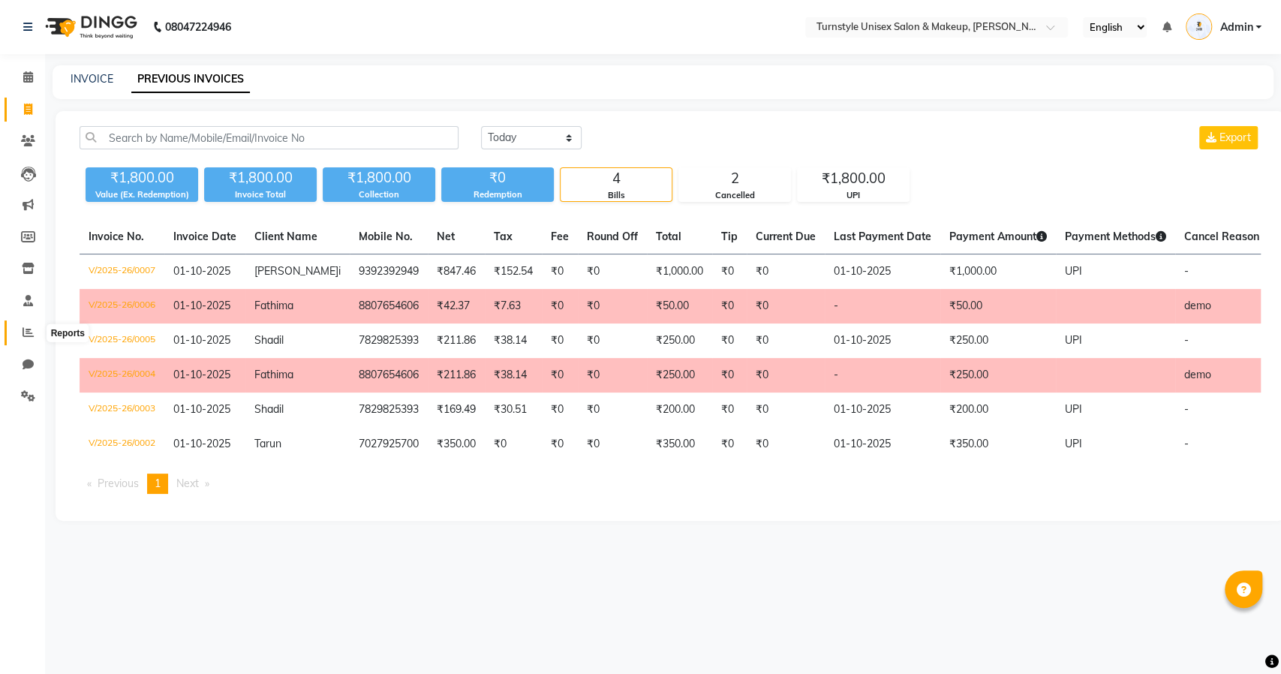
click at [15, 334] on span at bounding box center [28, 332] width 26 height 17
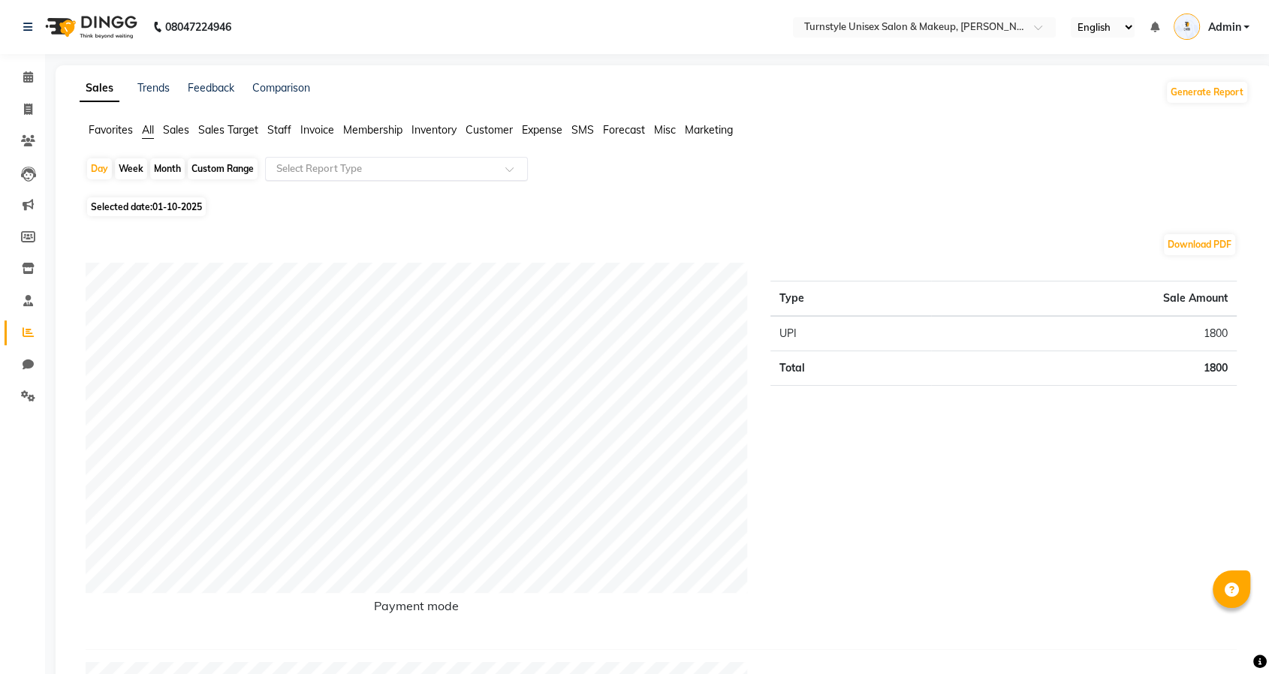
click at [320, 171] on input "text" at bounding box center [381, 168] width 216 height 15
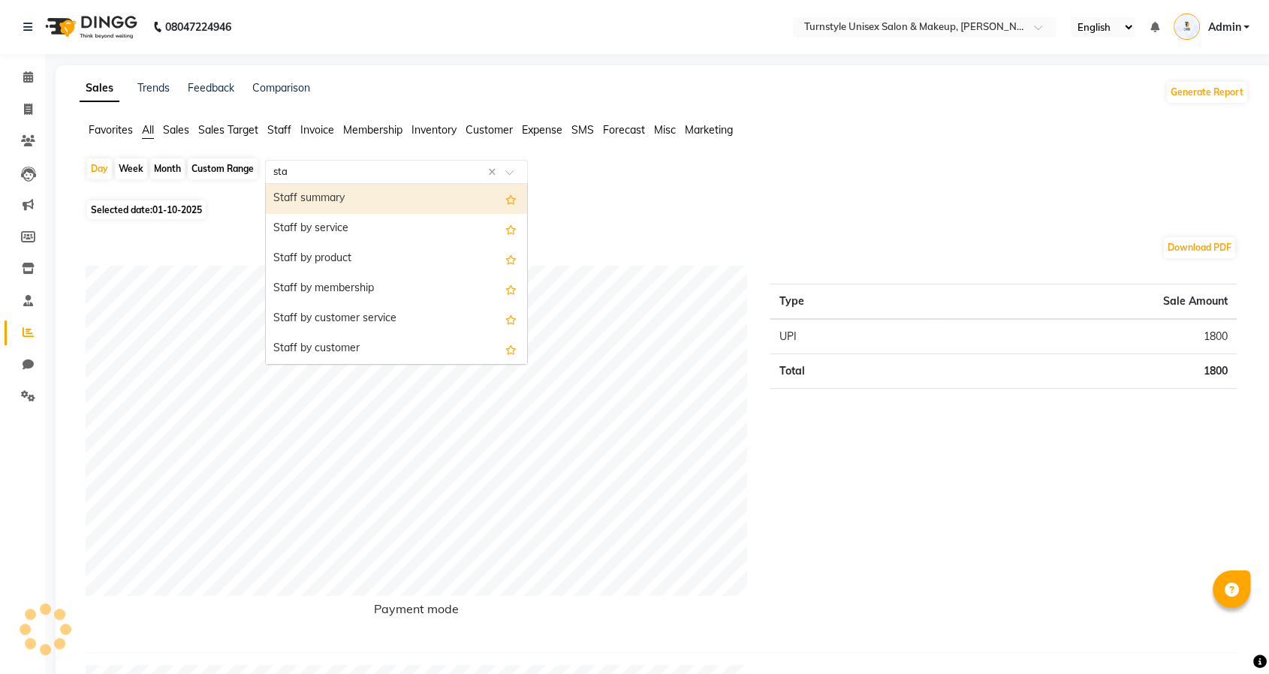
type input "staf"
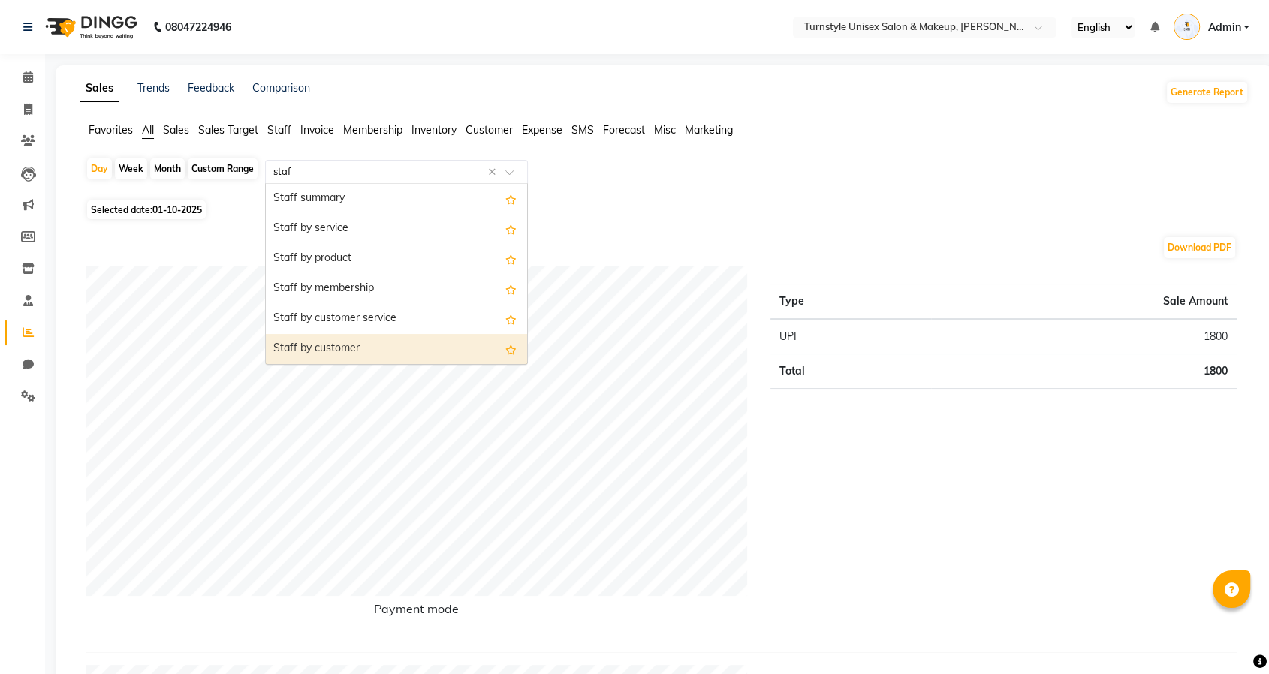
click at [360, 343] on div "Staff by customer" at bounding box center [396, 349] width 261 height 30
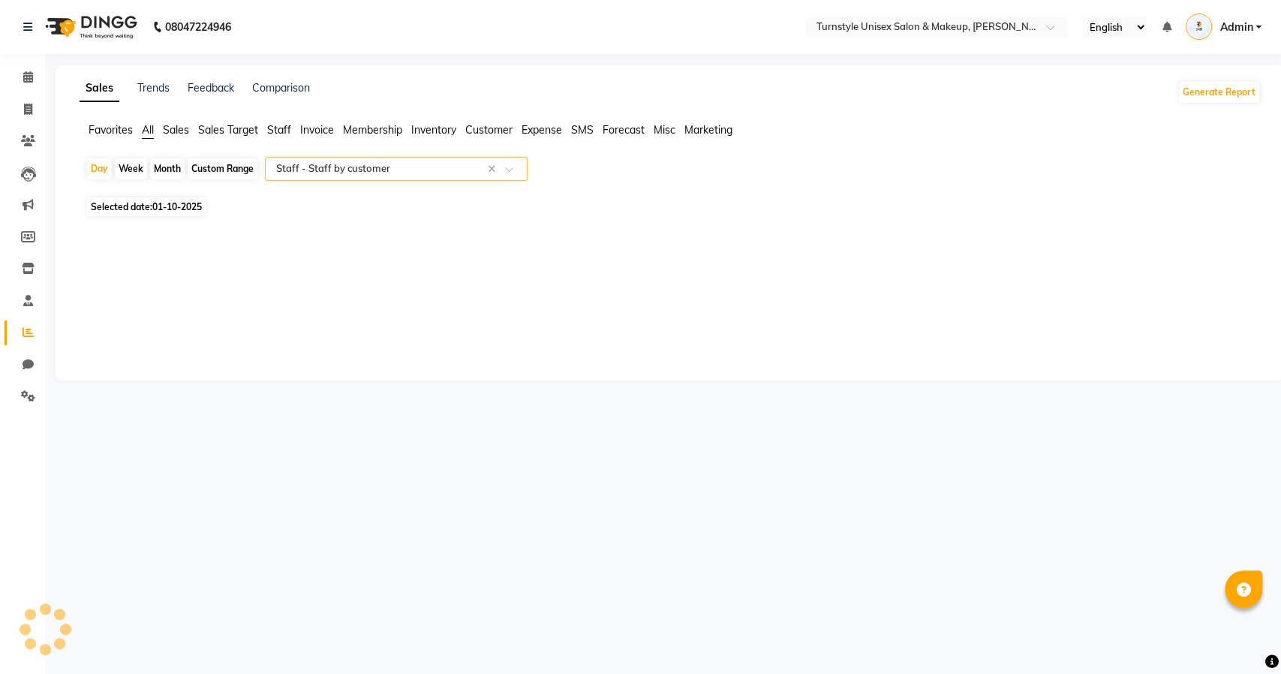
select select "full_report"
select select "csv"
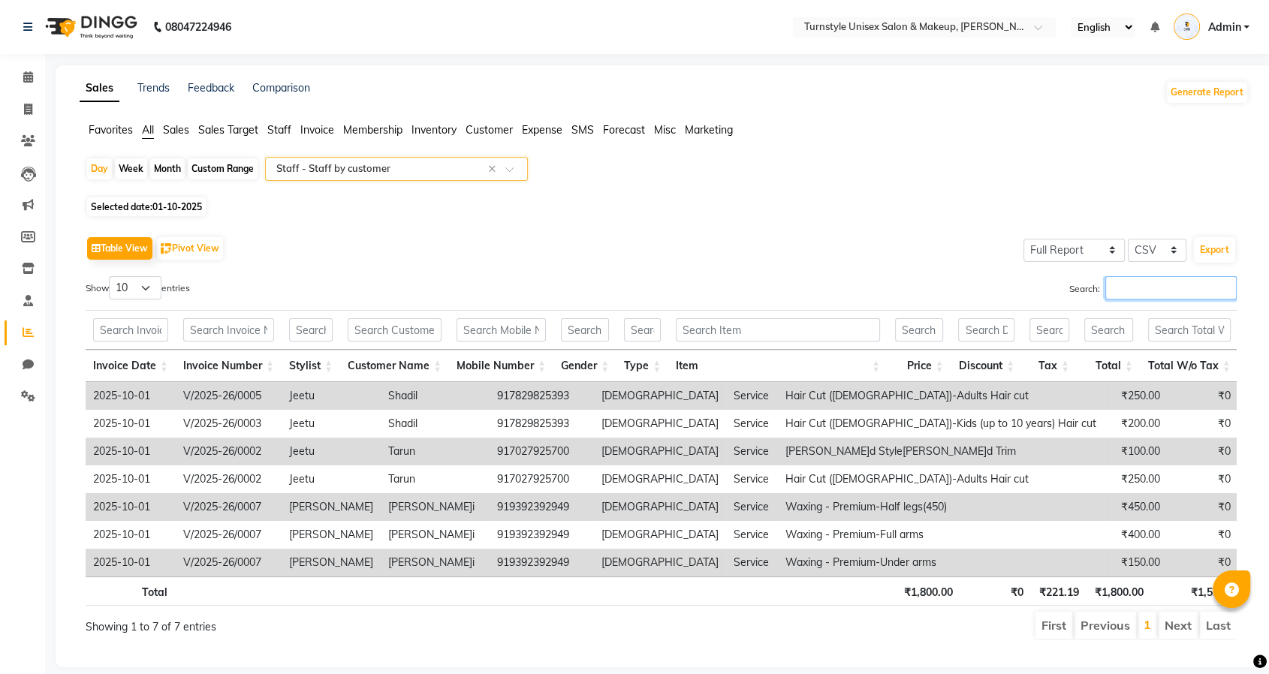
click at [1130, 292] on input "Search:" at bounding box center [1170, 287] width 131 height 23
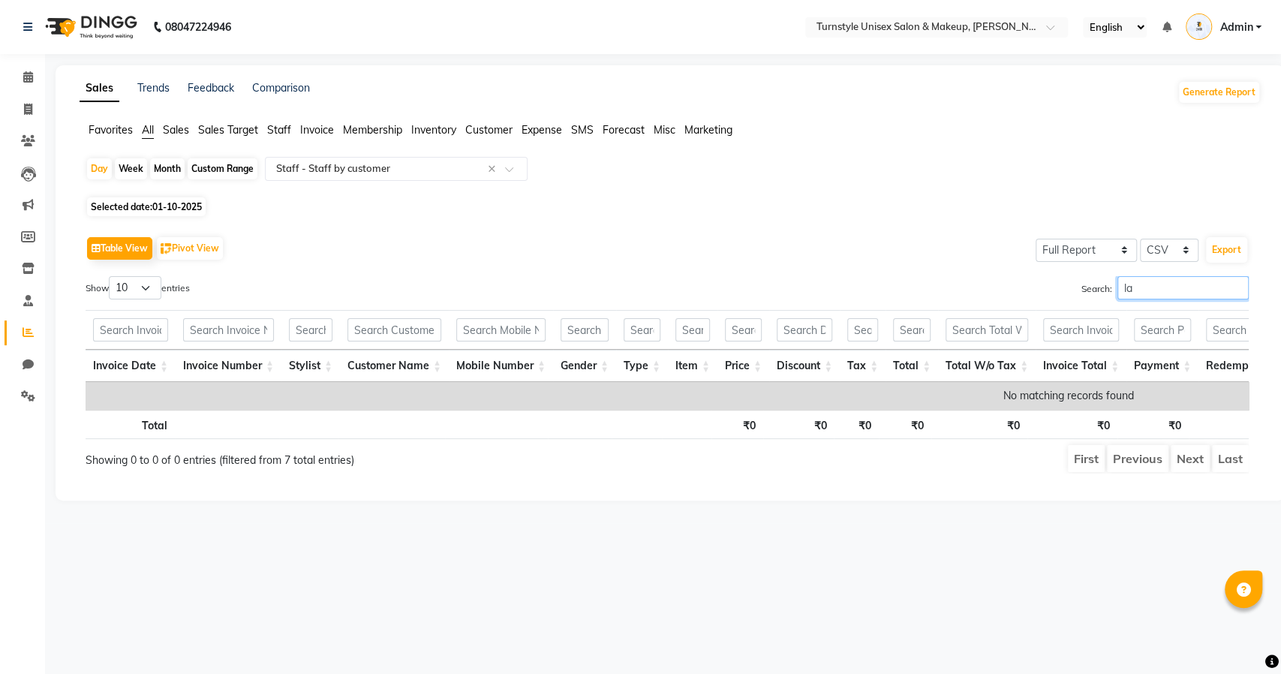
type input "l"
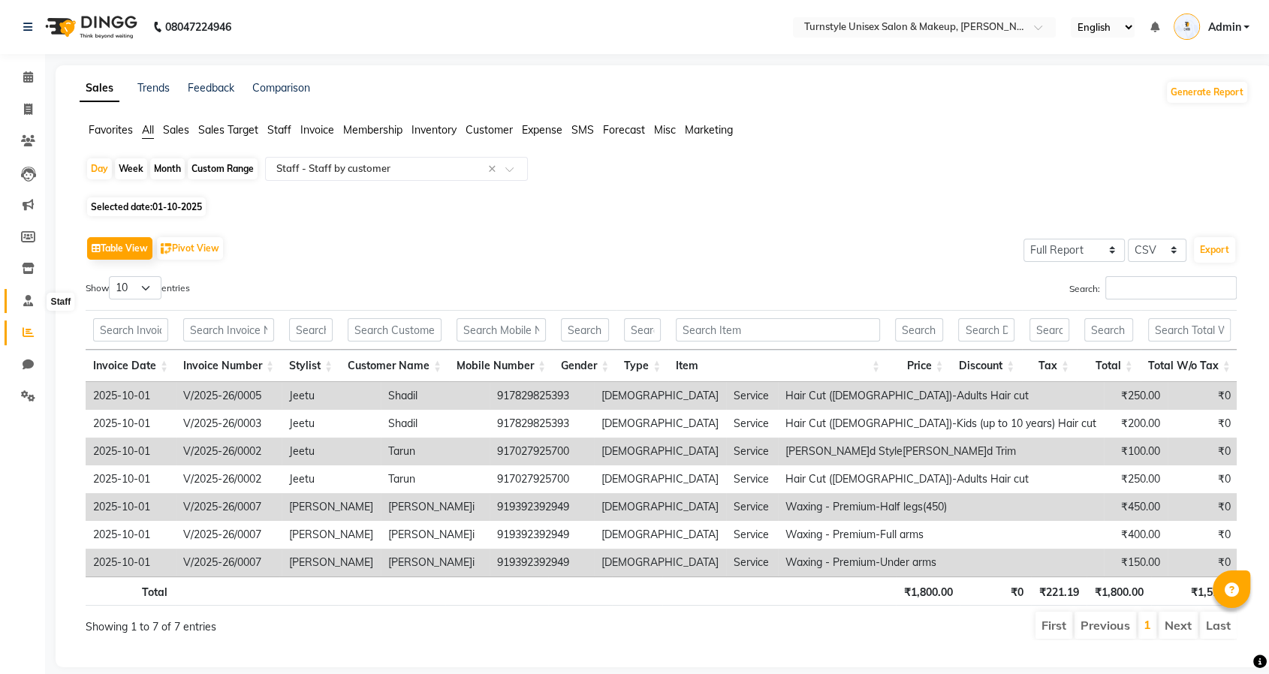
click at [30, 303] on icon at bounding box center [28, 300] width 10 height 11
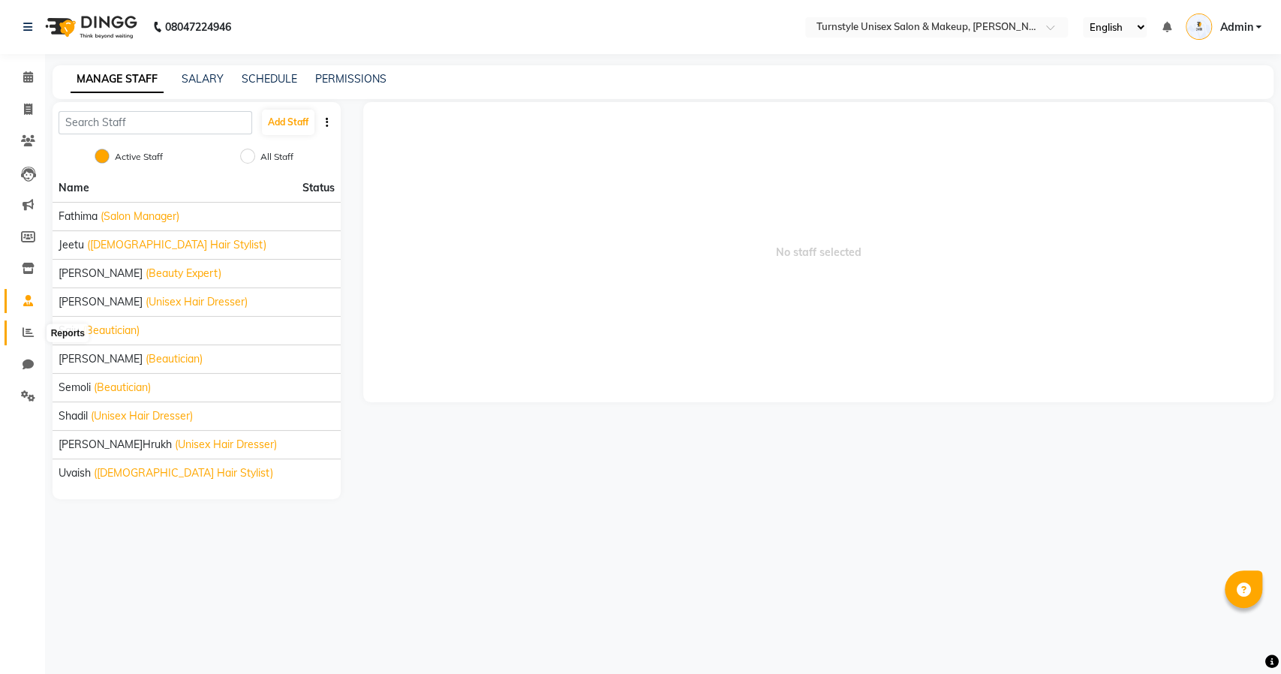
click at [26, 334] on icon at bounding box center [28, 332] width 11 height 11
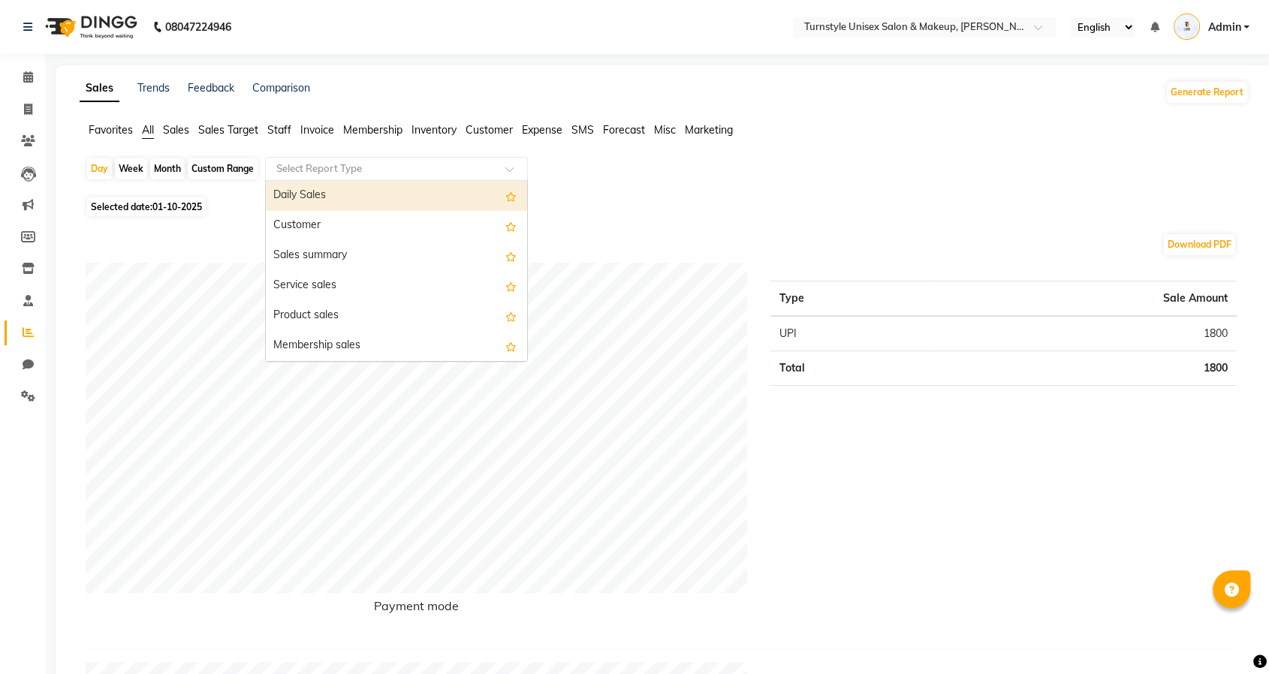
click at [339, 167] on input "text" at bounding box center [381, 168] width 216 height 15
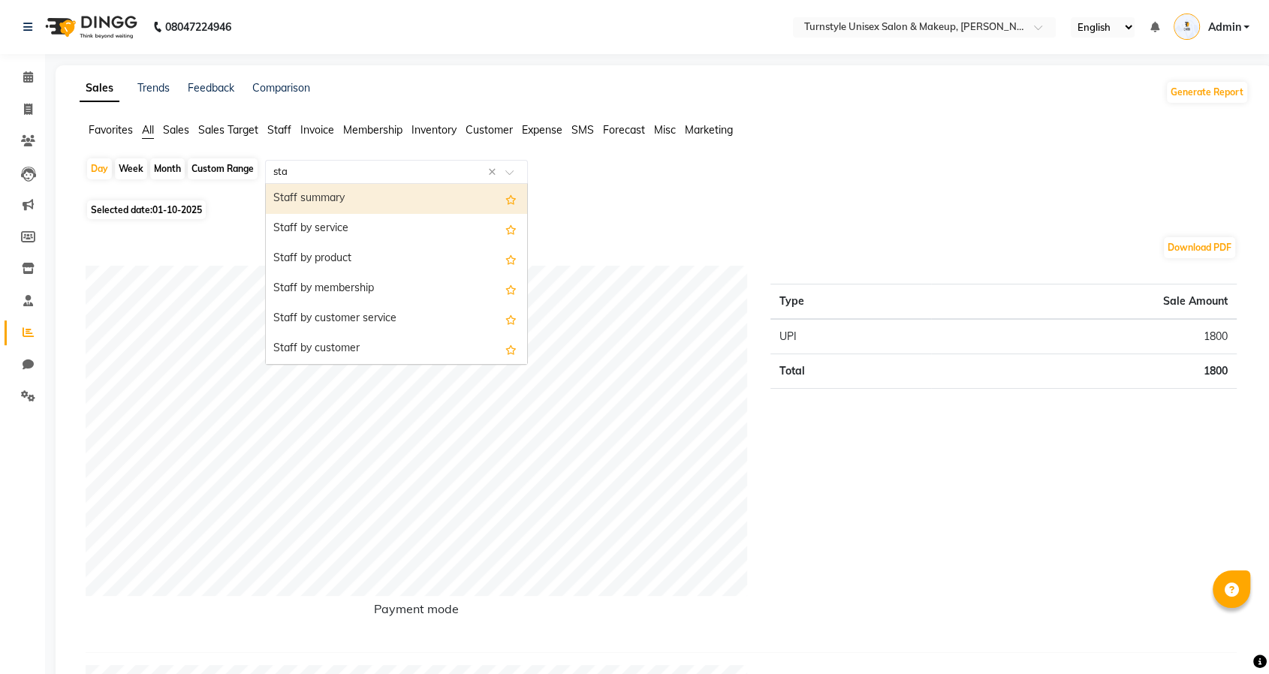
type input "staf"
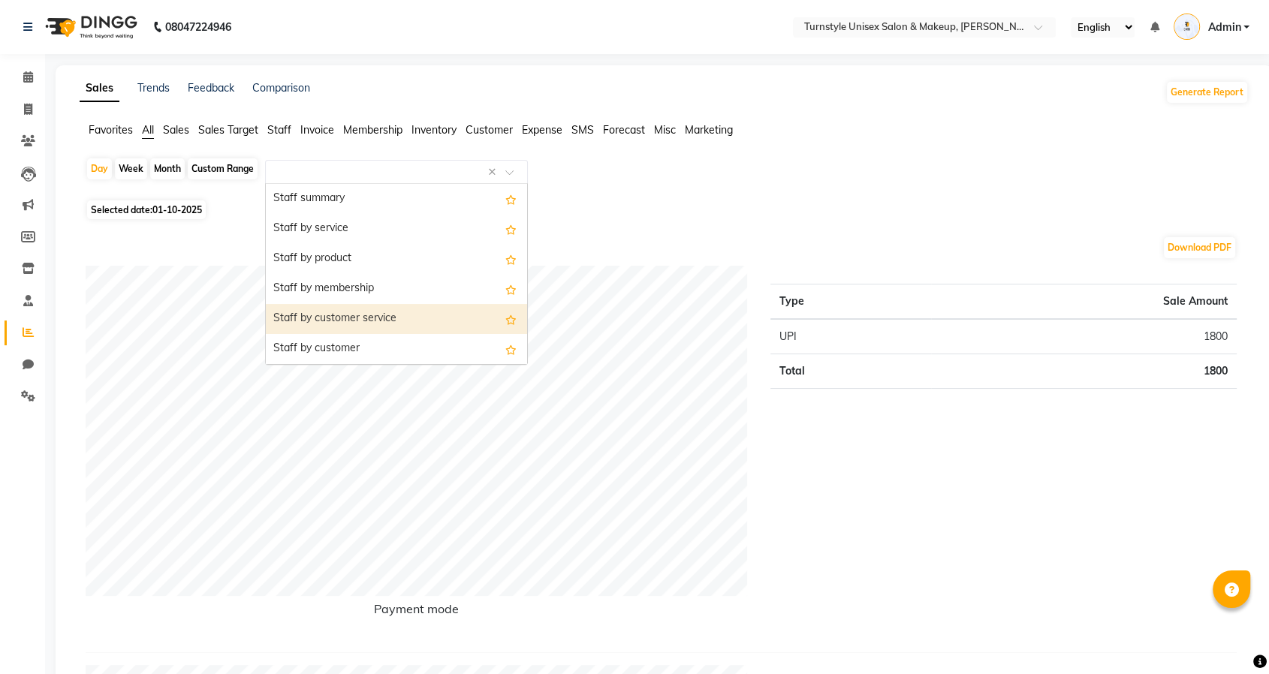
click at [642, 236] on div "Download PDF" at bounding box center [661, 248] width 1151 height 24
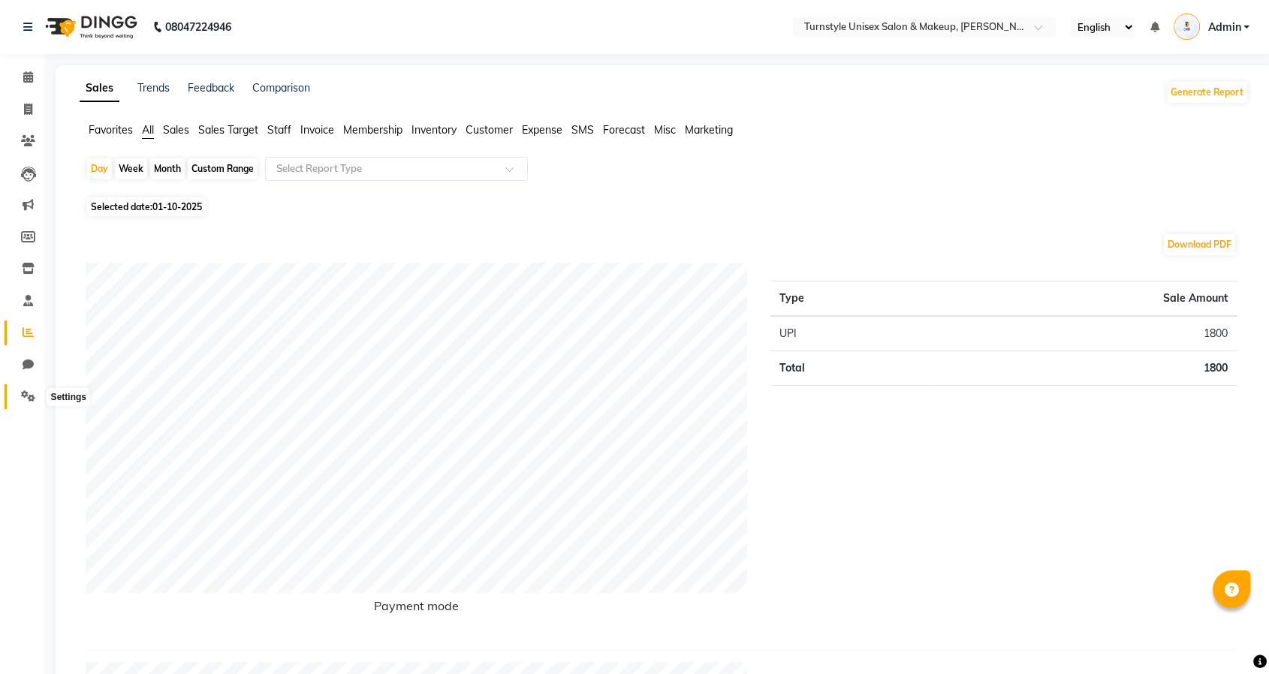
click at [30, 395] on icon at bounding box center [28, 395] width 14 height 11
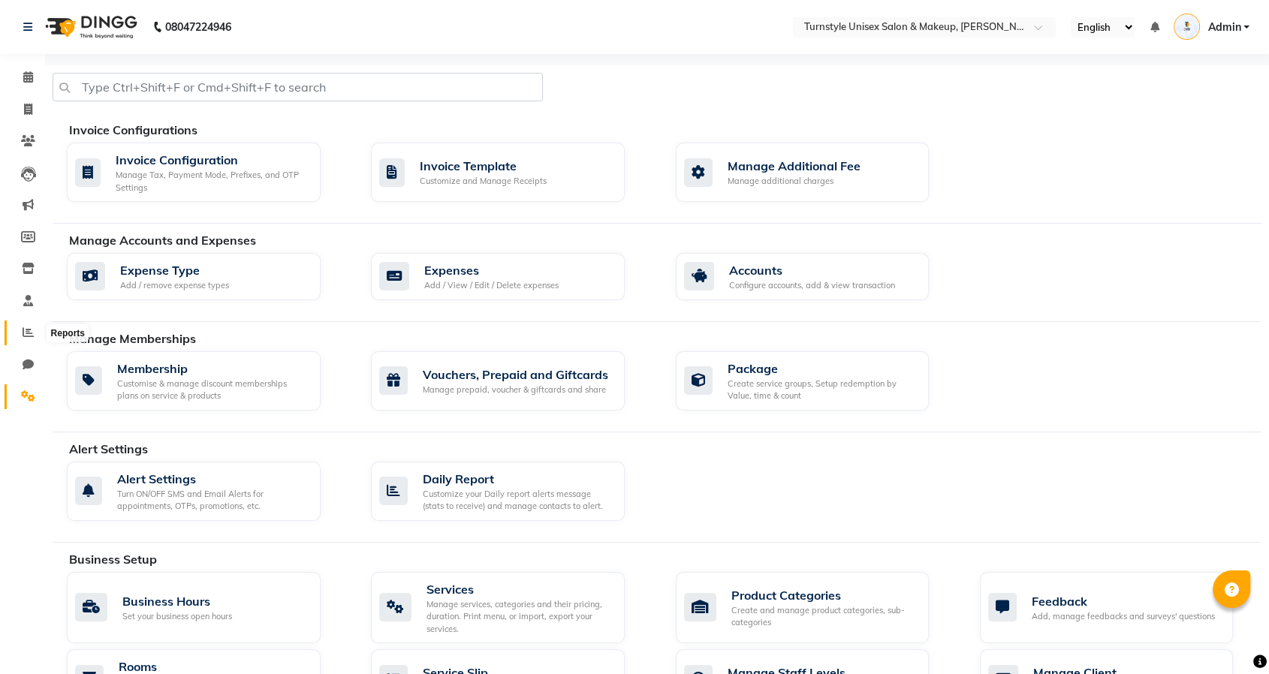
click at [17, 326] on span at bounding box center [28, 332] width 26 height 17
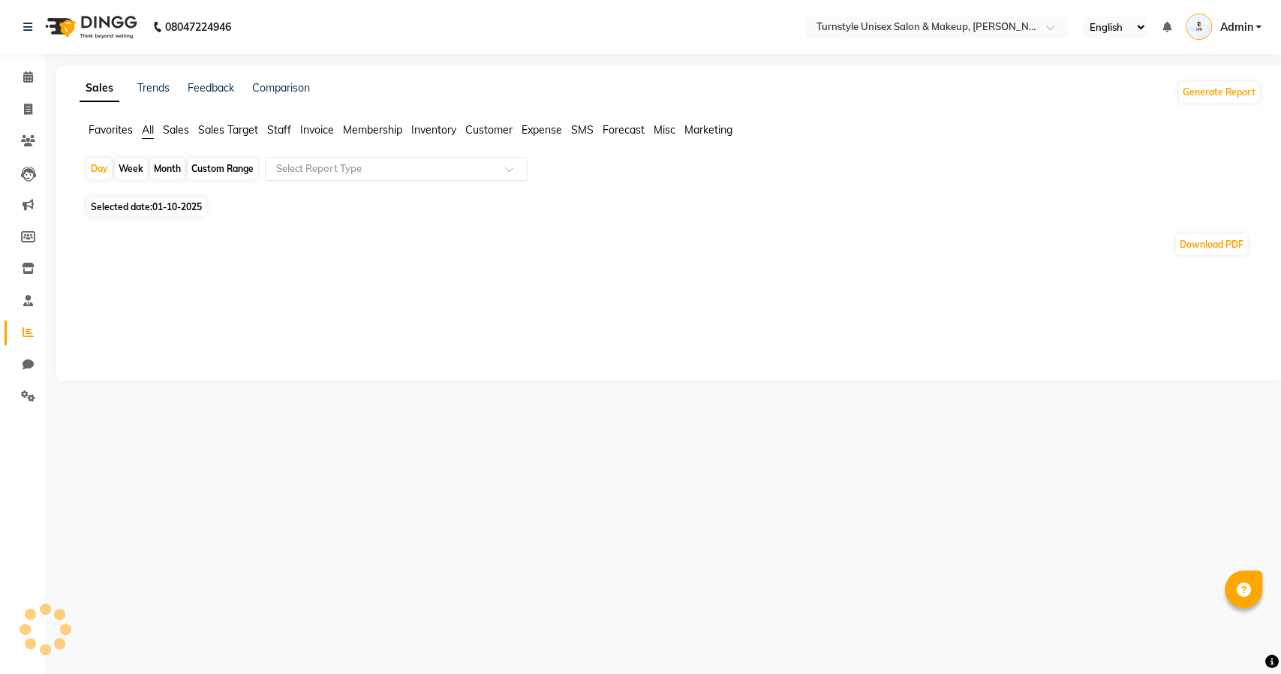
click at [246, 127] on span "Sales Target" at bounding box center [228, 130] width 60 height 14
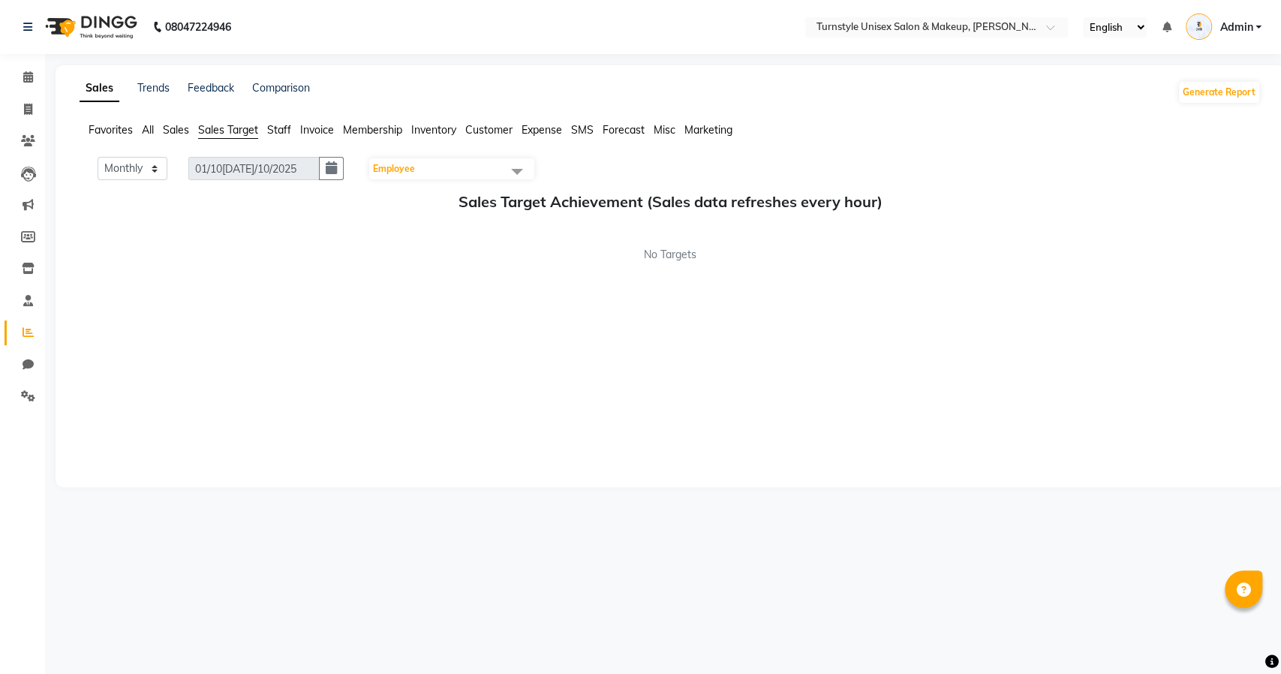
click at [415, 168] on span "Employee" at bounding box center [394, 168] width 42 height 11
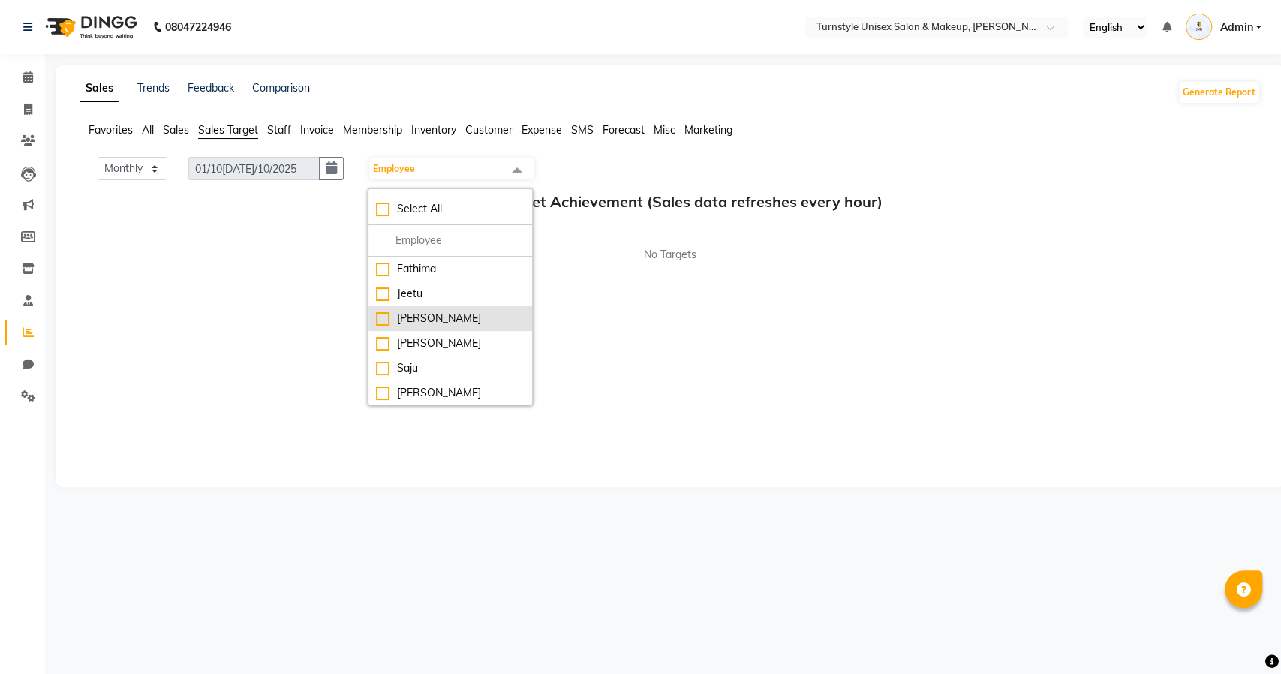
click at [426, 327] on li "[PERSON_NAME]" at bounding box center [451, 318] width 164 height 25
checkbox input "true"
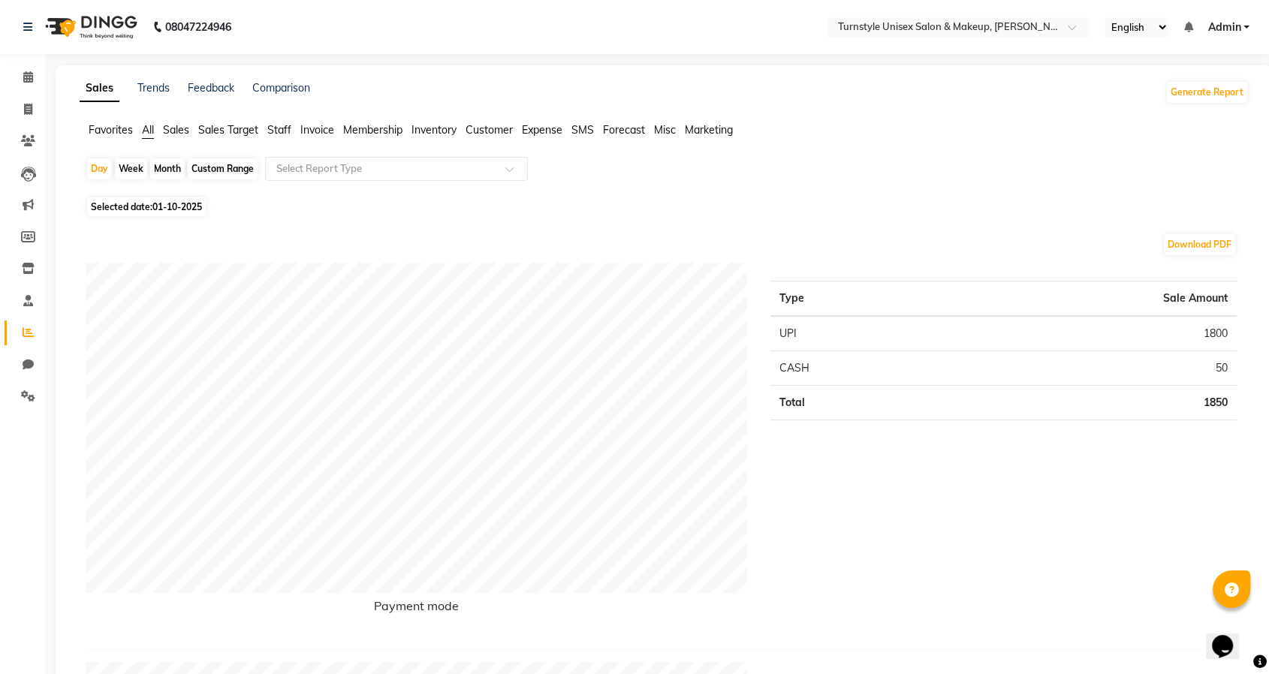
click at [227, 127] on span "Sales Target" at bounding box center [228, 130] width 60 height 14
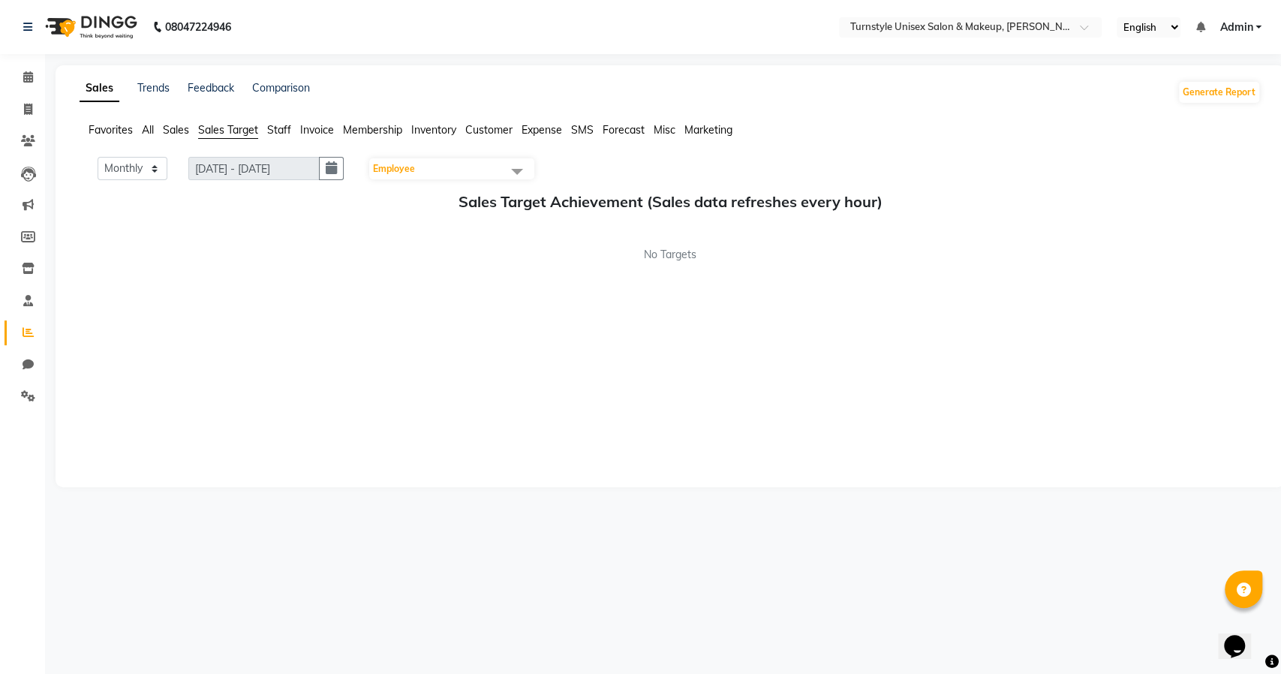
click at [462, 175] on span "Employee" at bounding box center [451, 168] width 165 height 21
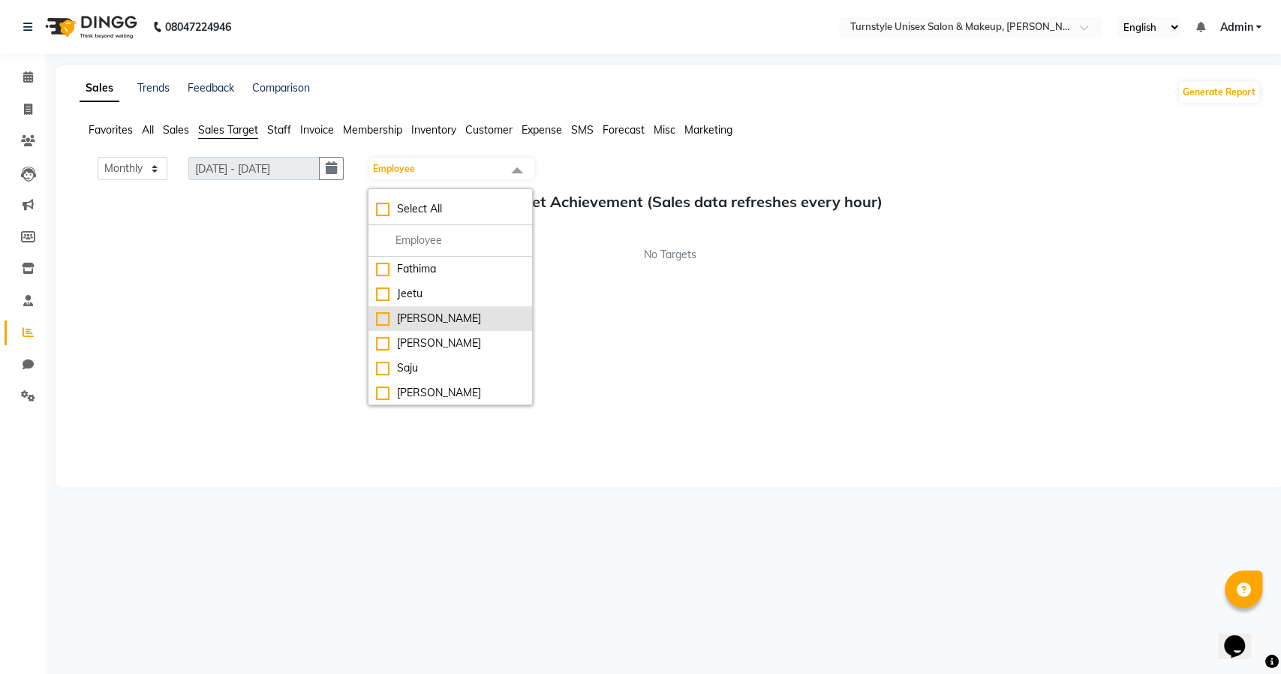
click at [426, 318] on div "[PERSON_NAME]" at bounding box center [450, 319] width 149 height 16
checkbox input "true"
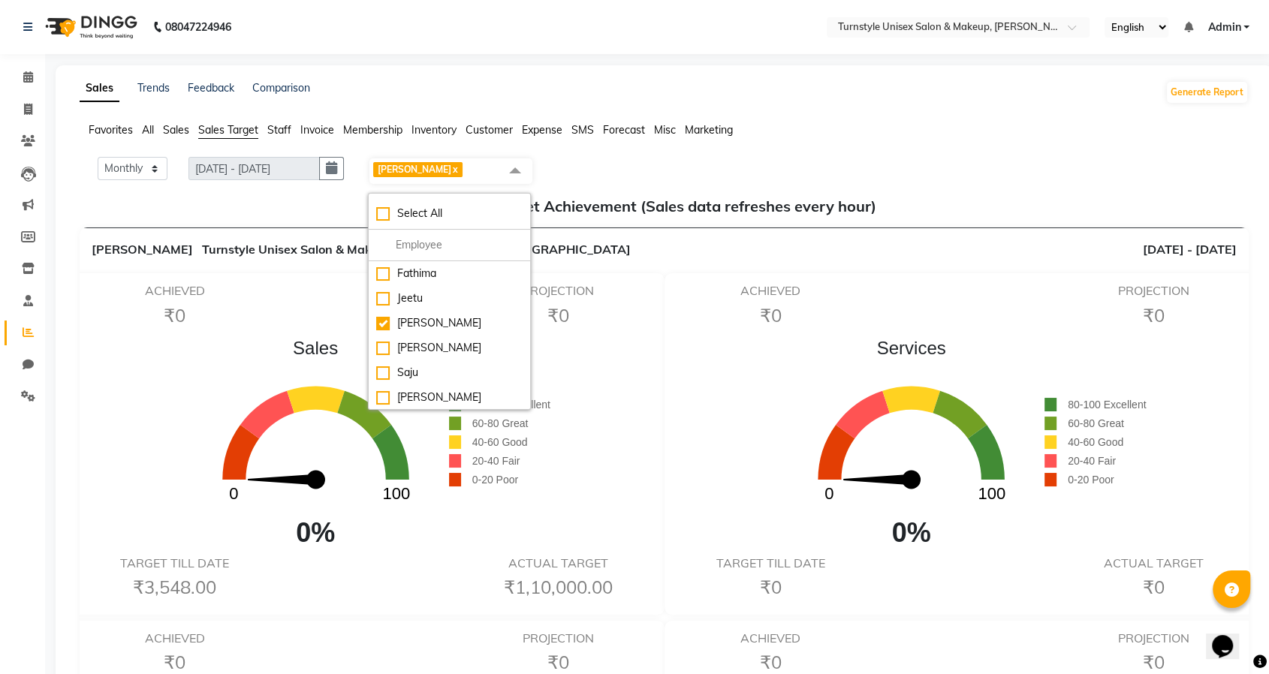
click at [280, 339] on span "Sales" at bounding box center [315, 348] width 266 height 27
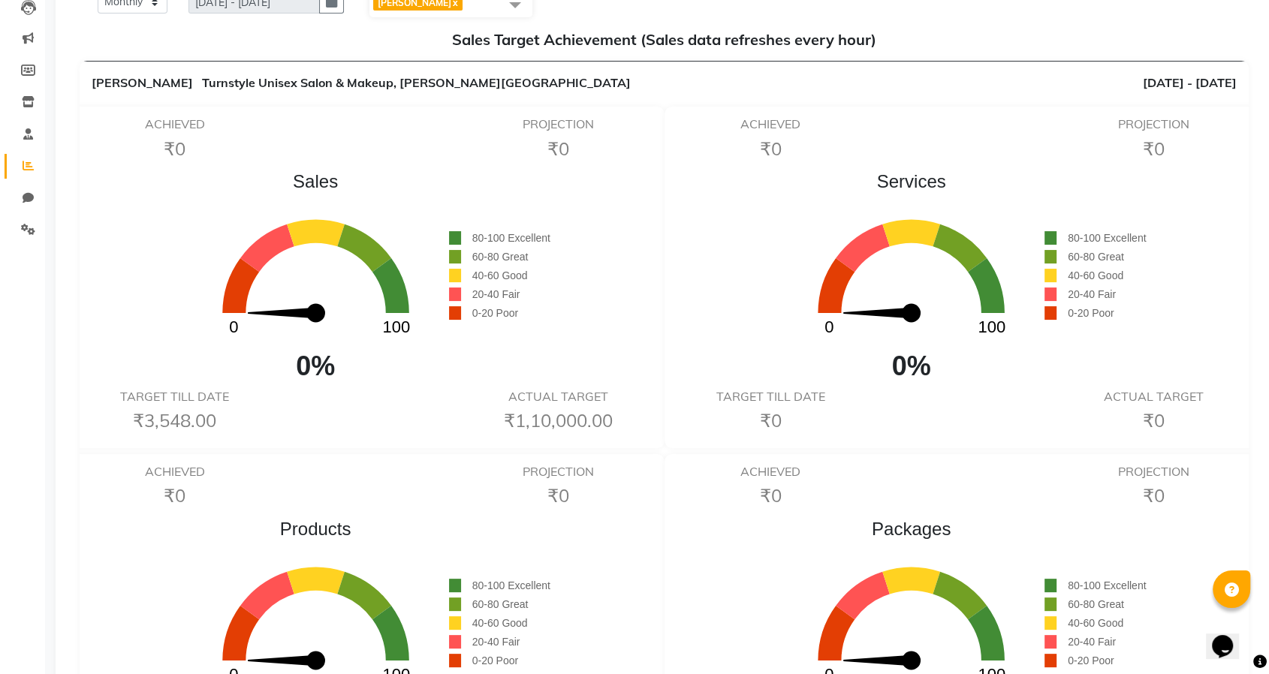
scroll to position [83, 0]
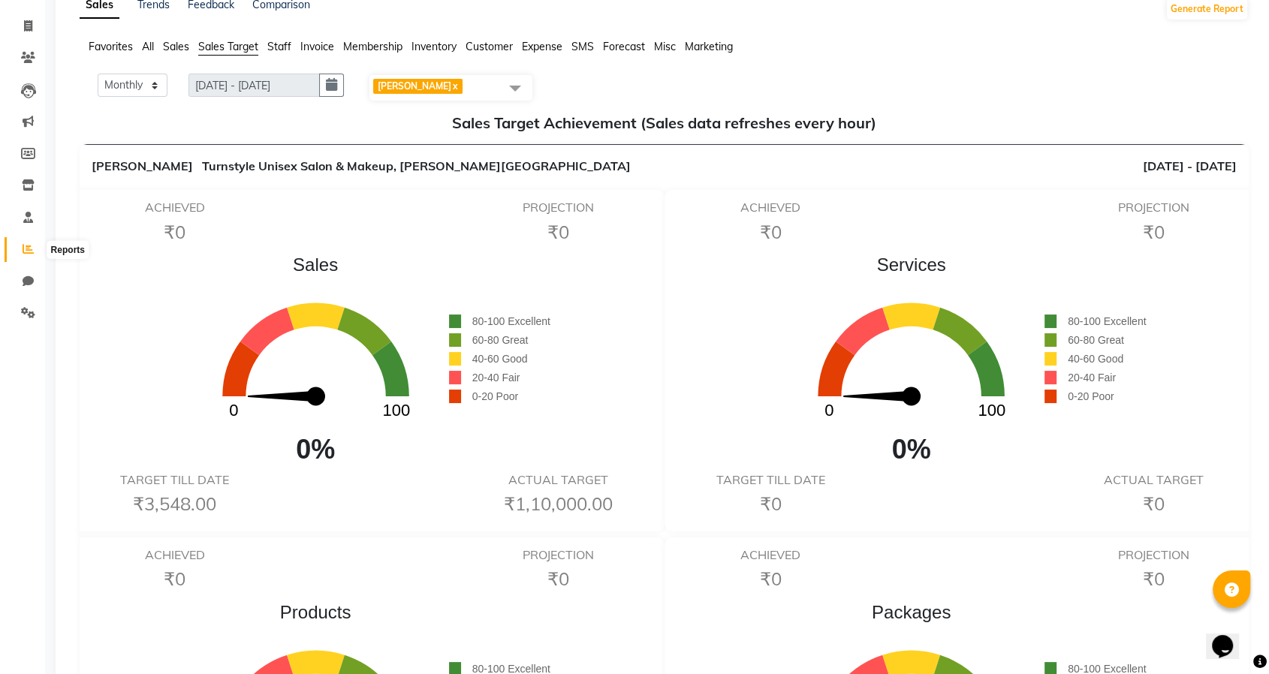
click at [34, 245] on span at bounding box center [28, 249] width 26 height 17
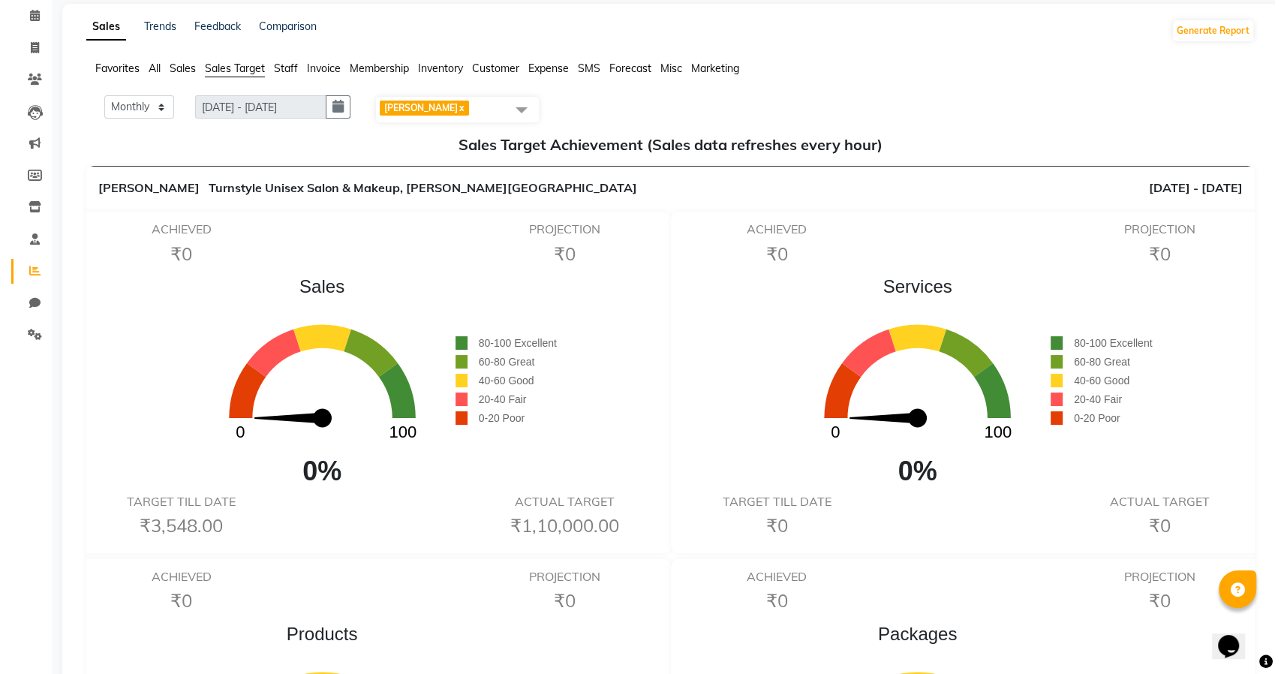
scroll to position [0, 0]
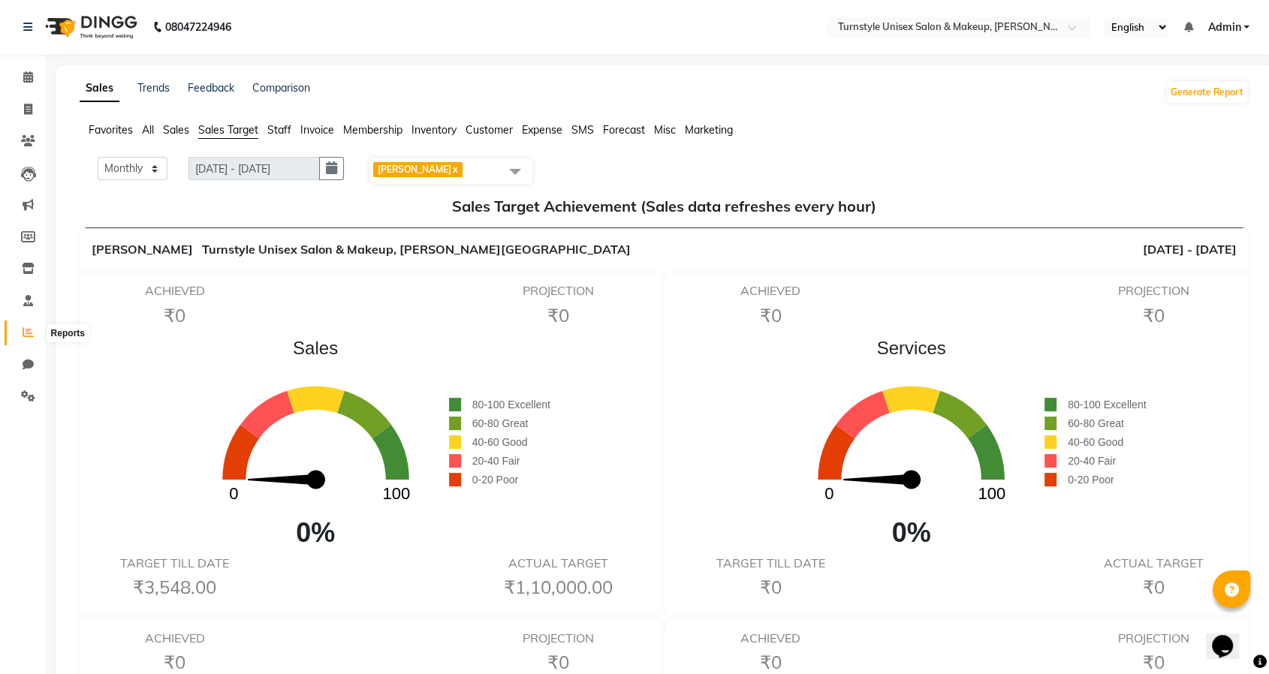
click at [26, 335] on icon at bounding box center [28, 332] width 11 height 11
click at [149, 129] on span "All" at bounding box center [148, 130] width 12 height 14
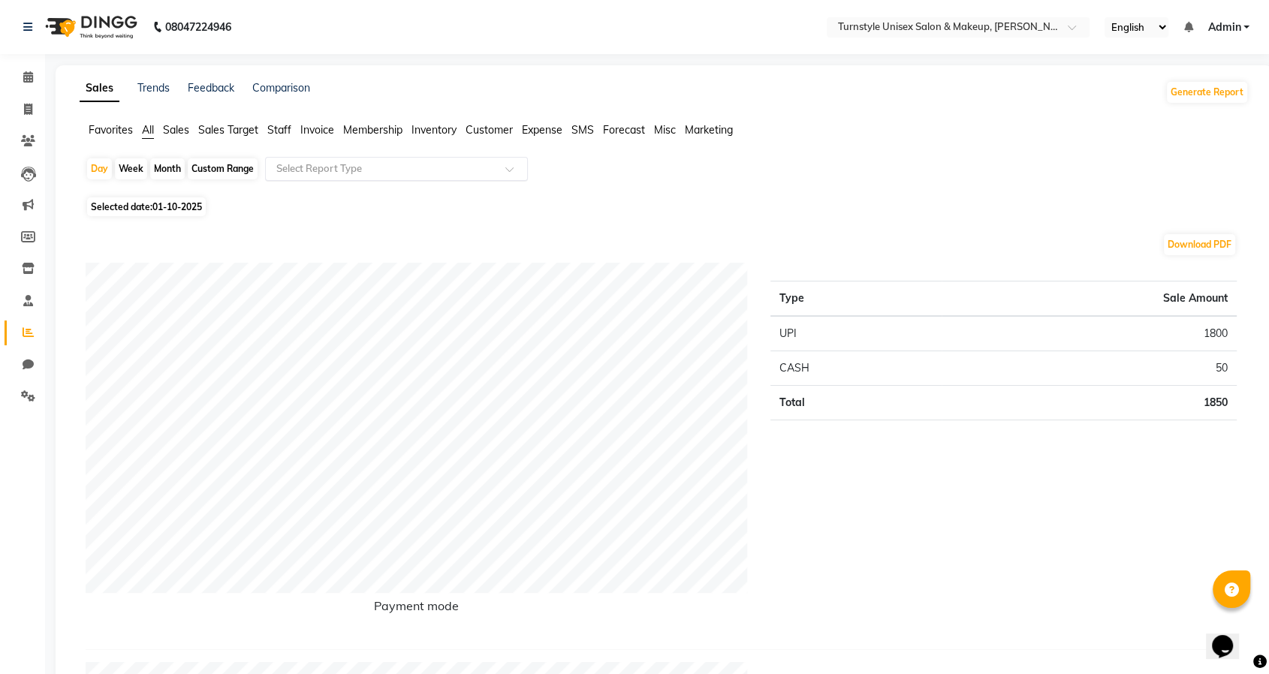
click at [417, 173] on input "text" at bounding box center [381, 168] width 216 height 15
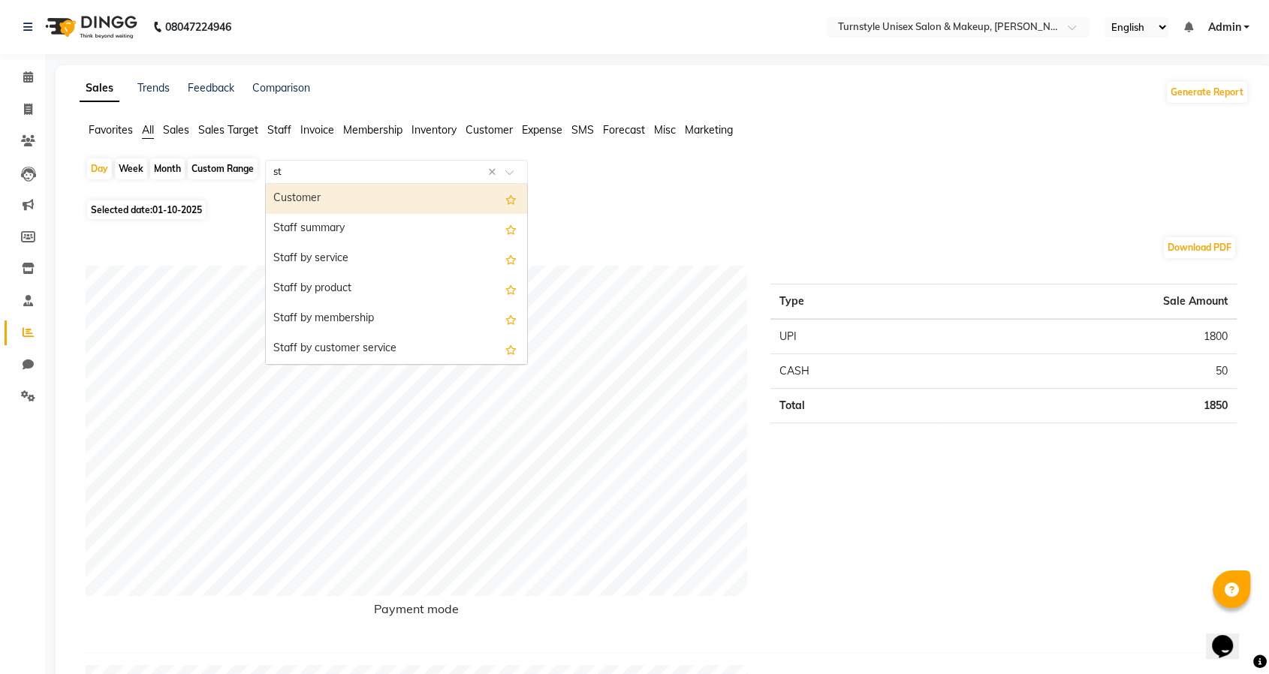
type input "sta"
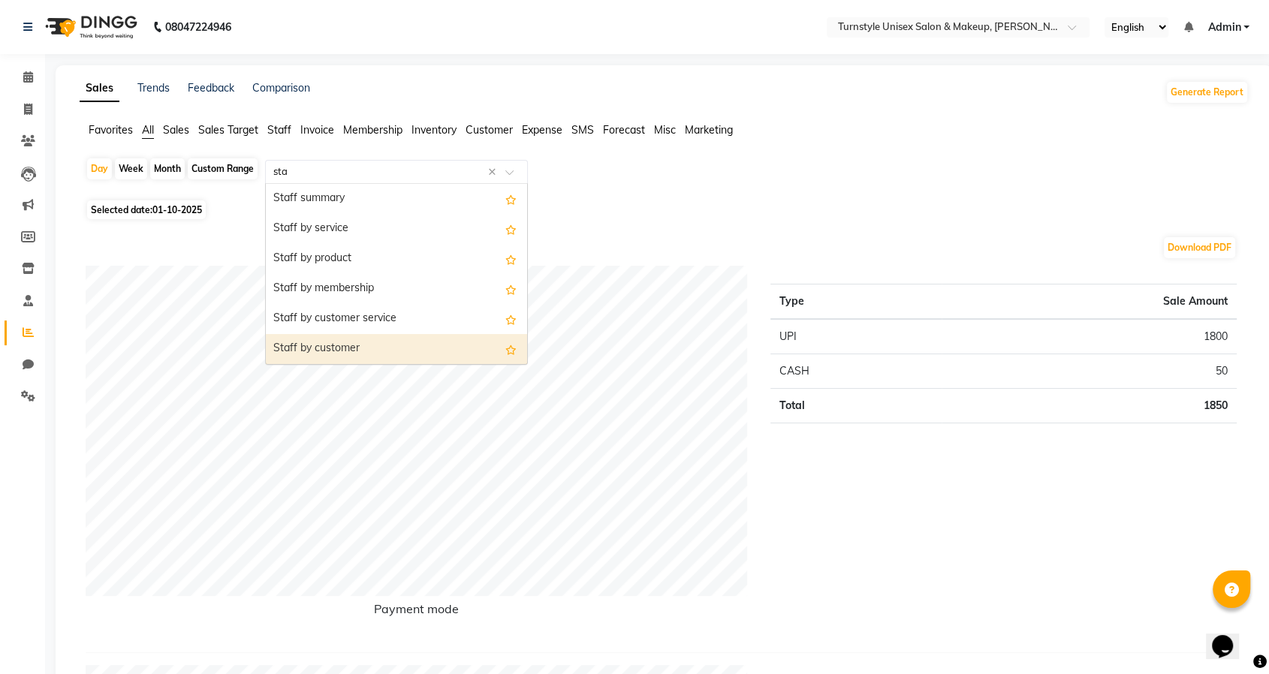
click at [344, 340] on div "Staff by customer" at bounding box center [396, 349] width 261 height 30
select select "full_report"
select select "csv"
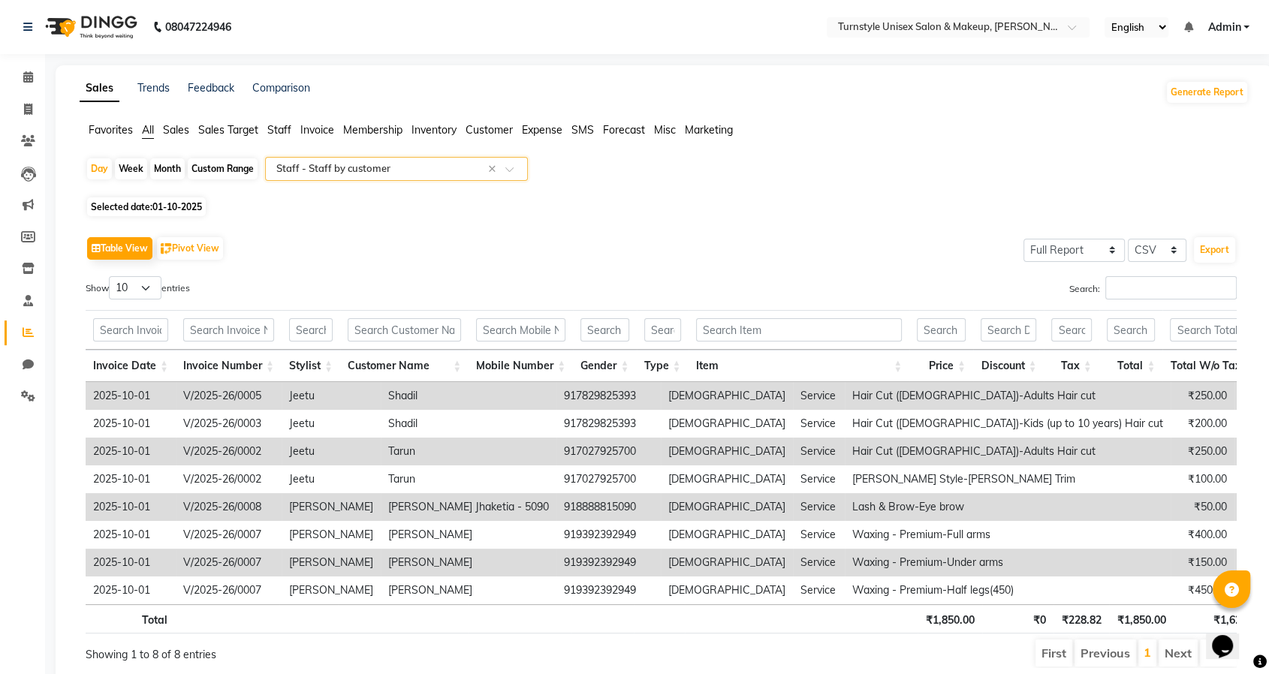
click at [169, 161] on div "Month" at bounding box center [167, 168] width 35 height 21
select select "10"
select select "2025"
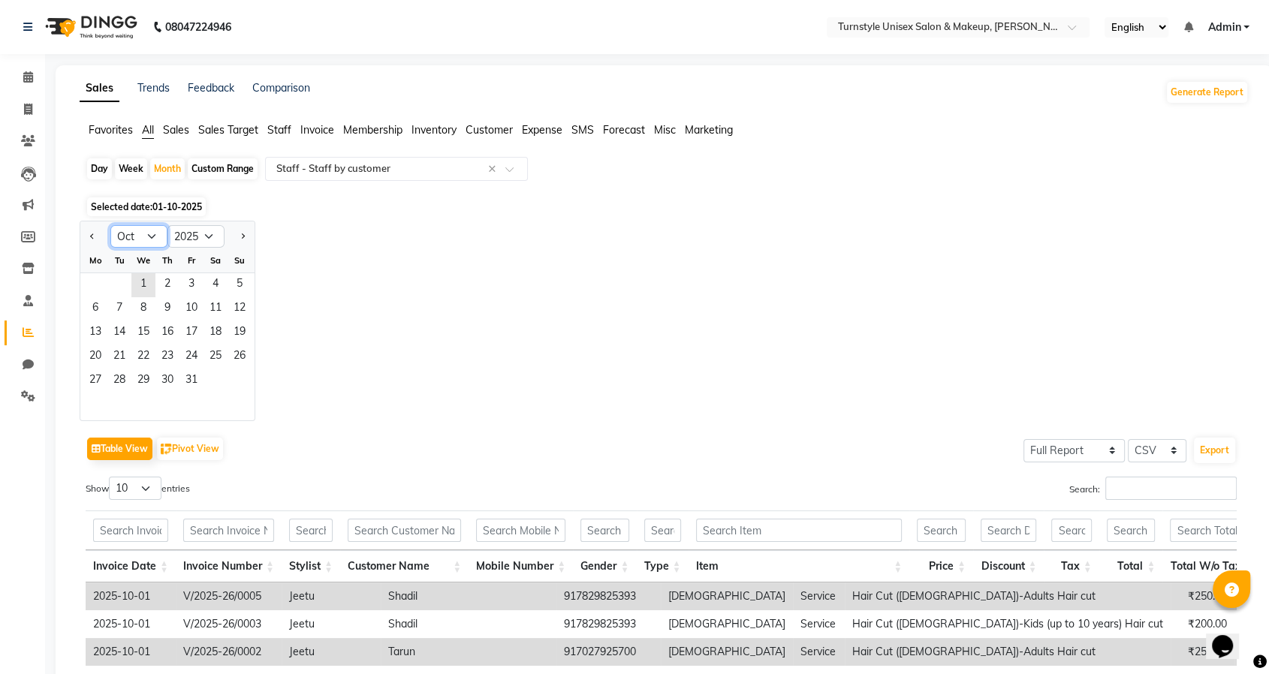
click at [140, 236] on select "Jan Feb Mar Apr May Jun [DATE] Aug Sep Oct Nov Dec" at bounding box center [138, 236] width 57 height 23
select select "9"
click at [110, 225] on select "Jan Feb Mar Apr May Jun [DATE] Aug Sep Oct Nov Dec" at bounding box center [138, 236] width 57 height 23
click at [101, 283] on span "1" at bounding box center [95, 285] width 24 height 24
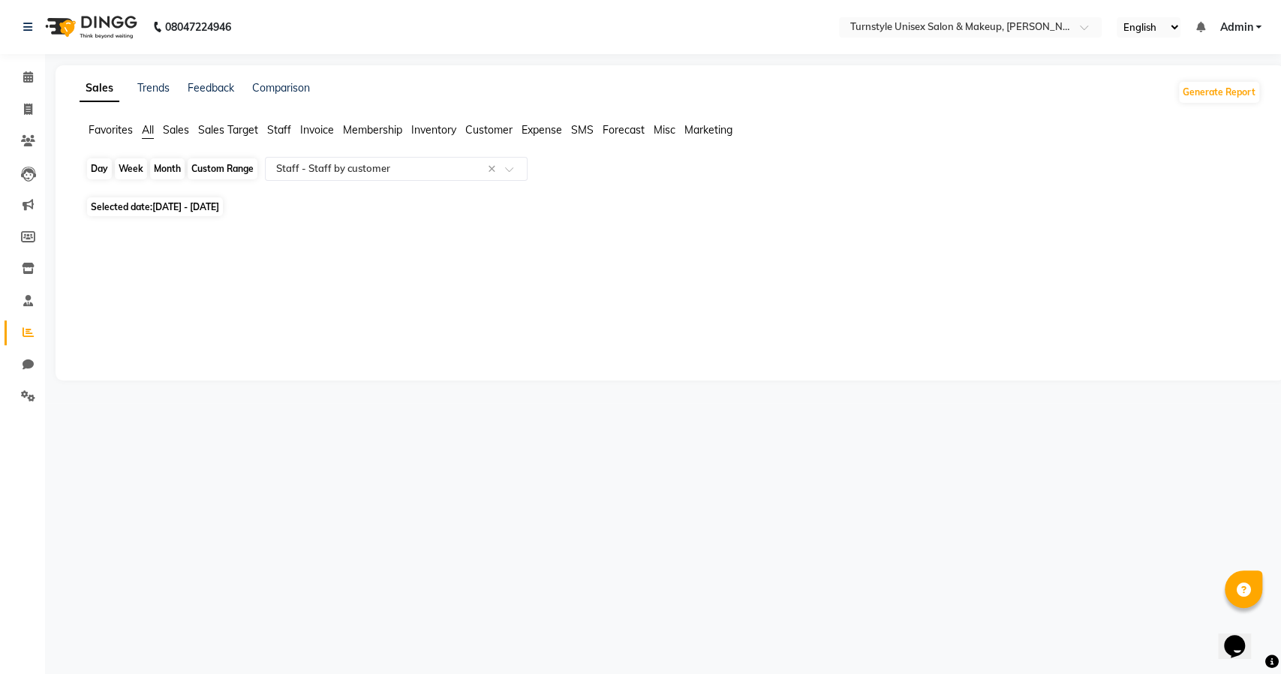
click at [173, 166] on div "Month" at bounding box center [167, 168] width 35 height 21
select select "9"
select select "2025"
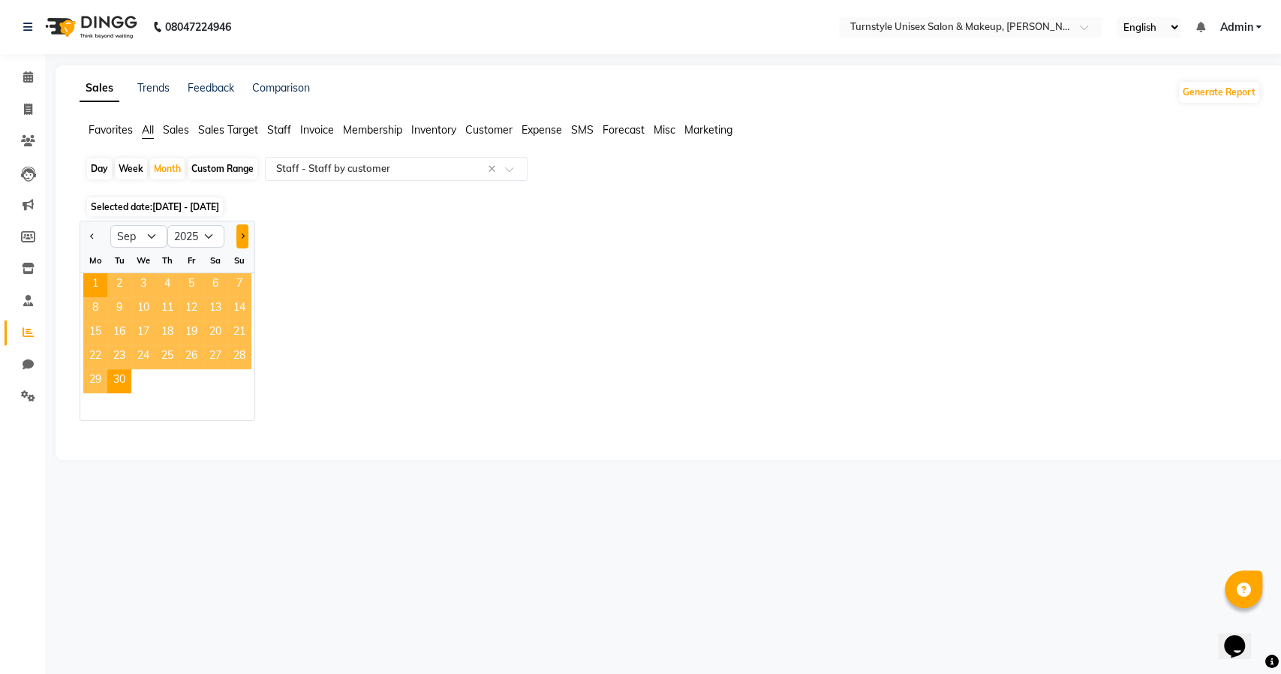
click at [236, 242] on button "Next month" at bounding box center [242, 236] width 12 height 24
select select "10"
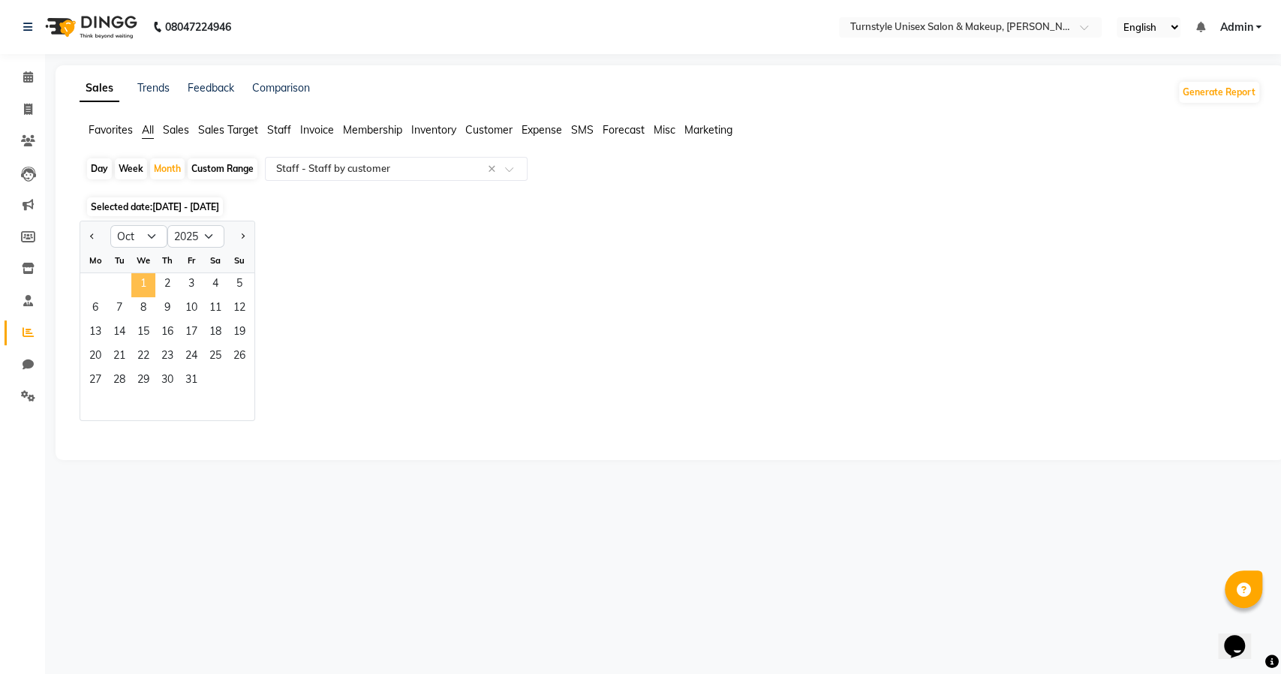
click at [138, 277] on span "1" at bounding box center [143, 285] width 24 height 24
select select "full_report"
select select "csv"
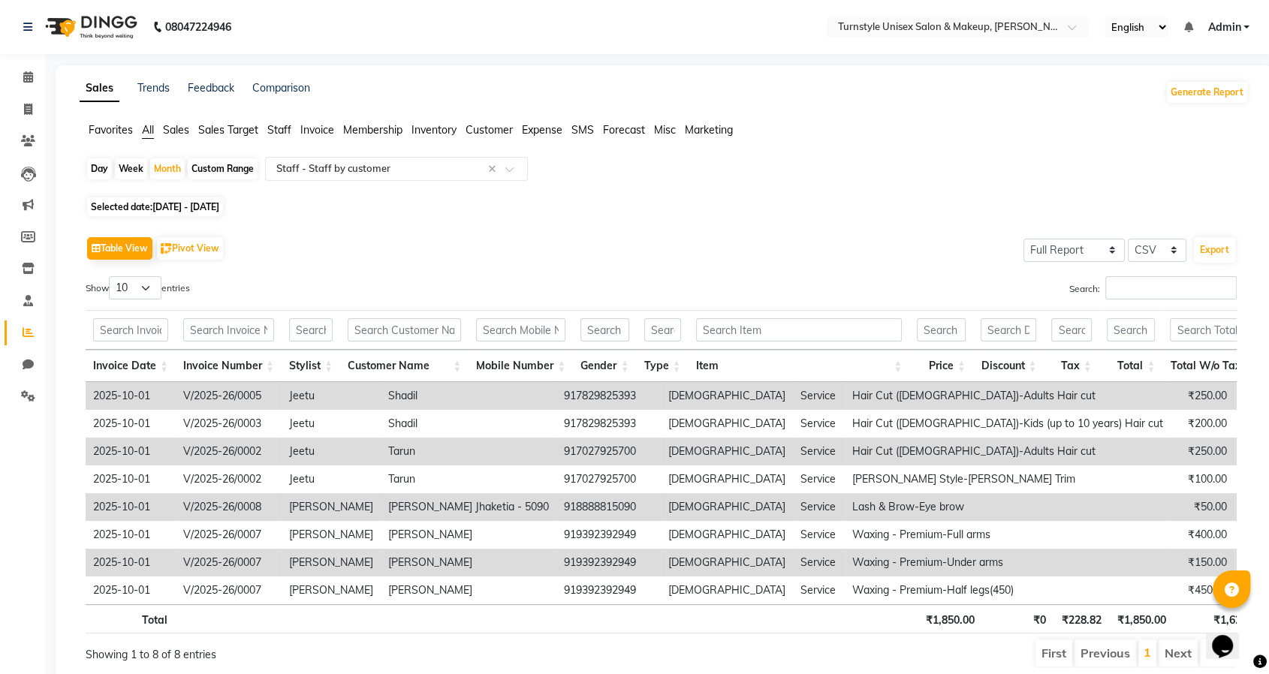
click at [702, 287] on div "Search:" at bounding box center [955, 290] width 564 height 29
click at [1151, 289] on input "Search:" at bounding box center [1170, 287] width 131 height 23
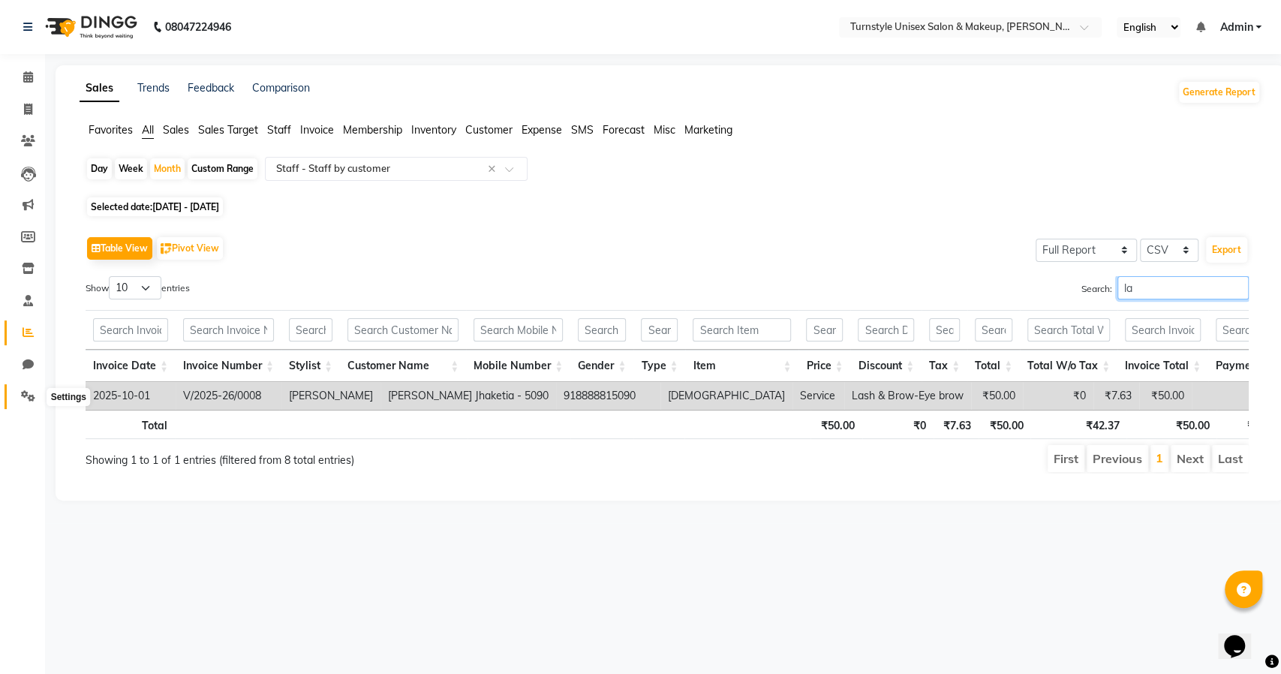
type input "la"
click at [30, 397] on icon at bounding box center [28, 395] width 14 height 11
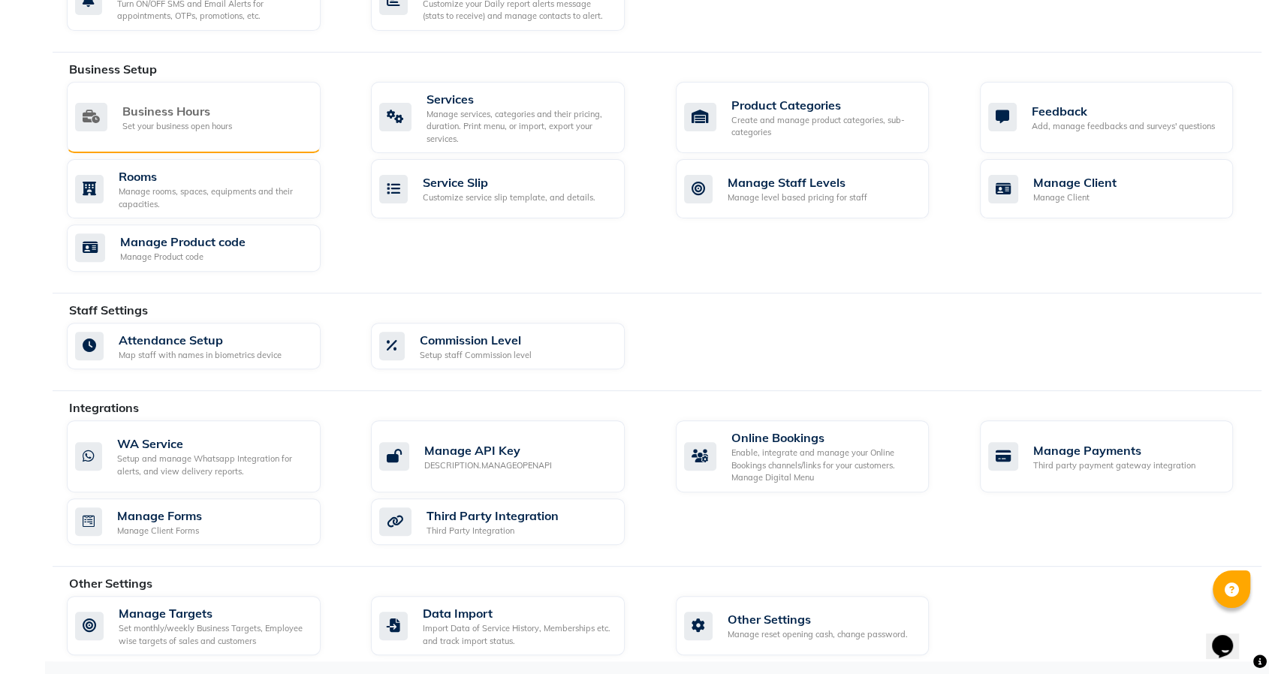
scroll to position [156, 0]
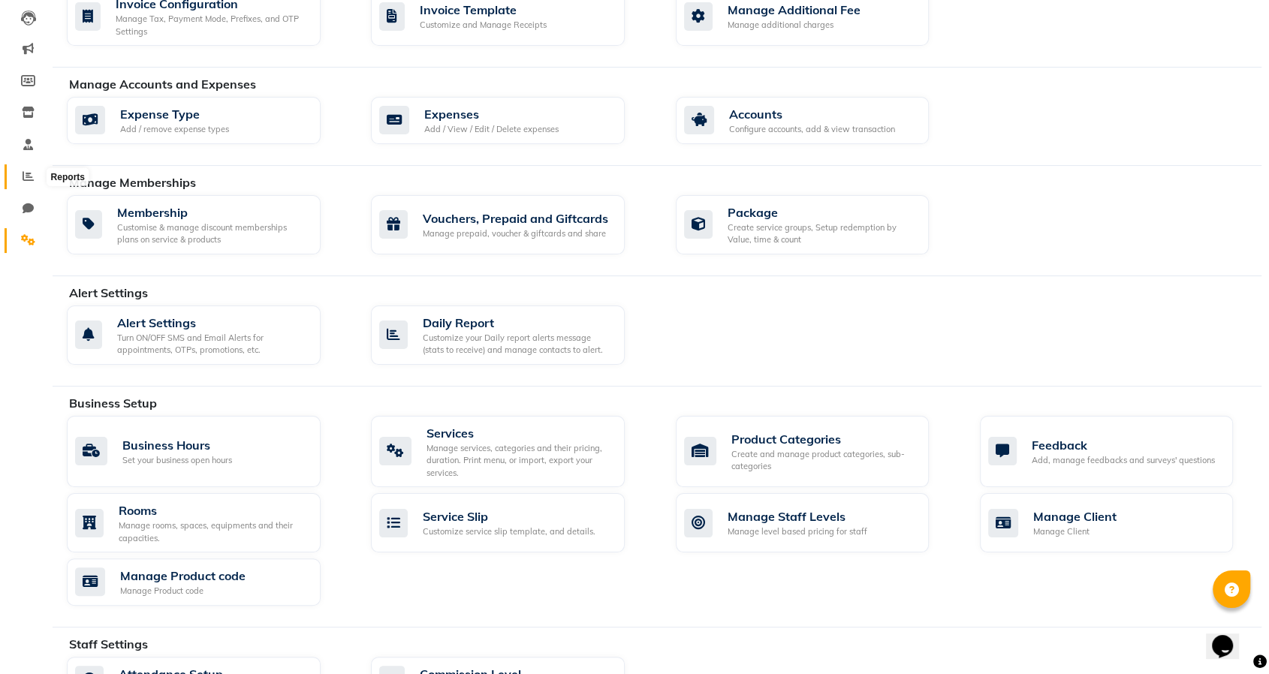
click at [24, 173] on icon at bounding box center [28, 175] width 11 height 11
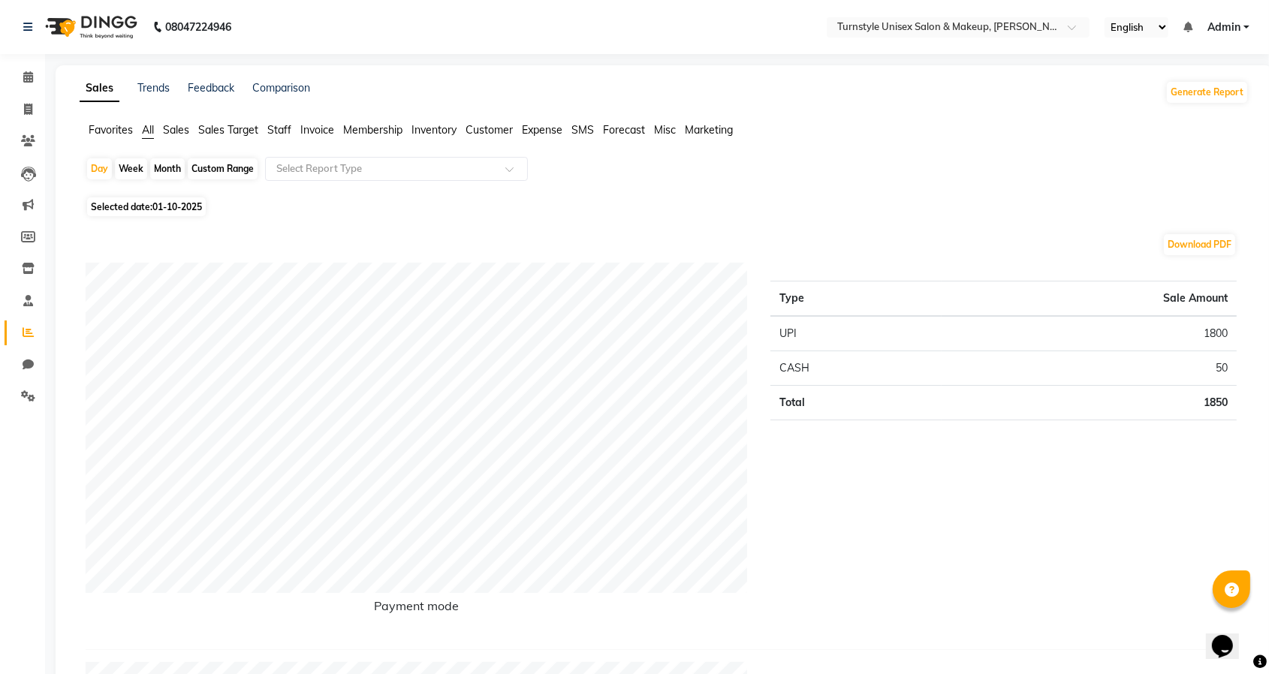
click at [230, 136] on li "Sales Target" at bounding box center [228, 130] width 60 height 16
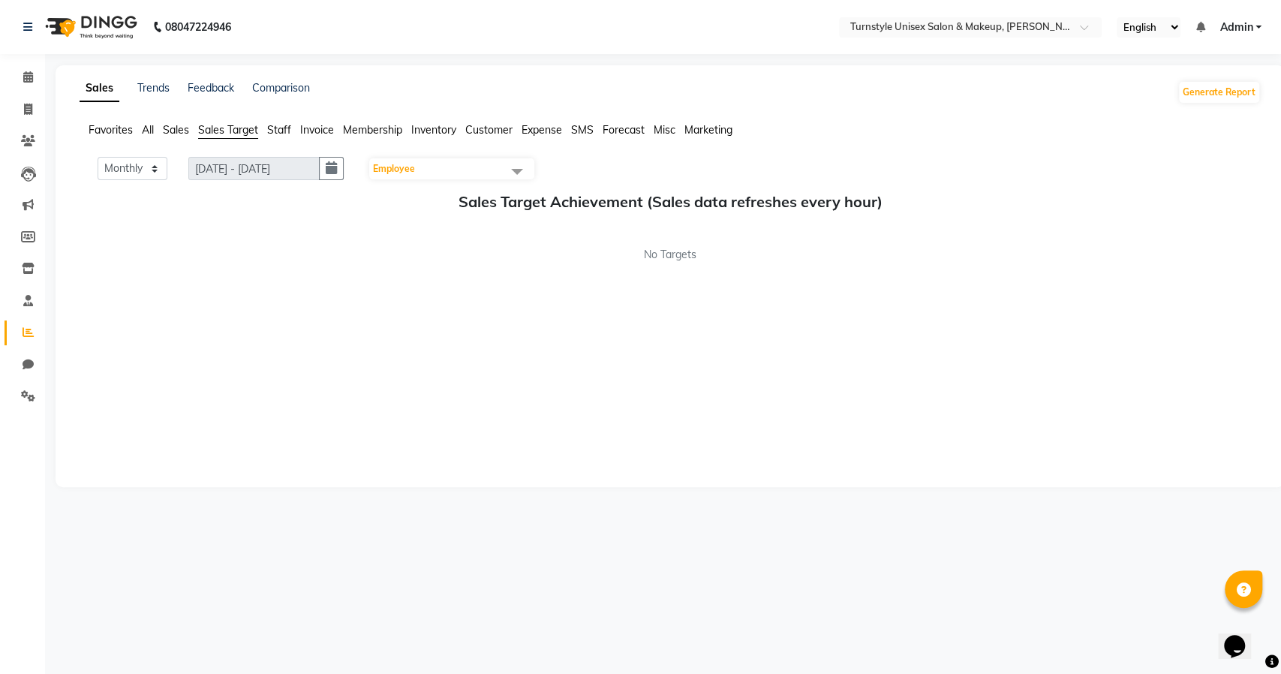
click at [236, 131] on span "Sales Target" at bounding box center [228, 130] width 60 height 14
click at [465, 168] on span "Employee" at bounding box center [451, 168] width 165 height 21
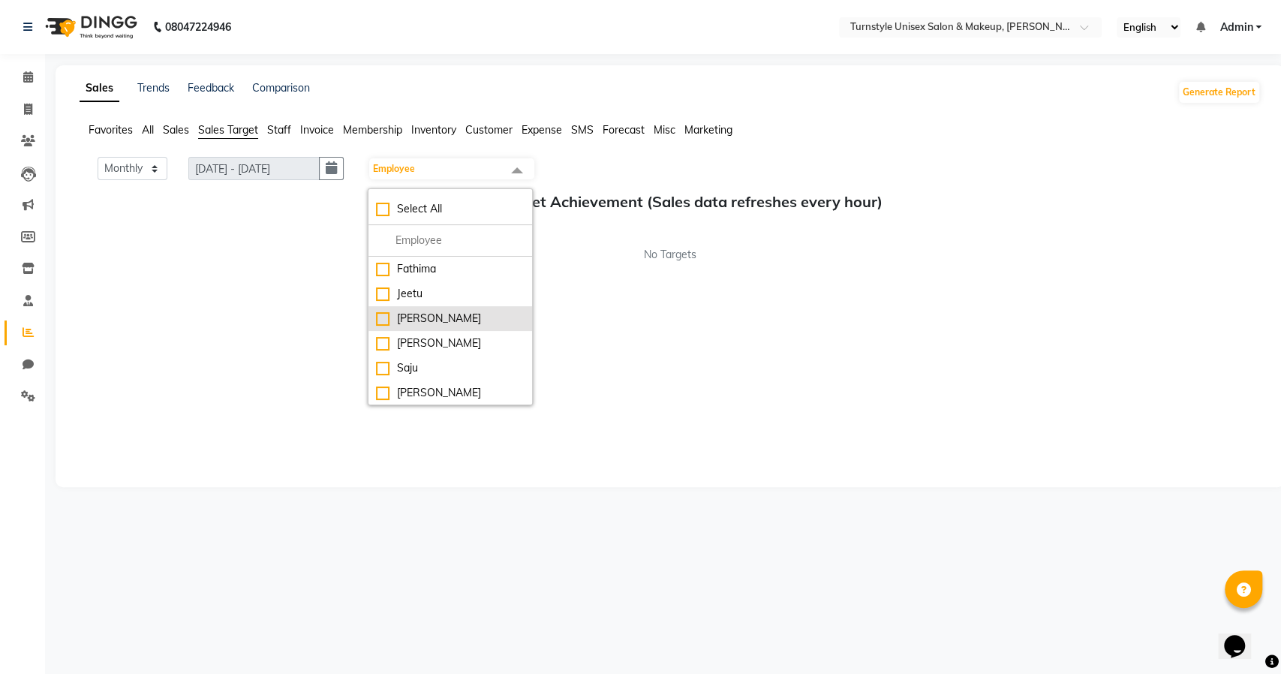
click at [437, 315] on div "[PERSON_NAME]" at bounding box center [450, 319] width 149 height 16
checkbox input "true"
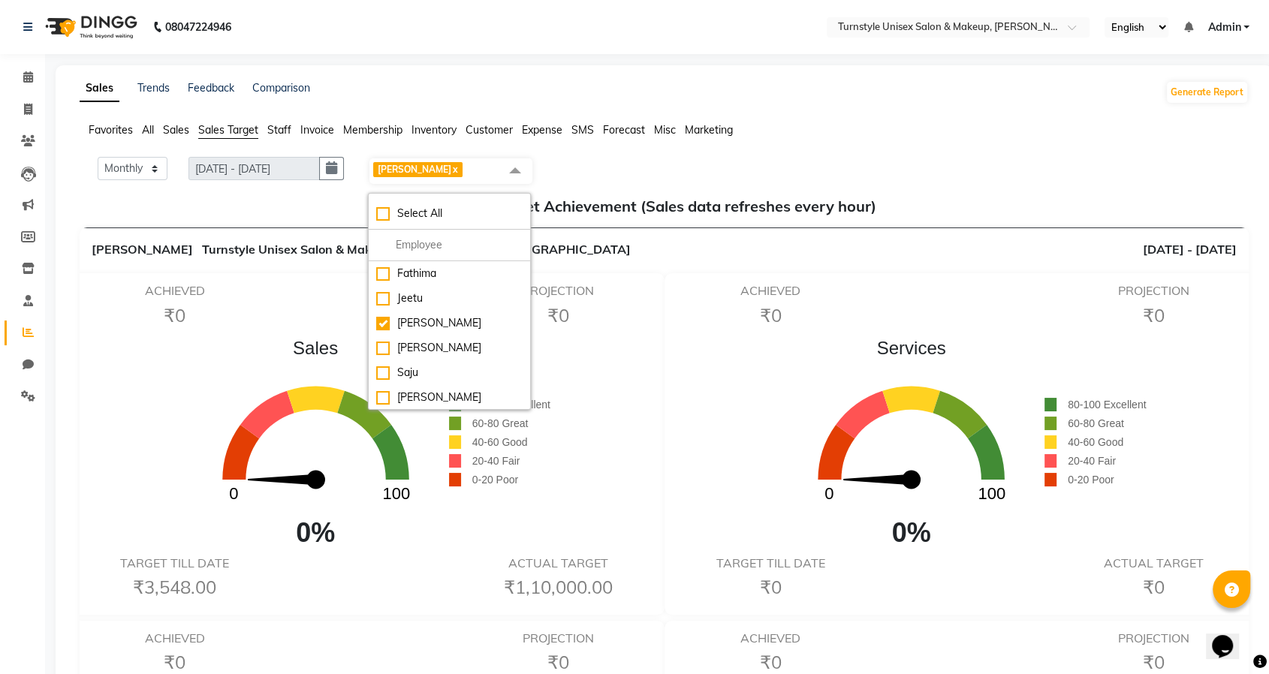
click at [192, 372] on icon "0 100" at bounding box center [315, 452] width 266 height 173
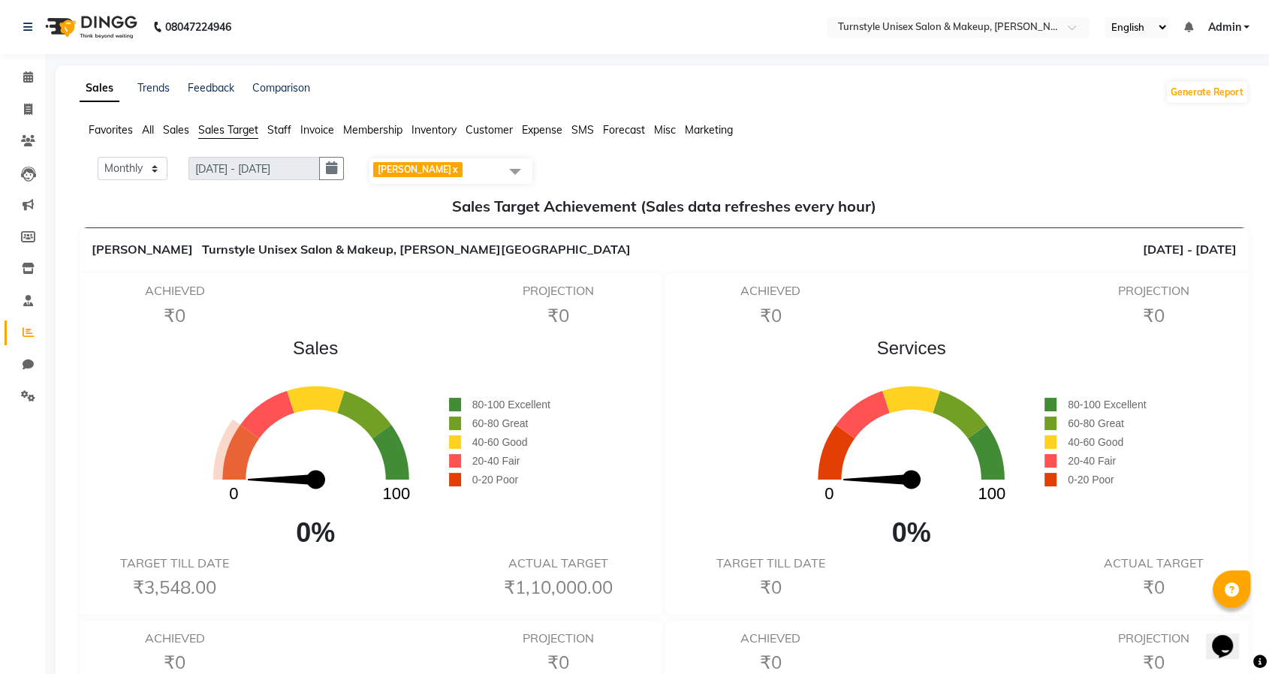
click at [234, 452] on icon at bounding box center [240, 452] width 37 height 55
click at [266, 417] on icon at bounding box center [267, 414] width 54 height 47
click at [300, 402] on icon at bounding box center [316, 400] width 58 height 27
click at [381, 418] on icon at bounding box center [364, 414] width 54 height 47
click at [400, 459] on icon at bounding box center [390, 452] width 37 height 55
